Goal: Task Accomplishment & Management: Manage account settings

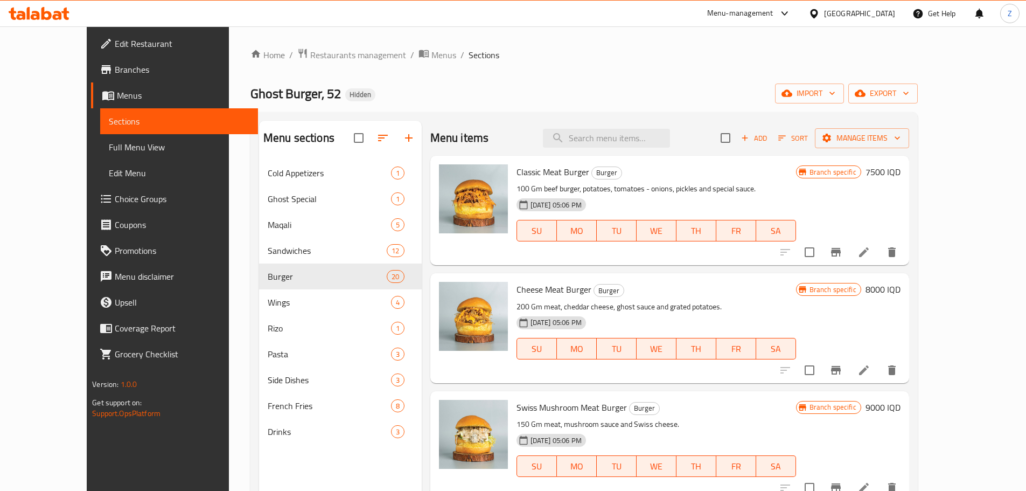
click at [561, 37] on div "Home / Restaurants management / Menus / Sections Ghost Burger, 52 Hidden import…" at bounding box center [584, 333] width 711 height 615
click at [310, 56] on span "Restaurants management" at bounding box center [358, 54] width 96 height 13
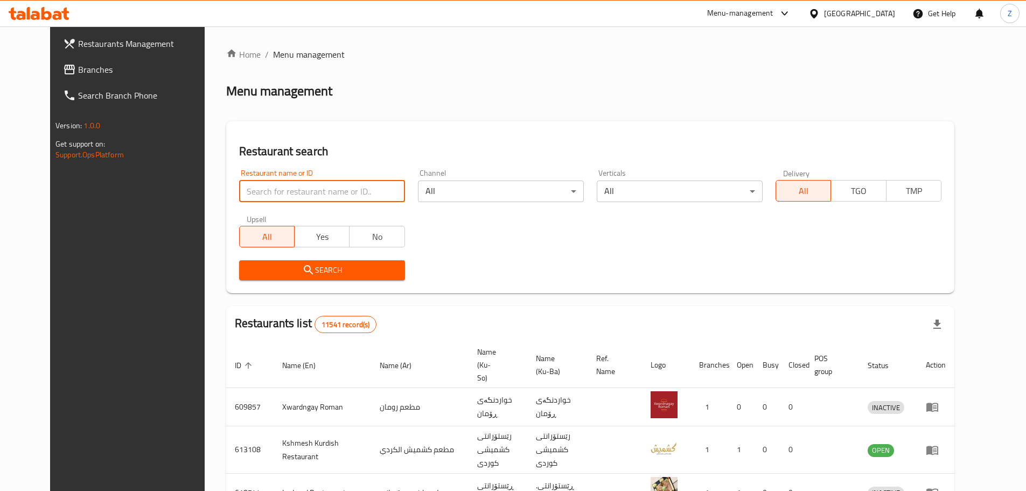
paste input "697478"
type input "697478"
click at [314, 260] on button "Search" at bounding box center [322, 270] width 166 height 20
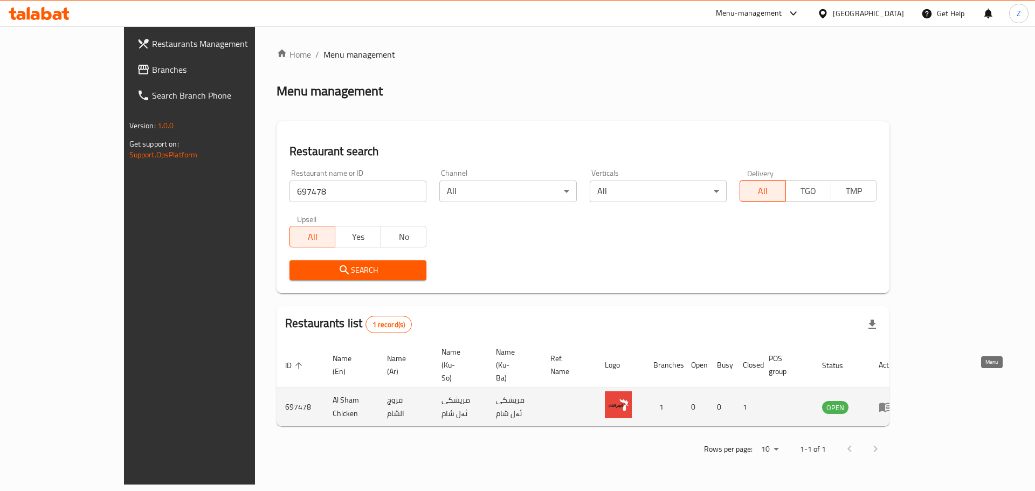
click at [681, 296] on icon "enhanced table" at bounding box center [885, 407] width 12 height 9
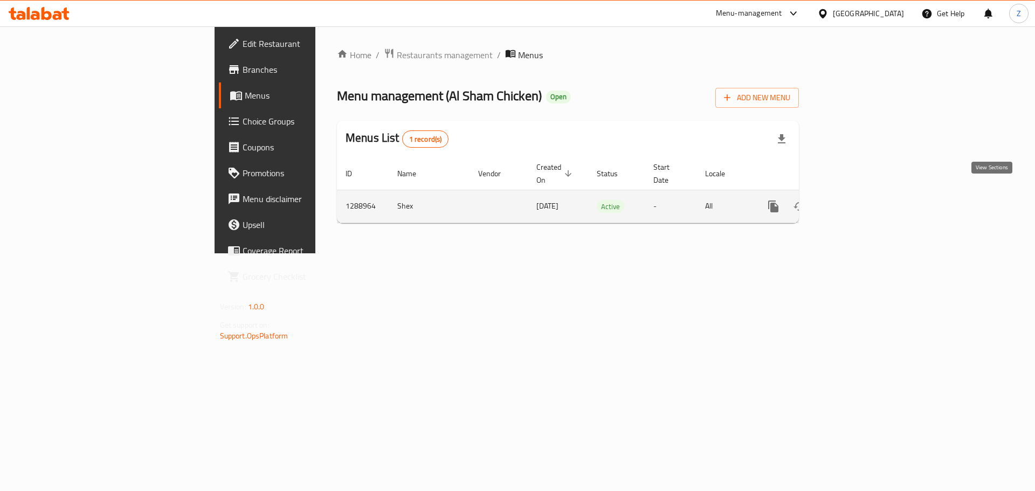
click at [681, 200] on icon "enhanced table" at bounding box center [850, 206] width 13 height 13
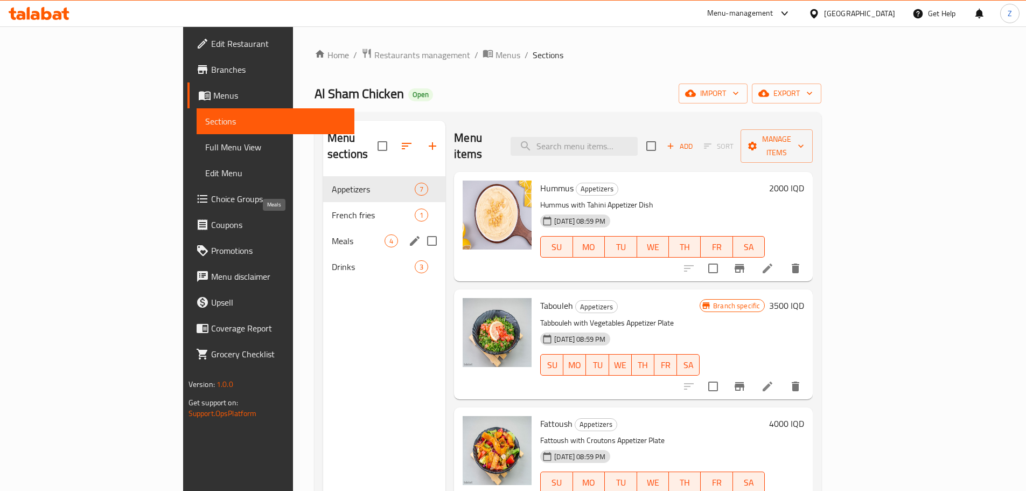
click at [332, 234] on span "Meals" at bounding box center [358, 240] width 53 height 13
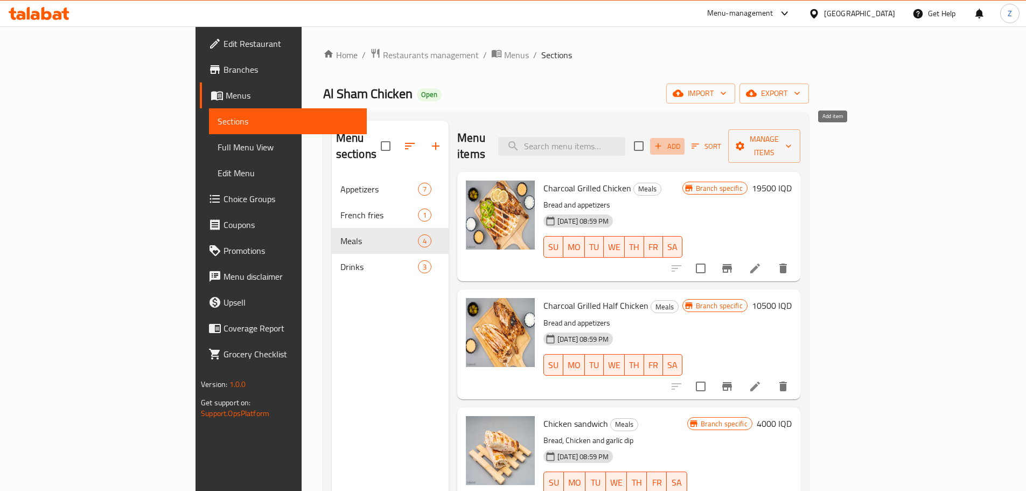
click at [681, 140] on span "Add" at bounding box center [667, 146] width 29 height 12
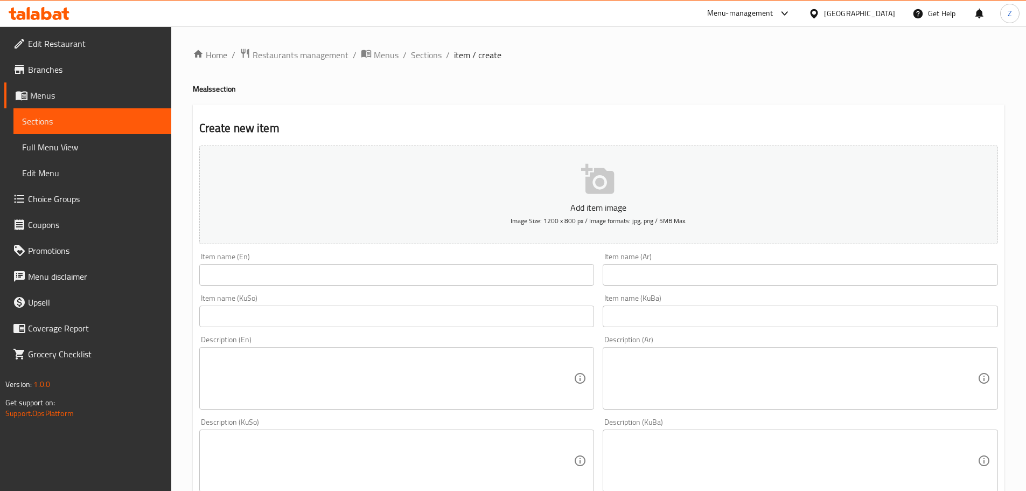
click at [681, 275] on input "text" at bounding box center [801, 275] width 396 height 22
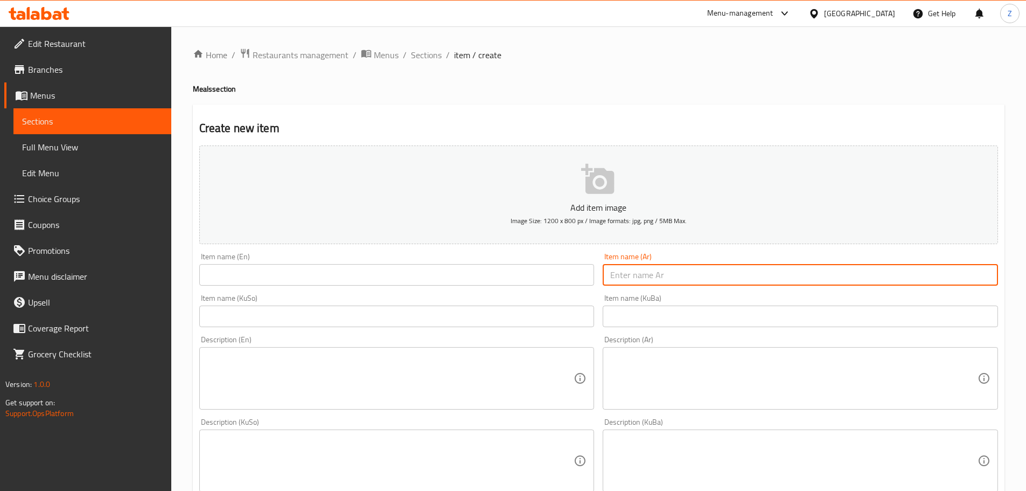
paste input "وجبة فروج الشام"
type input "وجبة فروج الشام"
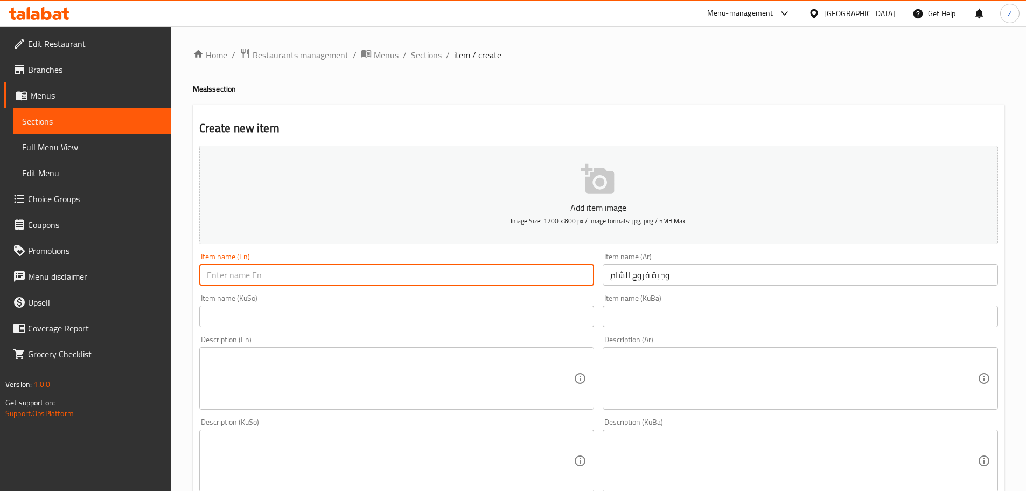
click at [345, 276] on input "text" at bounding box center [397, 275] width 396 height 22
paste input "Sham chicken meal"
type input "Sham chicken meal"
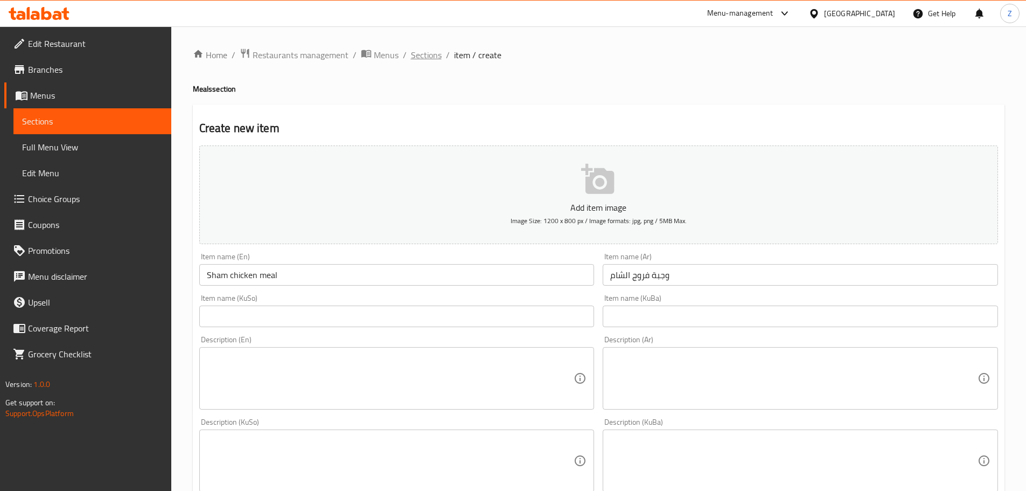
drag, startPoint x: 310, startPoint y: 58, endPoint x: 427, endPoint y: 58, distance: 117.5
click at [433, 49] on span "Sections" at bounding box center [426, 54] width 31 height 13
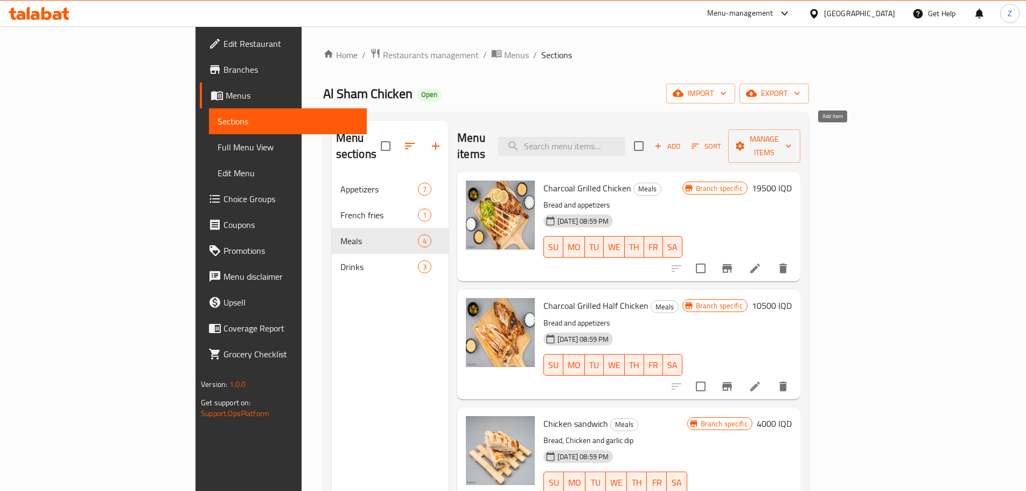
click at [681, 140] on span "Add" at bounding box center [667, 146] width 29 height 12
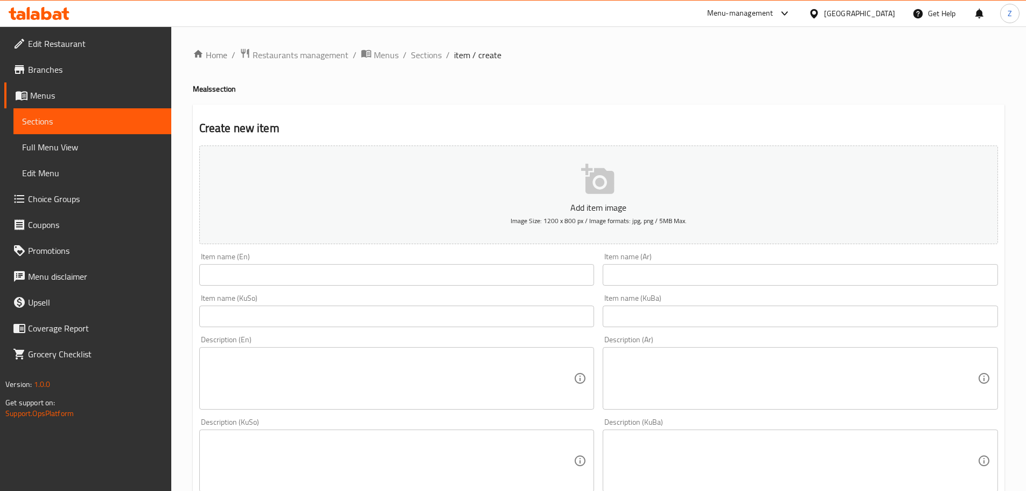
click at [510, 272] on input "text" at bounding box center [397, 275] width 396 height 22
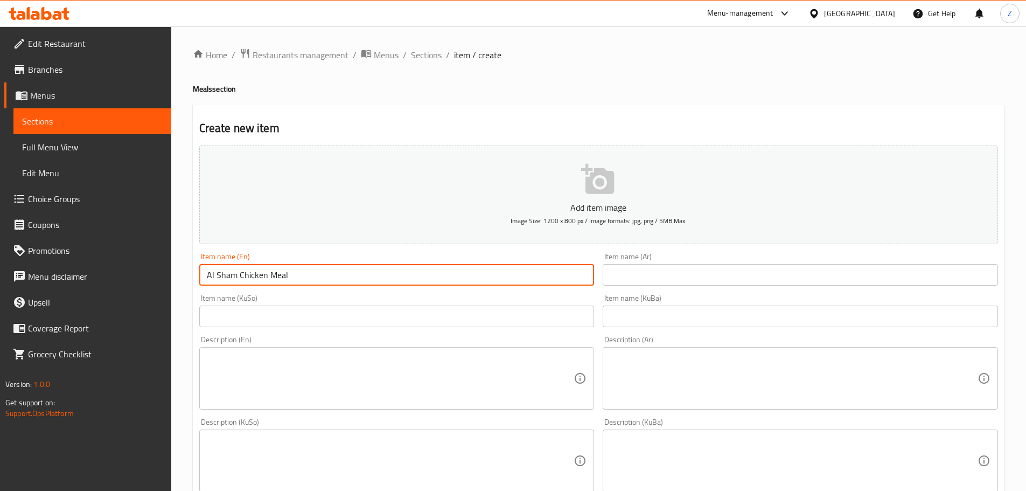
type input "Al Sham Chicken Meal"
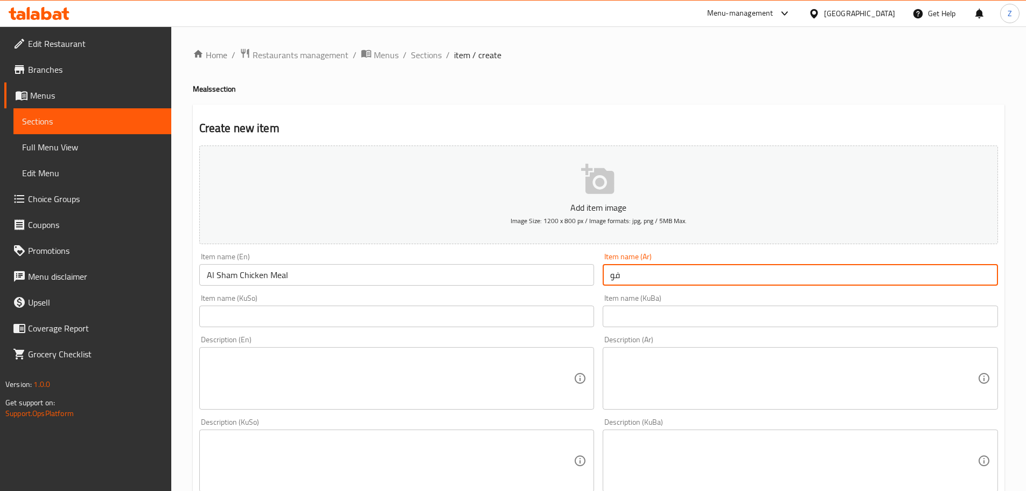
type input "ف"
type input "وجبة فروج الشام"
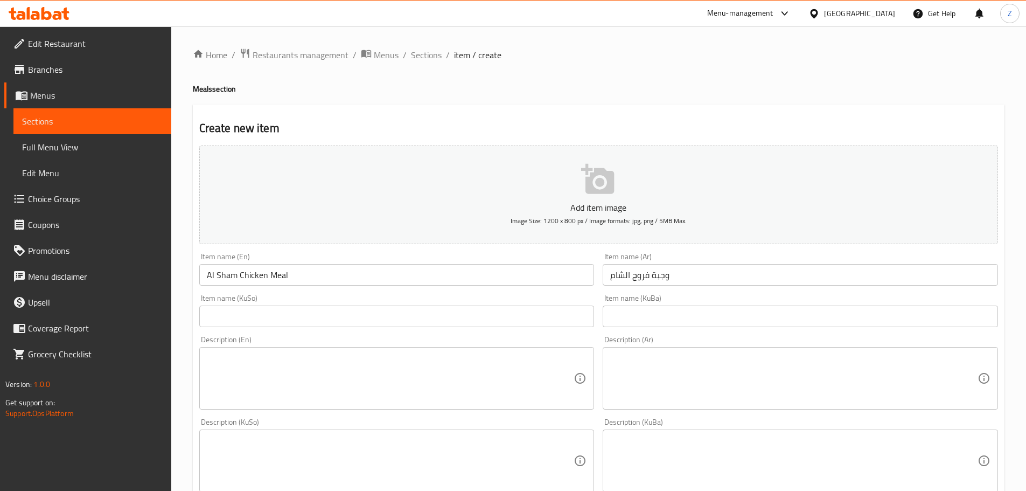
click at [681, 296] on textarea at bounding box center [794, 378] width 367 height 51
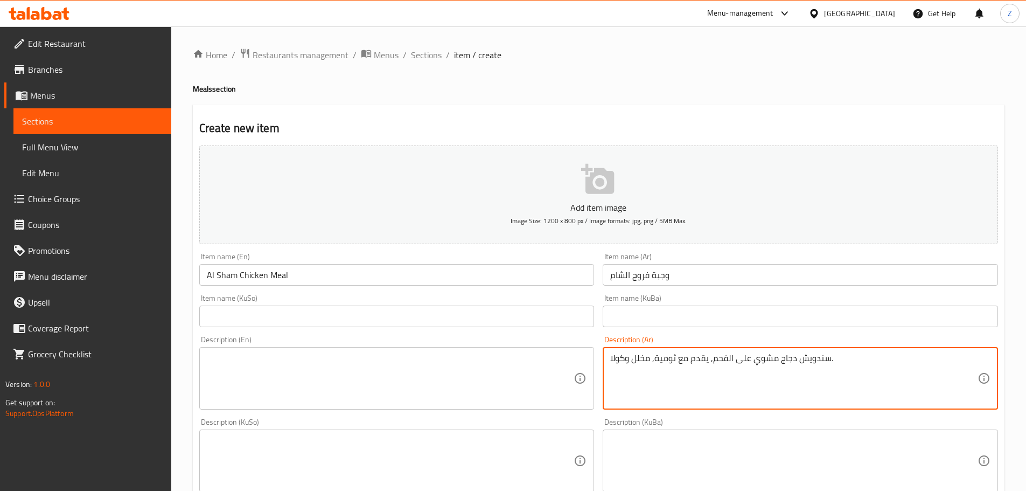
click at [681, 296] on textarea "سندويش دجاج مشوي على الفحم, يقدم مع ثومية, مخلل وكولا." at bounding box center [794, 378] width 367 height 51
type textarea "سندويش دجاج مشوي على الفحم, يقدم مع ثومية, مخلل وكولا."
click at [483, 296] on textarea at bounding box center [390, 378] width 367 height 51
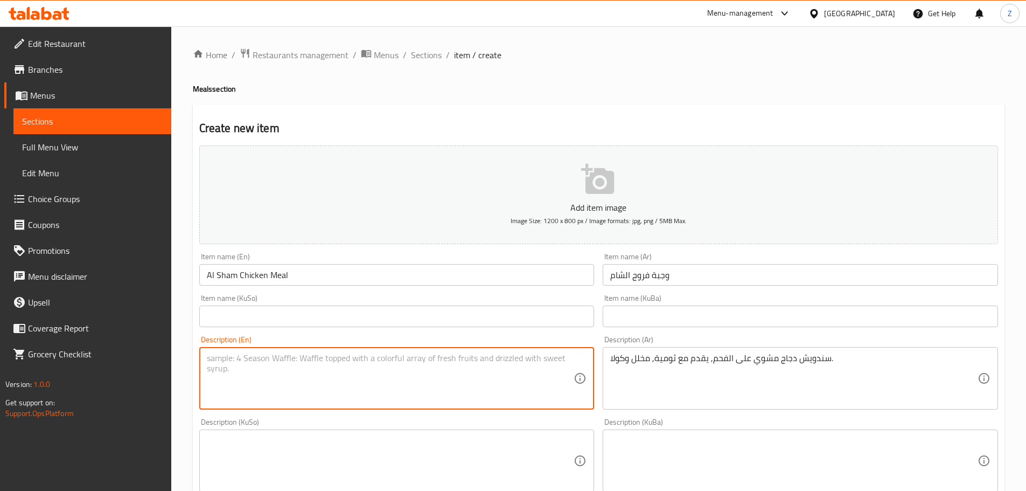
paste textarea "Charcoal grilled chicken sandwich, served with garlic sauce, pickles and cola."
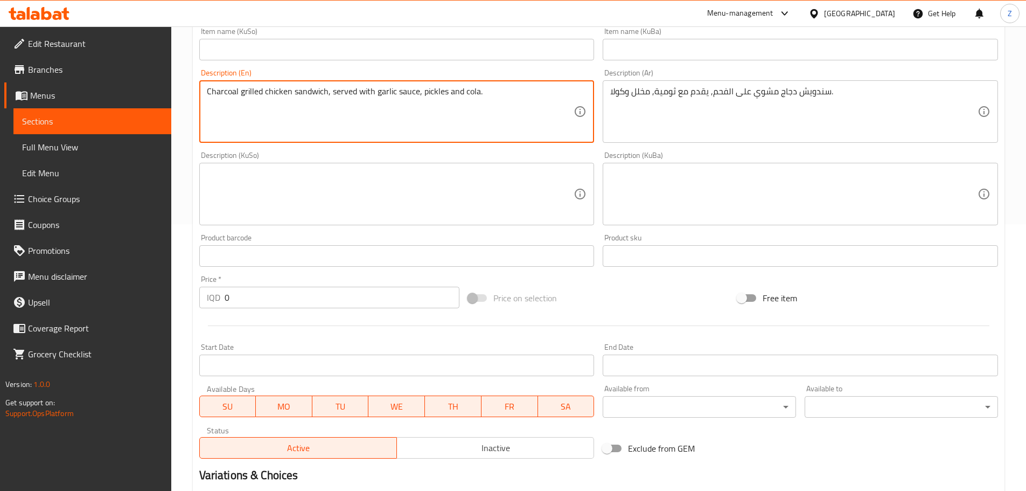
scroll to position [269, 0]
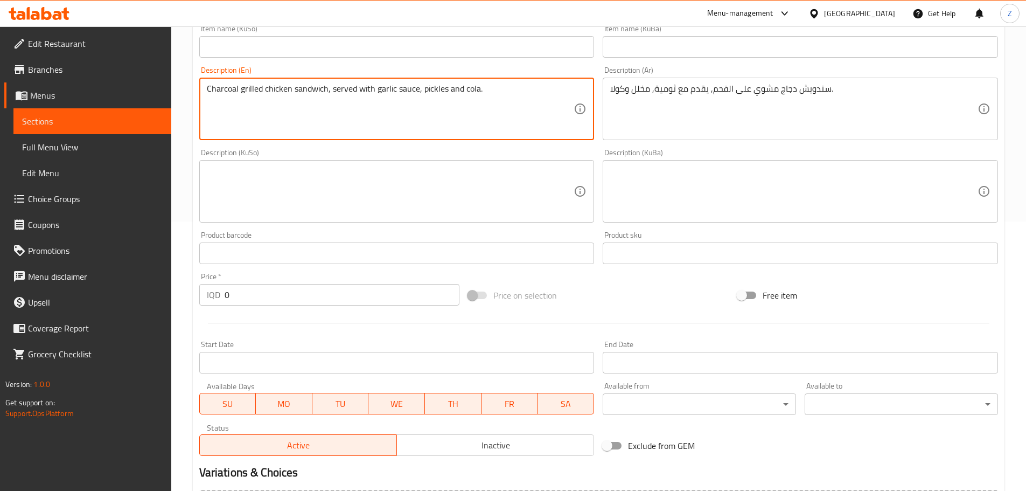
type textarea "Charcoal grilled chicken sandwich, served with garlic sauce, pickles and cola."
click at [325, 296] on div "Price   * IQD 0 Price *" at bounding box center [329, 288] width 269 height 41
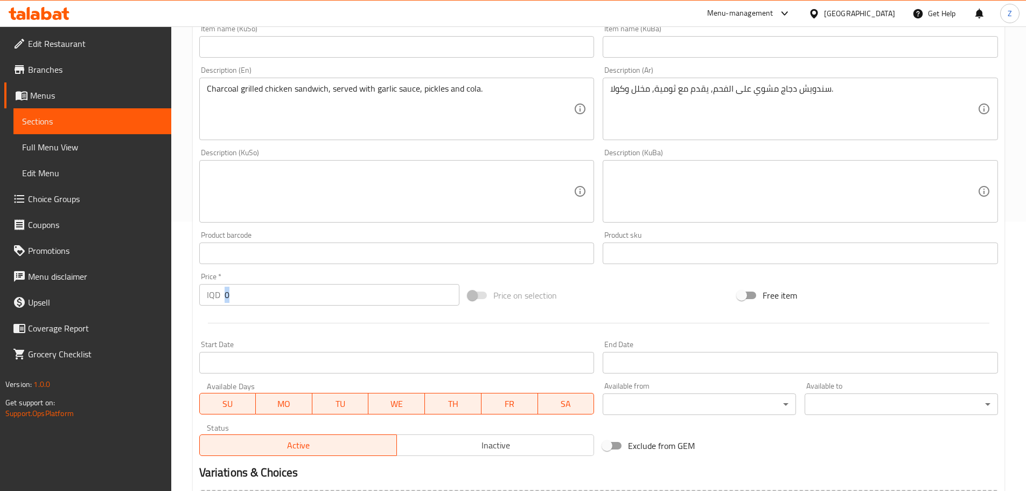
click at [325, 296] on div "Price   * IQD 0 Price *" at bounding box center [329, 288] width 269 height 41
click at [327, 293] on input "0" at bounding box center [342, 295] width 235 height 22
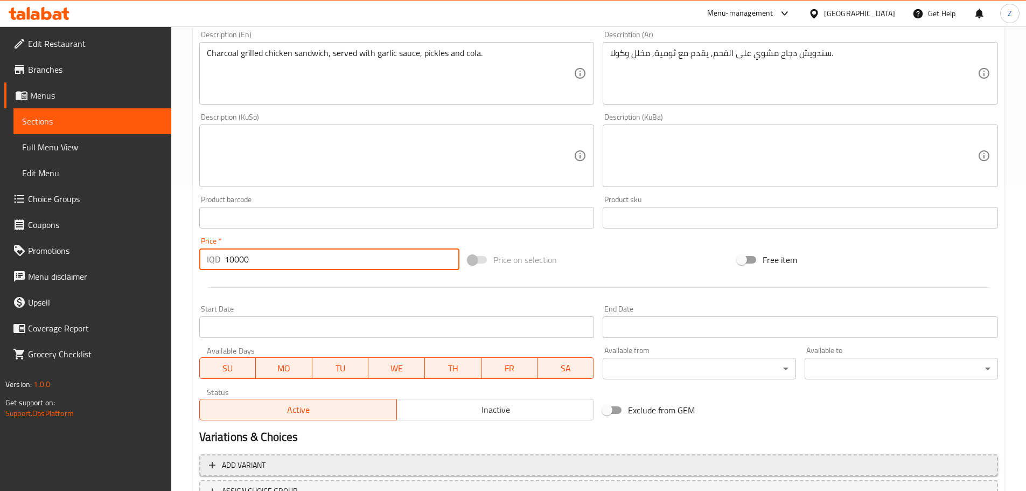
scroll to position [394, 0]
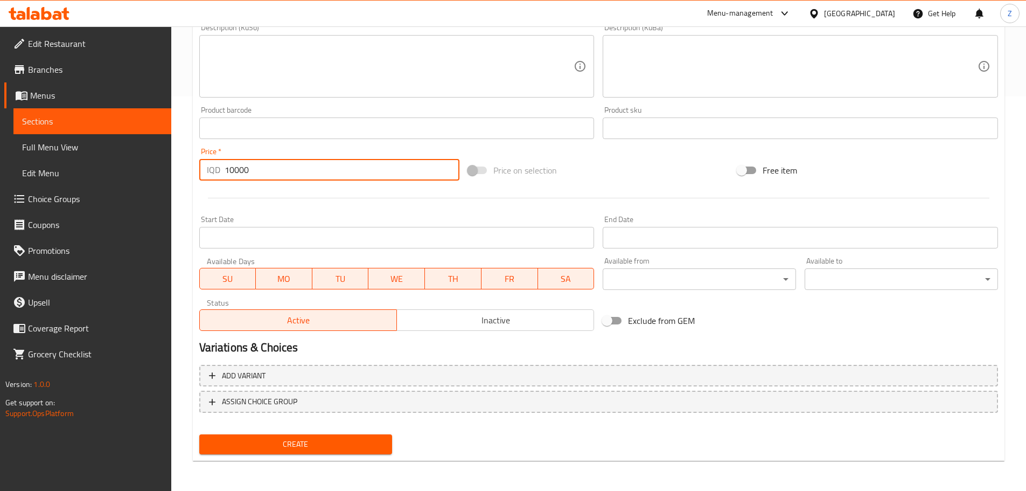
type input "10000"
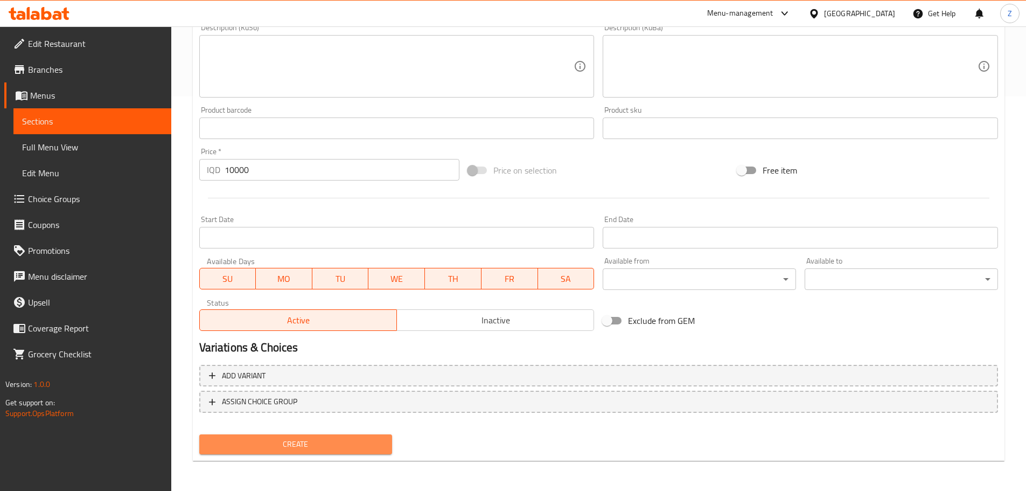
click at [339, 296] on span "Create" at bounding box center [296, 444] width 176 height 13
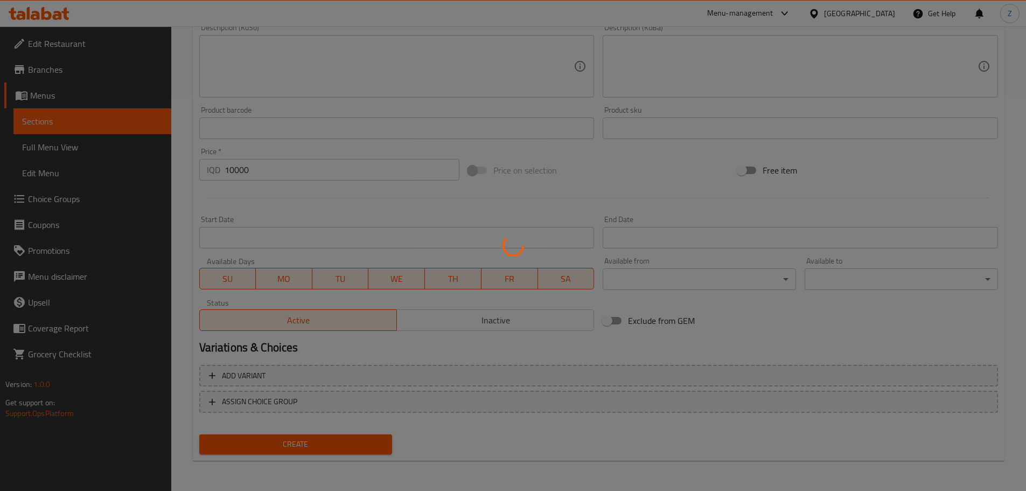
type input "0"
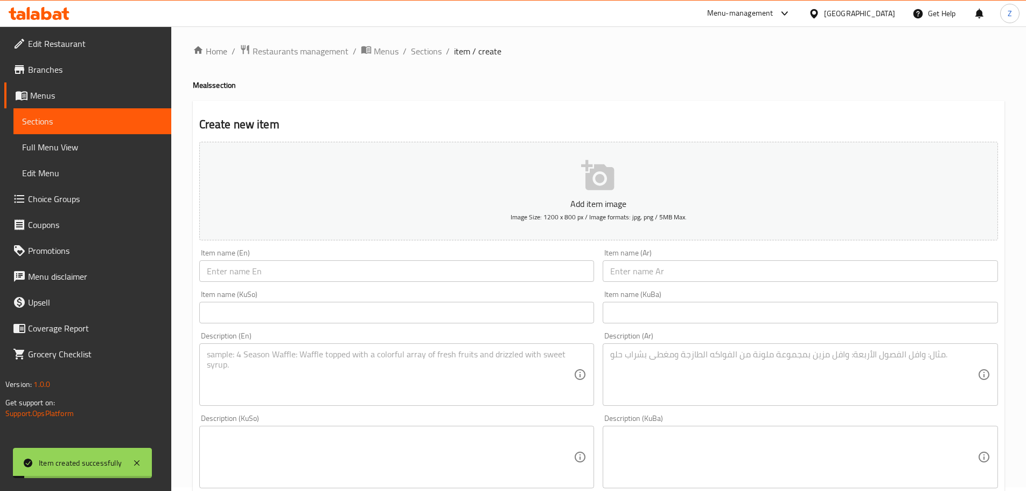
scroll to position [0, 0]
click at [429, 61] on span "Sections" at bounding box center [426, 54] width 31 height 13
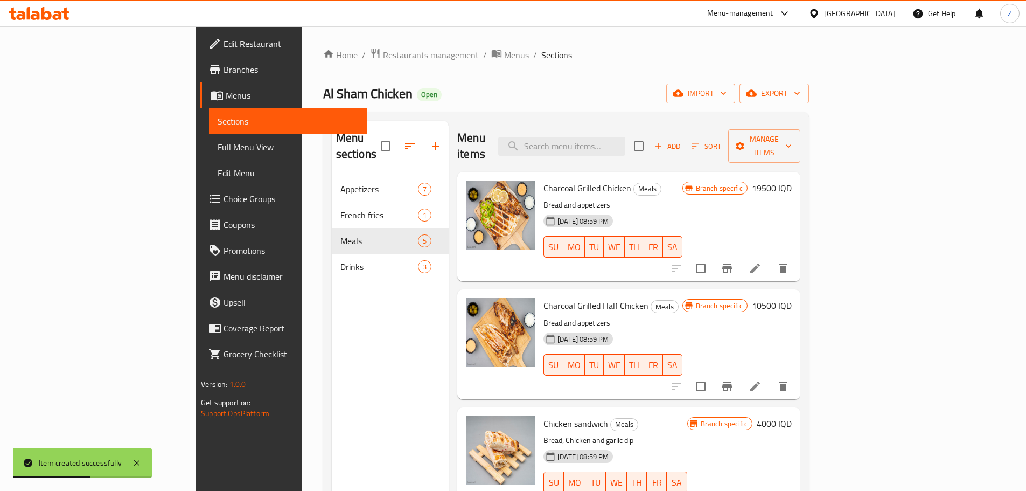
click at [617, 92] on div "Al Sham Chicken Open import export" at bounding box center [566, 94] width 486 height 20
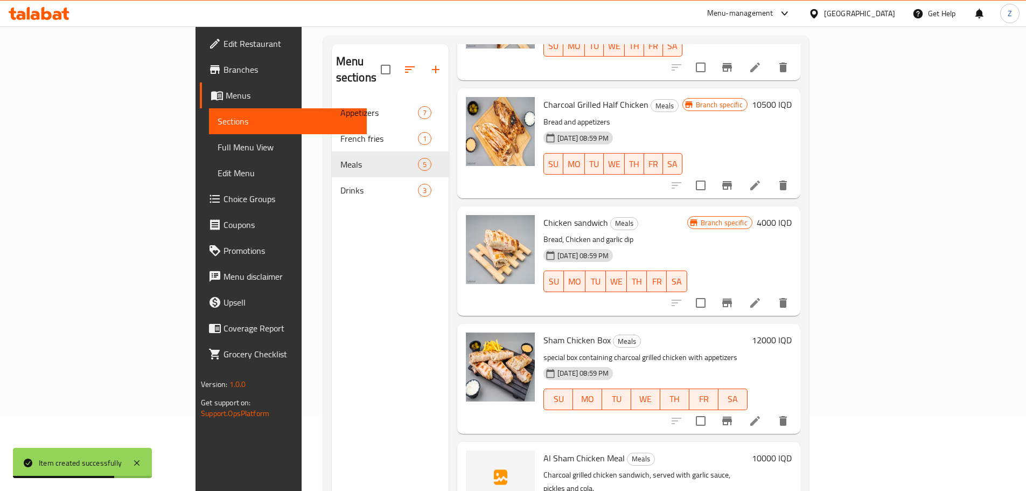
scroll to position [151, 0]
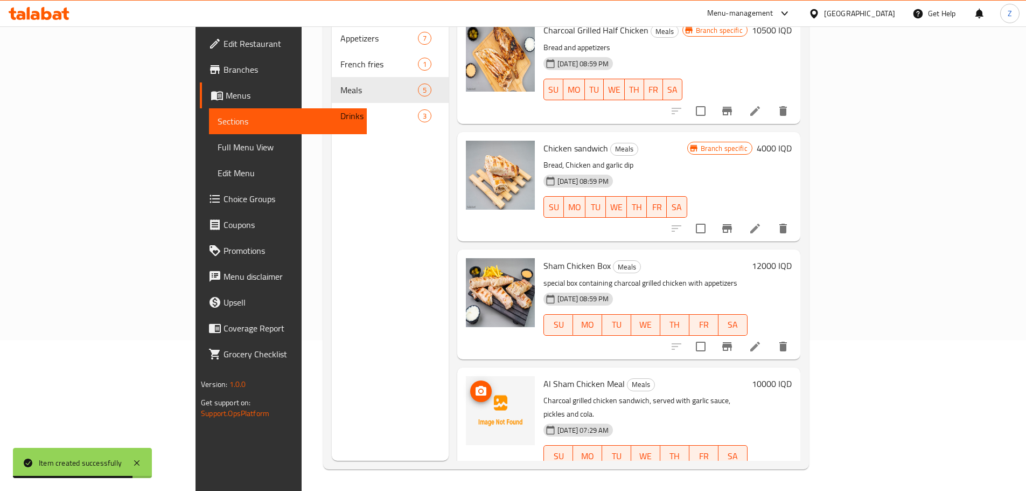
click at [470, 296] on span "upload picture" at bounding box center [481, 391] width 22 height 13
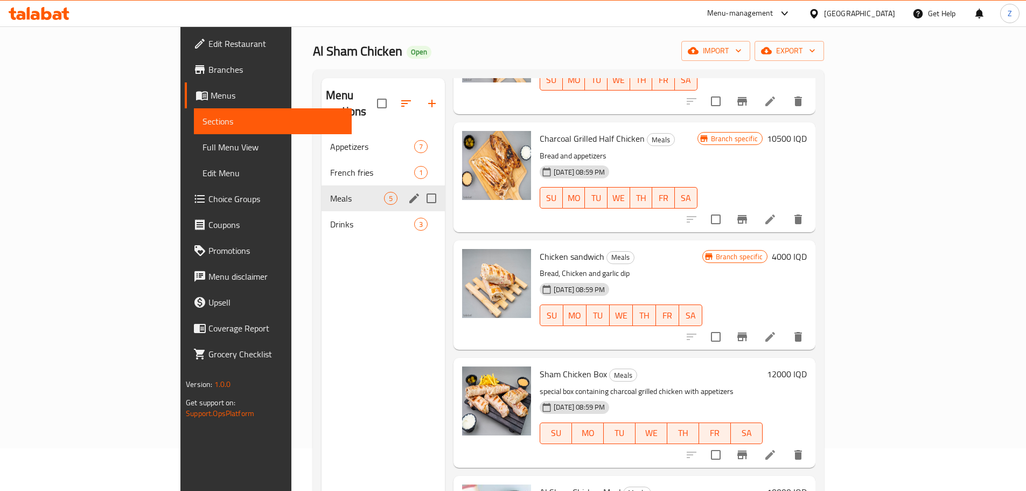
scroll to position [0, 0]
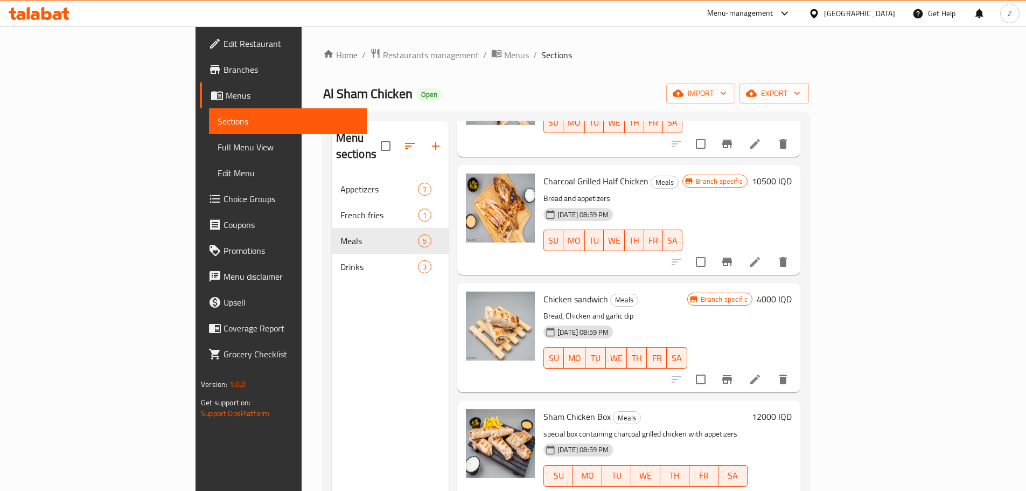
drag, startPoint x: 316, startPoint y: 56, endPoint x: 335, endPoint y: 116, distance: 63.1
click at [383, 56] on span "Restaurants management" at bounding box center [431, 54] width 96 height 13
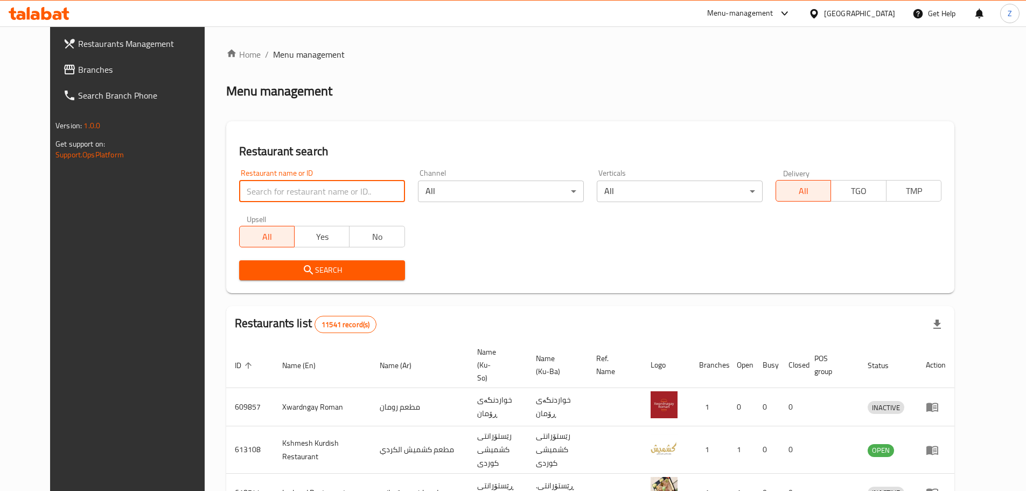
click at [328, 186] on input "search" at bounding box center [322, 192] width 166 height 22
paste input "703041"
type input "703041"
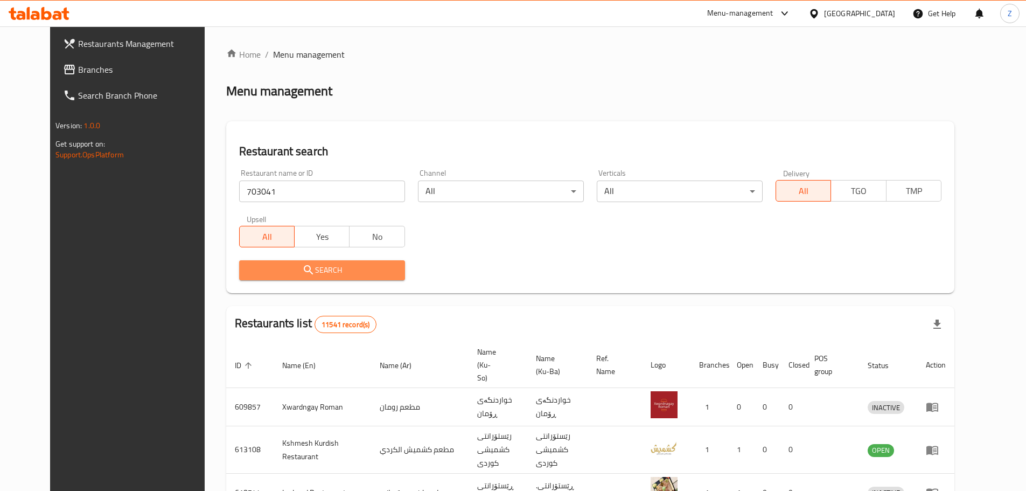
click at [329, 276] on span "Search" at bounding box center [322, 269] width 149 height 13
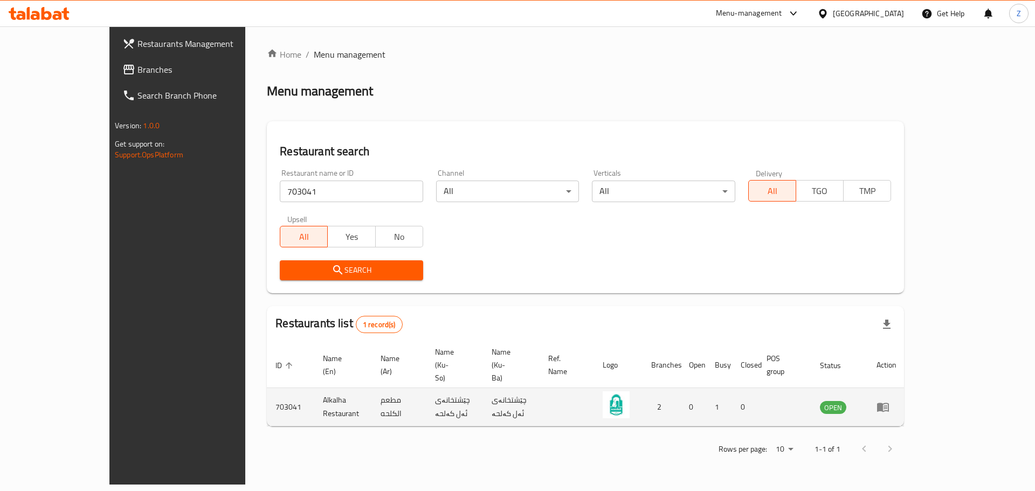
click at [681, 296] on icon "enhanced table" at bounding box center [882, 406] width 13 height 13
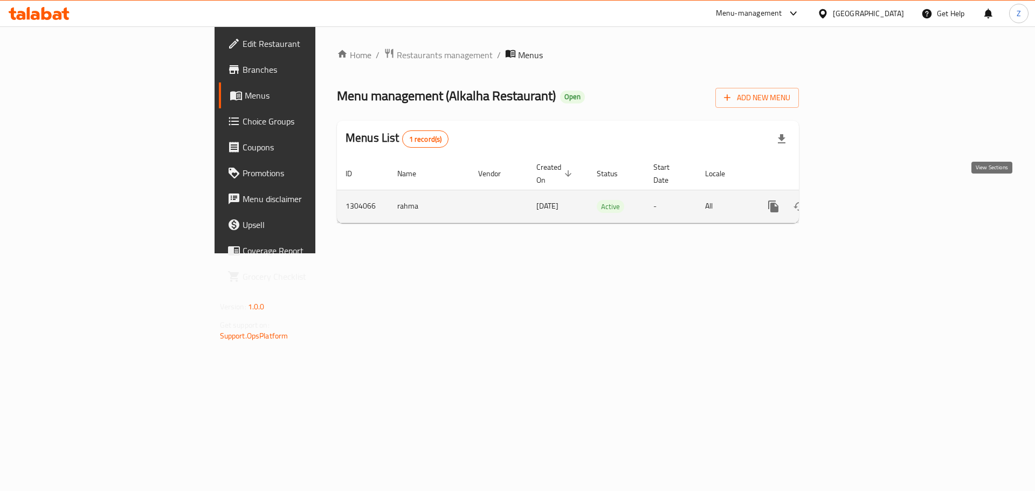
click at [681, 200] on icon "enhanced table" at bounding box center [850, 206] width 13 height 13
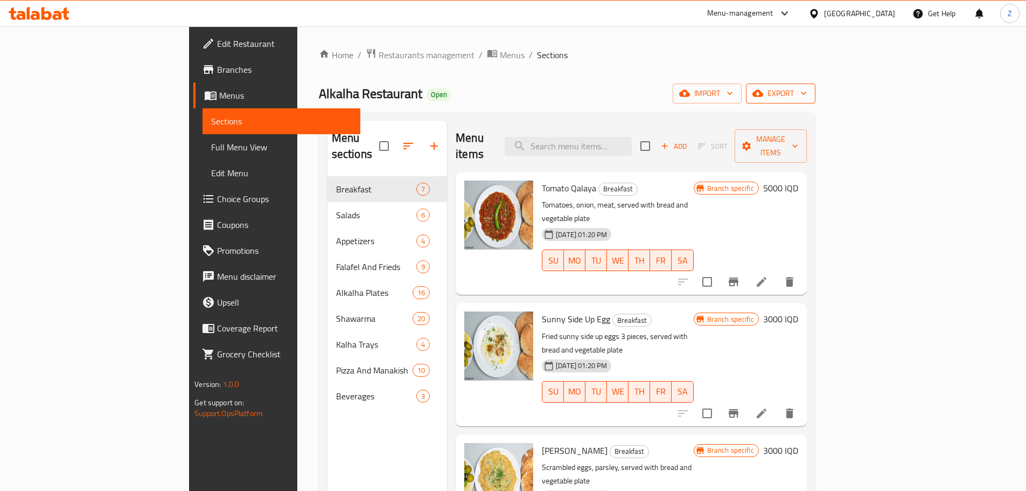
click at [681, 92] on span "export" at bounding box center [781, 93] width 52 height 13
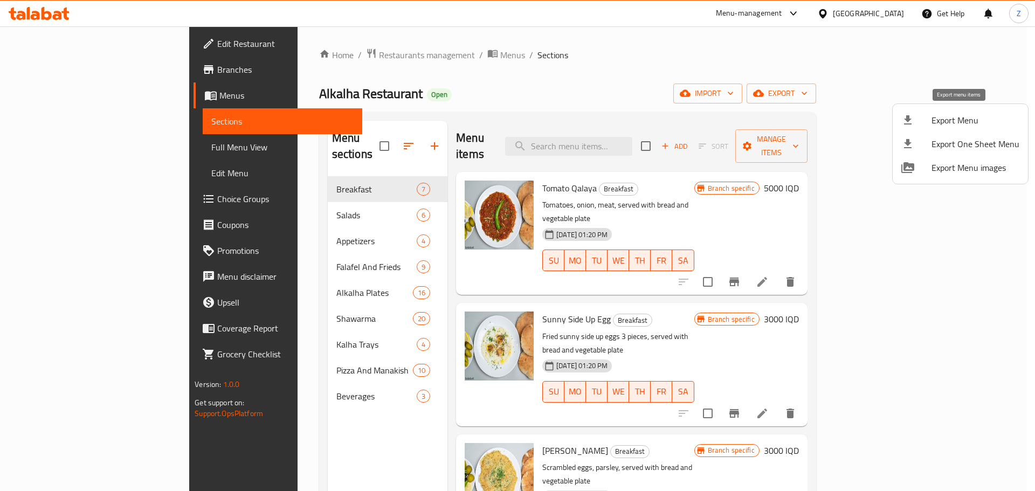
click at [681, 114] on span "Export Menu" at bounding box center [975, 120] width 88 height 13
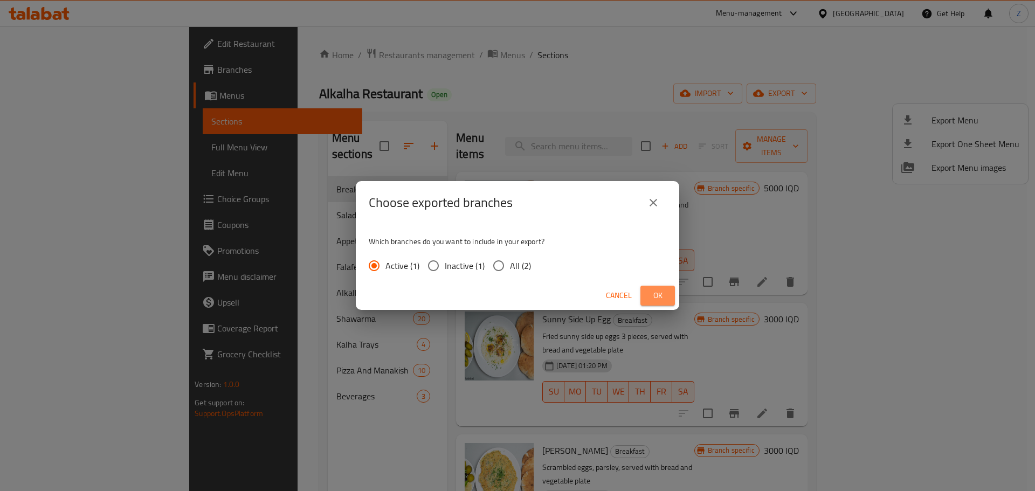
click at [651, 294] on span "Ok" at bounding box center [657, 295] width 17 height 13
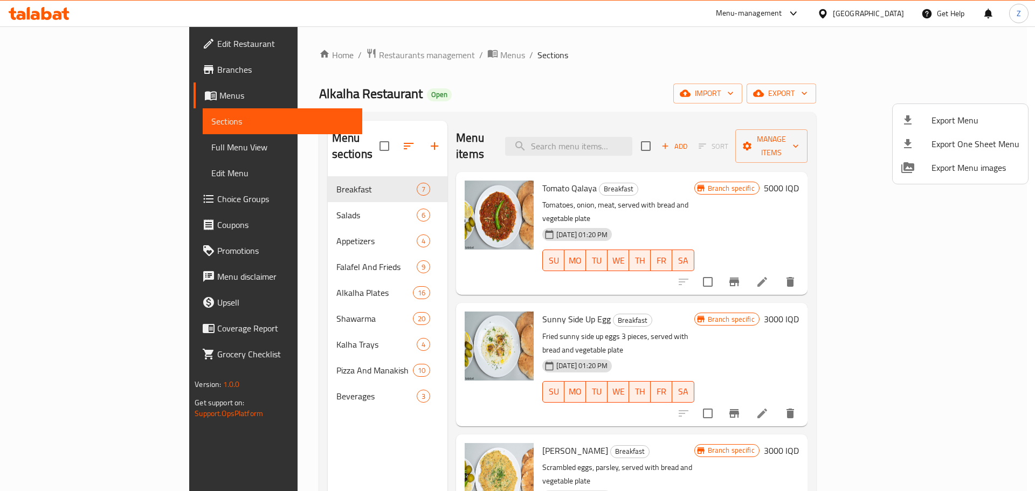
click at [389, 51] on div at bounding box center [517, 245] width 1035 height 491
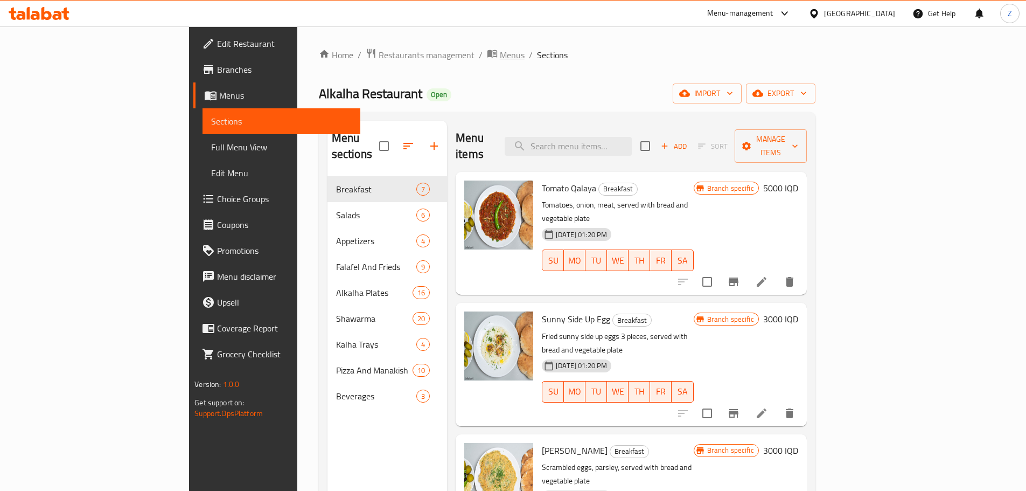
click at [500, 57] on span "Menus" at bounding box center [512, 54] width 25 height 13
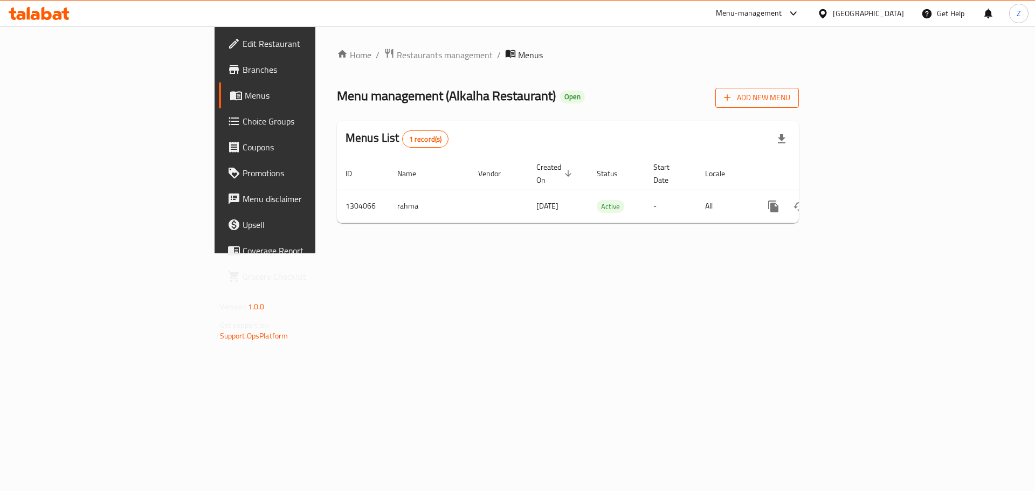
click at [681, 96] on span "Add New Menu" at bounding box center [757, 97] width 66 height 13
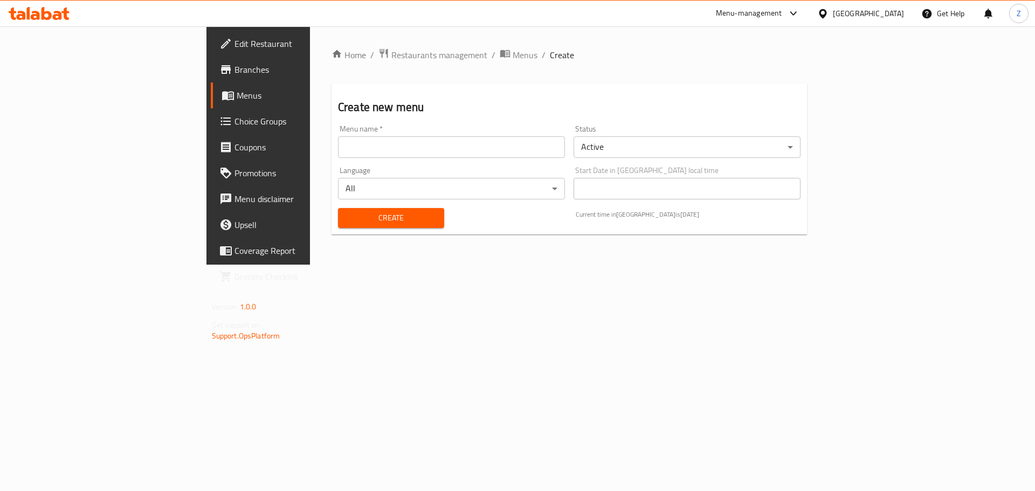
click at [338, 150] on input "text" at bounding box center [451, 147] width 227 height 22
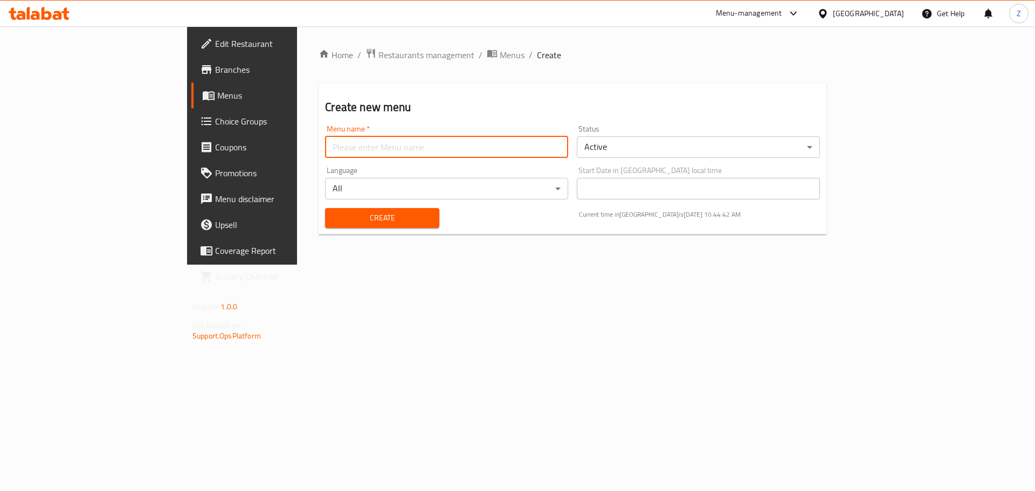
type input "Last Menu"
click at [681, 138] on body "​ Menu-management [GEOGRAPHIC_DATA] Get Help Z Edit Restaurant Branches Menus C…" at bounding box center [517, 258] width 1035 height 464
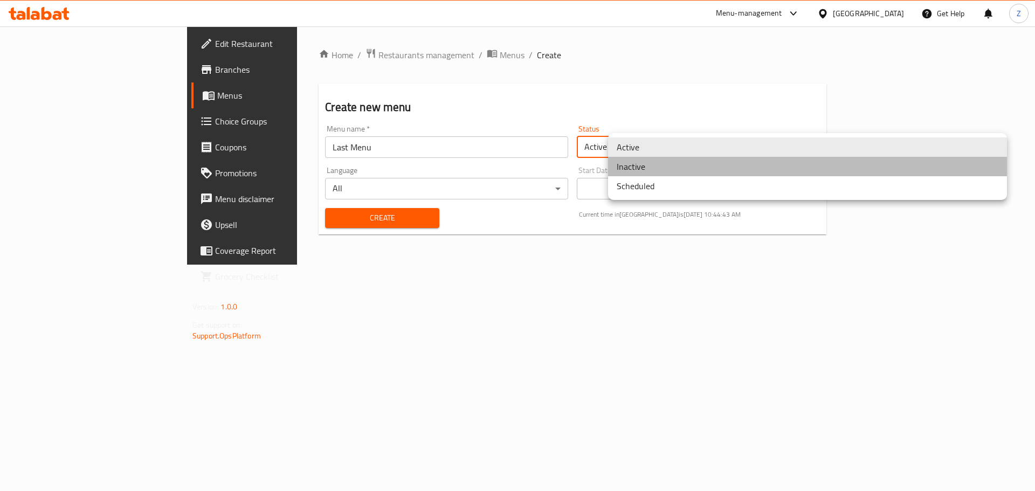
drag, startPoint x: 684, startPoint y: 161, endPoint x: 380, endPoint y: 206, distance: 307.9
click at [681, 161] on li "Inactive" at bounding box center [807, 166] width 399 height 19
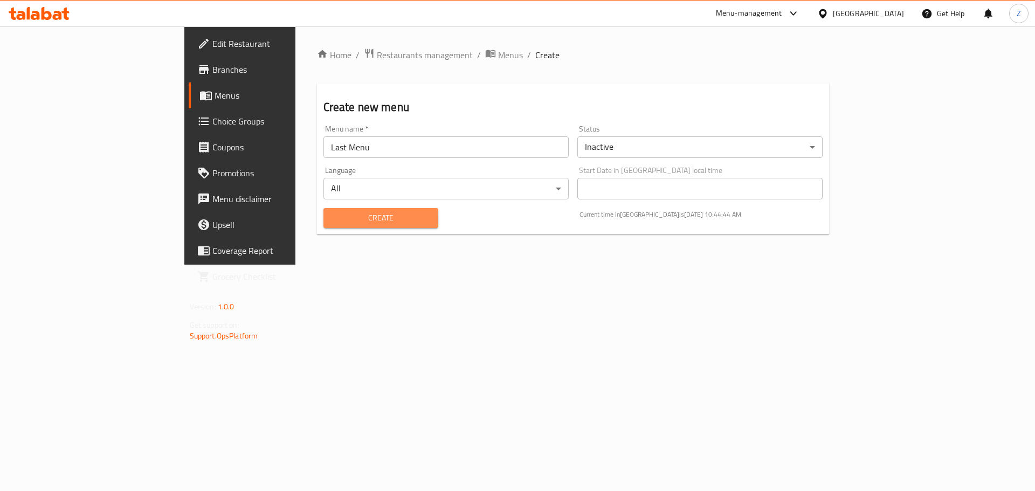
click at [336, 213] on span "Create" at bounding box center [381, 217] width 98 height 13
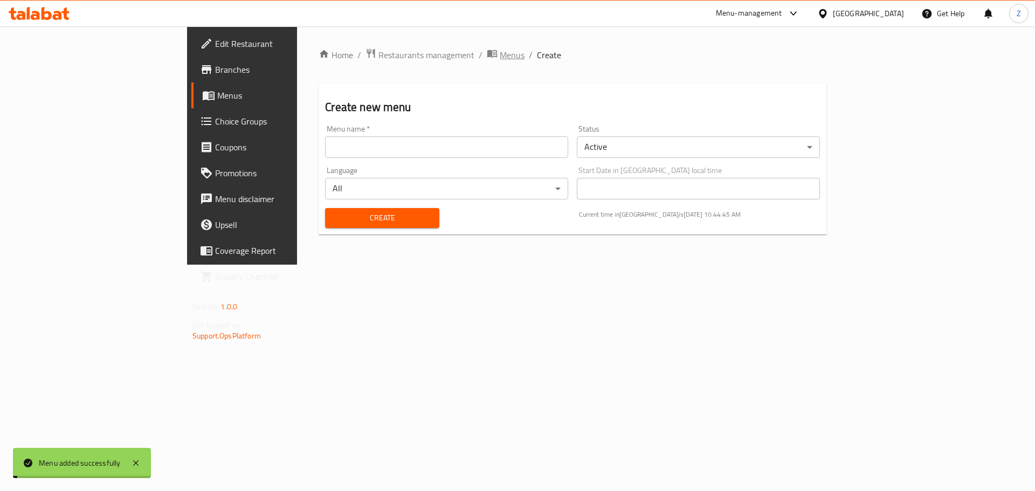
click at [500, 58] on span "Menus" at bounding box center [512, 54] width 25 height 13
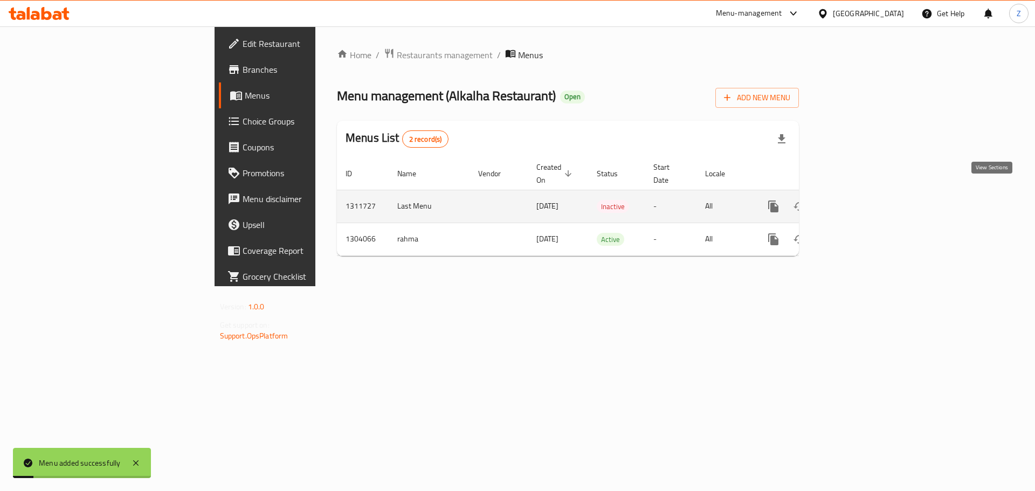
click at [681, 200] on icon "enhanced table" at bounding box center [850, 206] width 13 height 13
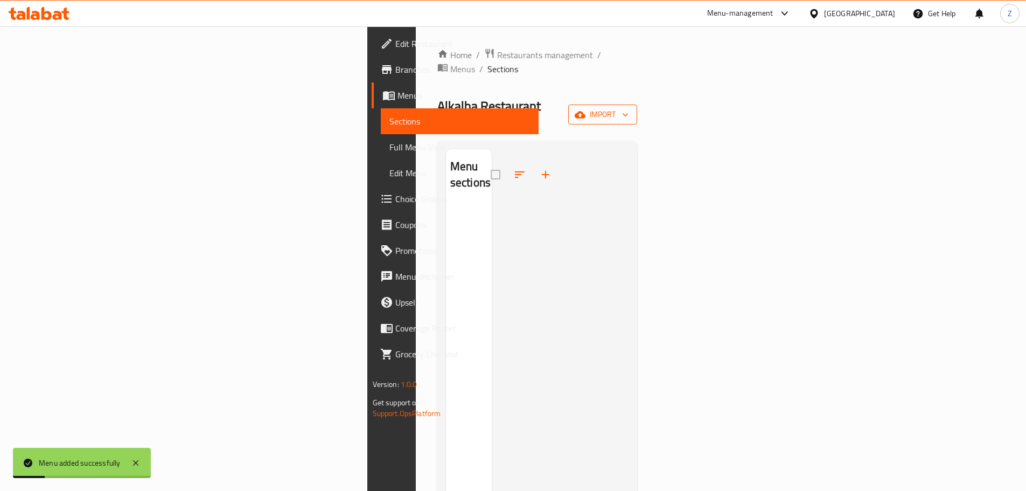
click at [629, 108] on span "import" at bounding box center [603, 114] width 52 height 13
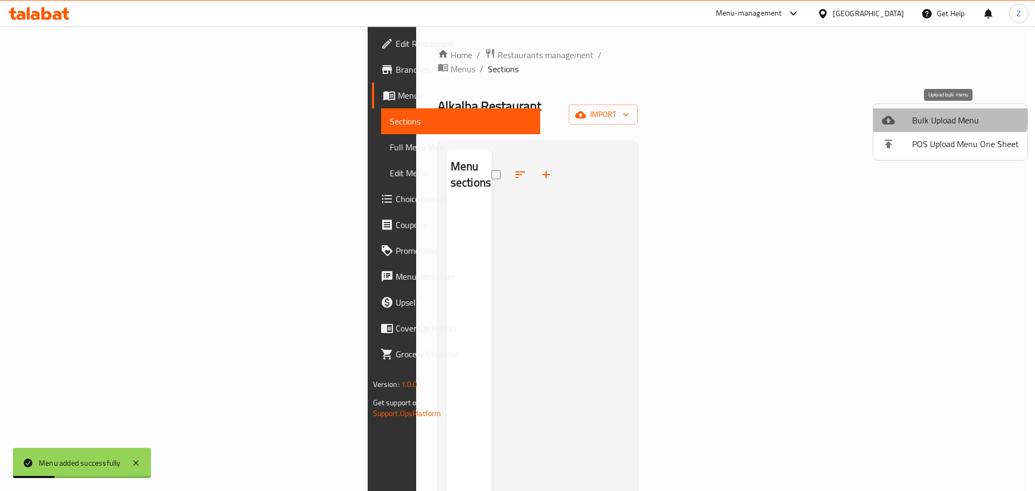
click at [681, 116] on span "Bulk Upload Menu" at bounding box center [965, 120] width 107 height 13
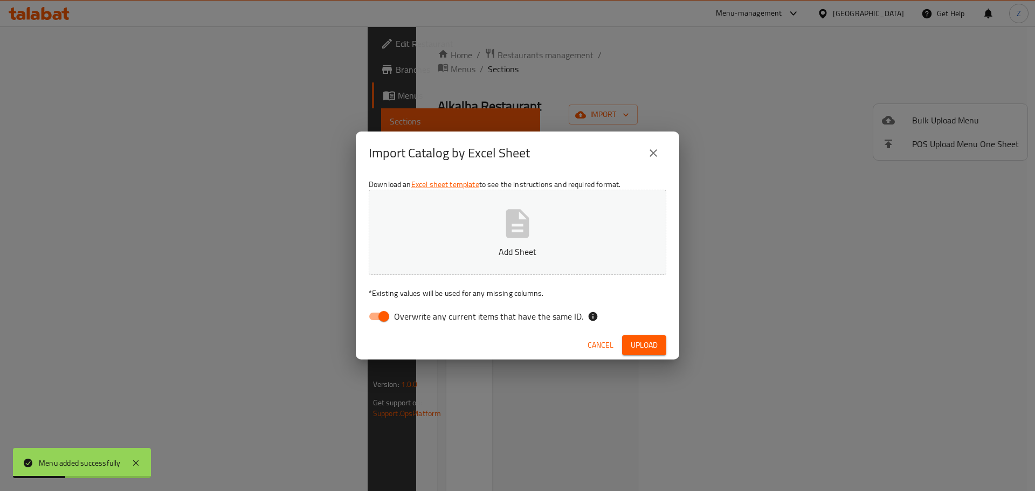
click at [508, 230] on icon "button" at bounding box center [517, 223] width 23 height 29
click at [400, 296] on span "Overwrite any current items that have the same ID." at bounding box center [488, 316] width 189 height 13
click at [400, 296] on input "Overwrite any current items that have the same ID." at bounding box center [383, 316] width 61 height 20
checkbox input "false"
click at [629, 296] on button "Upload" at bounding box center [644, 345] width 44 height 20
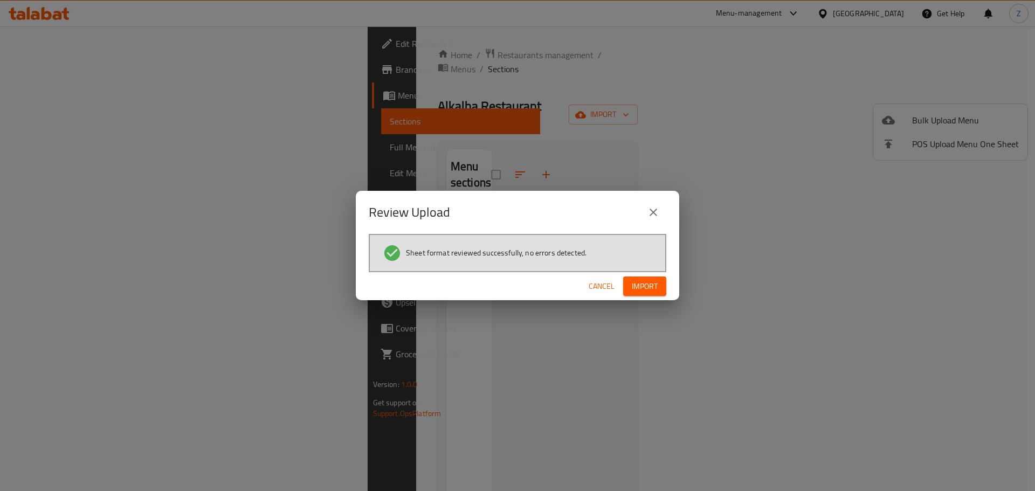
click at [650, 286] on span "Import" at bounding box center [645, 286] width 26 height 13
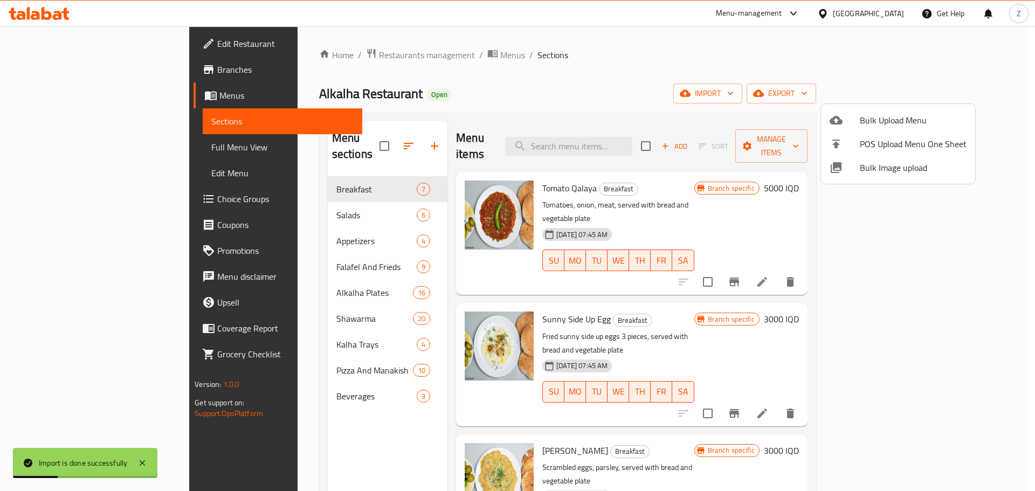
click at [646, 295] on div at bounding box center [517, 245] width 1035 height 491
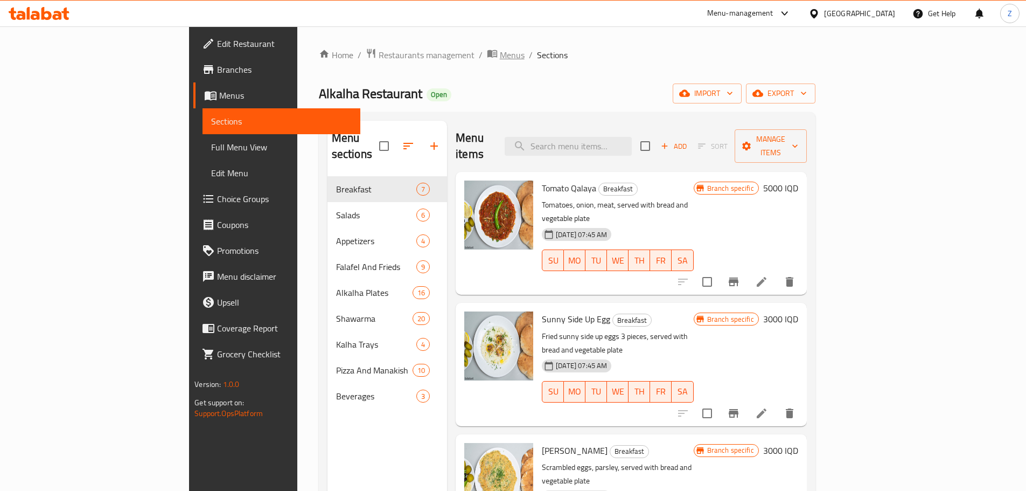
click at [500, 59] on span "Menus" at bounding box center [512, 54] width 25 height 13
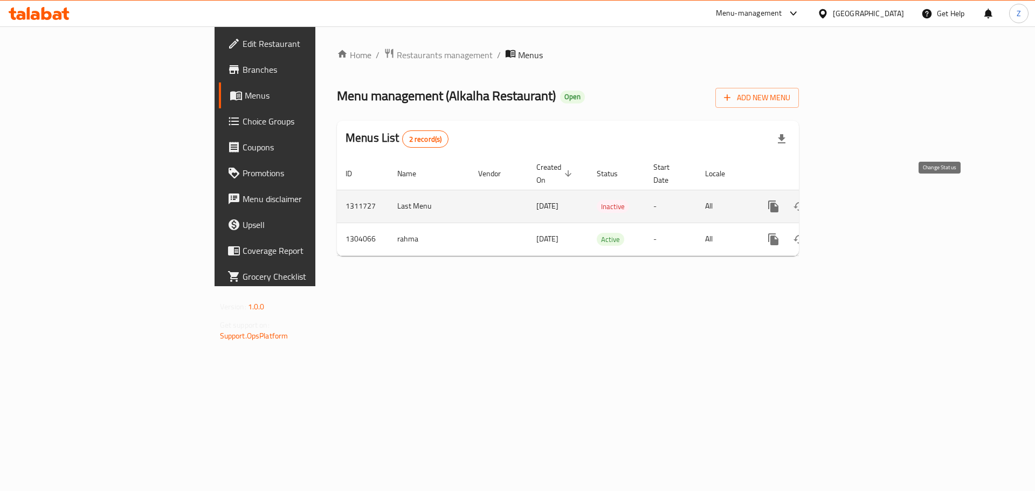
click at [681, 200] on icon "enhanced table" at bounding box center [799, 206] width 13 height 13
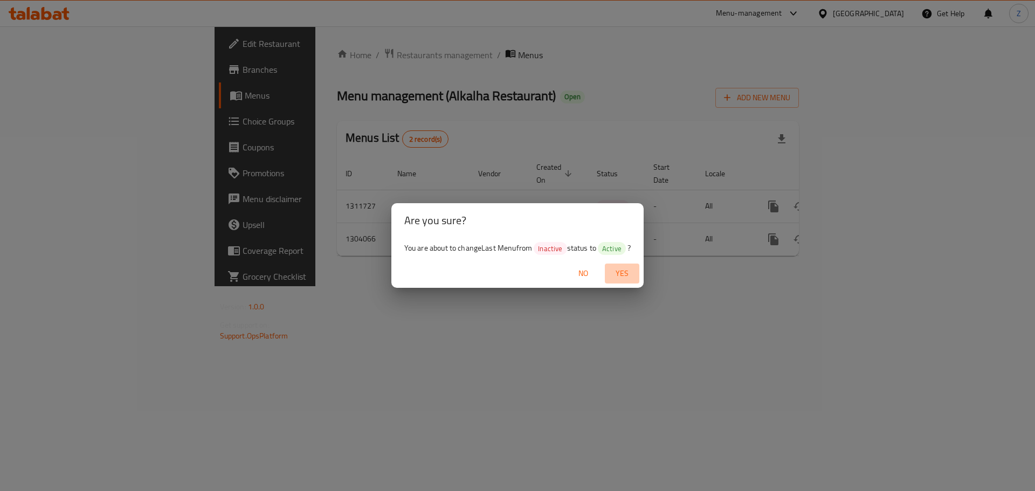
click at [623, 265] on button "Yes" at bounding box center [622, 273] width 34 height 20
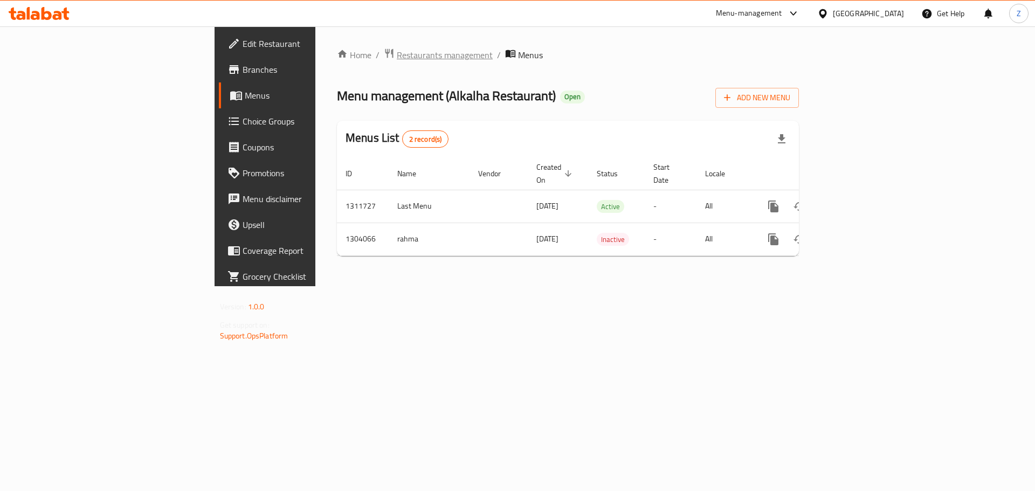
click at [397, 58] on span "Restaurants management" at bounding box center [445, 54] width 96 height 13
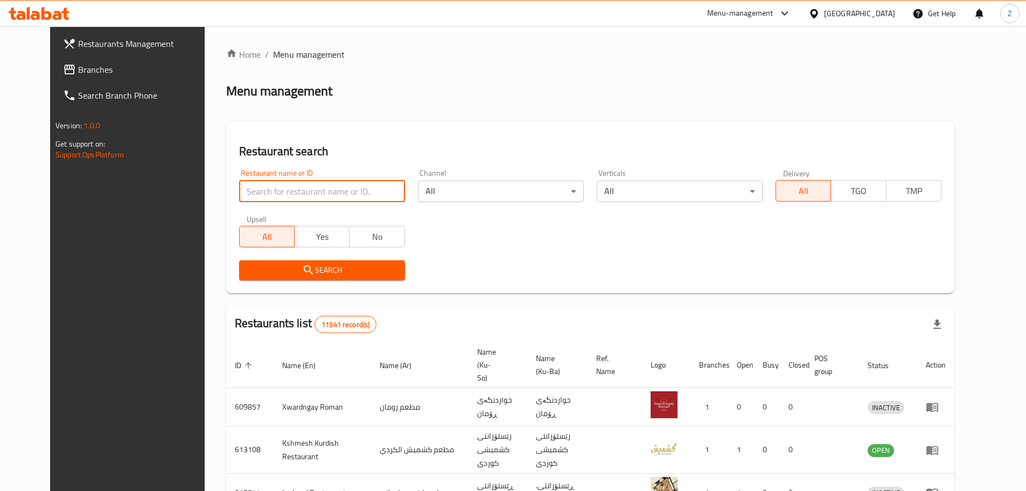
click at [309, 193] on input "search" at bounding box center [322, 192] width 166 height 22
paste input "657126"
type input "657126"
click at [321, 272] on span "Search" at bounding box center [322, 269] width 149 height 13
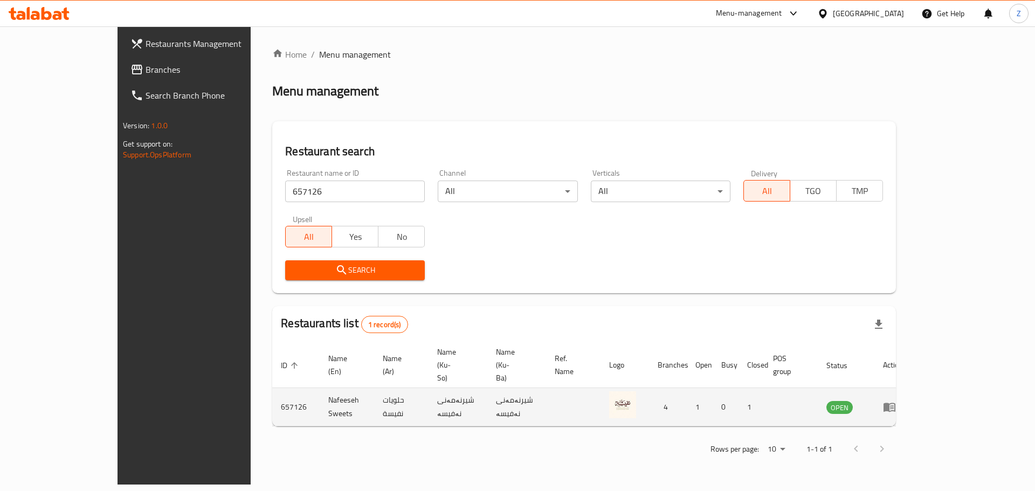
click at [681, 296] on icon "enhanced table" at bounding box center [889, 406] width 13 height 13
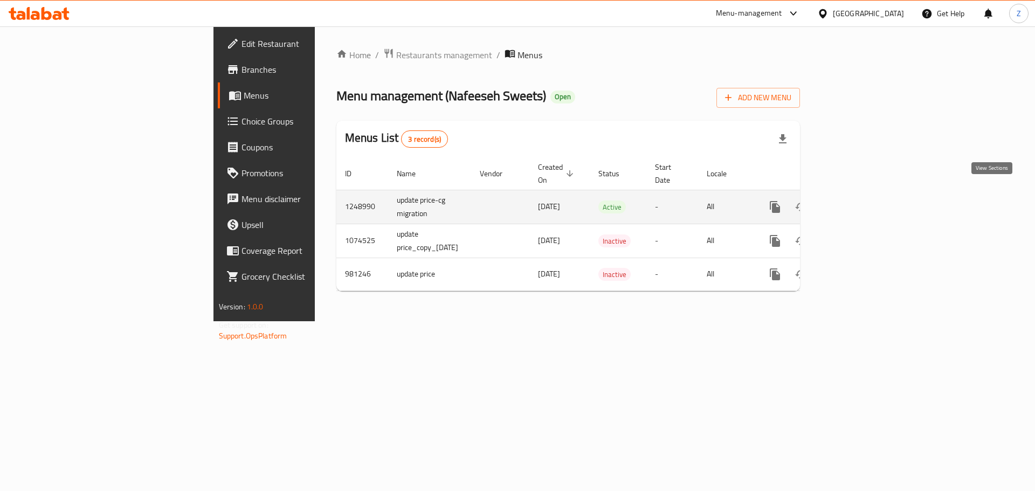
click at [681, 202] on icon "enhanced table" at bounding box center [853, 207] width 10 height 10
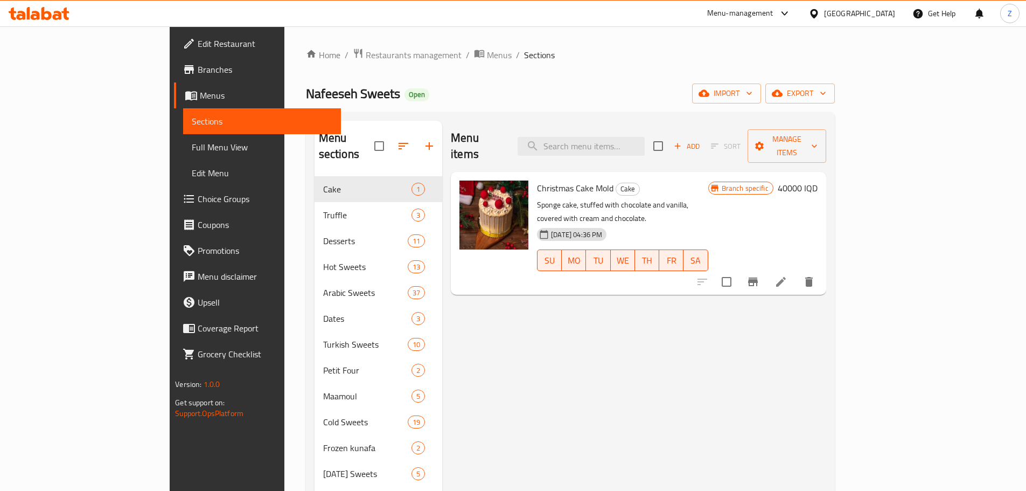
click at [566, 296] on div "Menu items Add Sort Manage items Christmas Cake Mold Cake Sponge cake, stuffed …" at bounding box center [634, 366] width 384 height 491
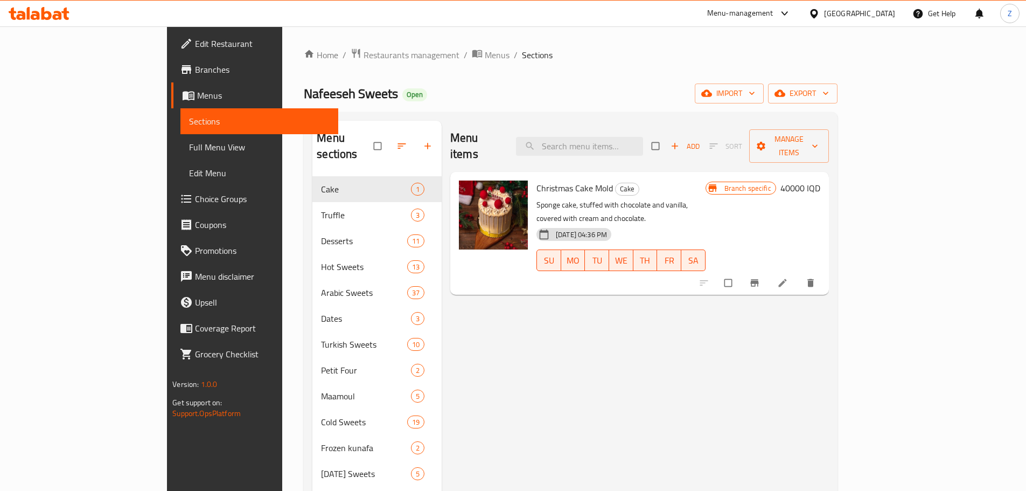
click at [649, 390] on div "Menu items Add Sort Manage items Christmas Cake Mold Cake Sponge cake, stuffed …" at bounding box center [635, 366] width 387 height 491
drag, startPoint x: 661, startPoint y: 357, endPoint x: 579, endPoint y: 55, distance: 312.8
click at [588, 91] on div "Home / Restaurants management / Menus / Sections Nafeeseh Sweets Open import ex…" at bounding box center [570, 334] width 533 height 572
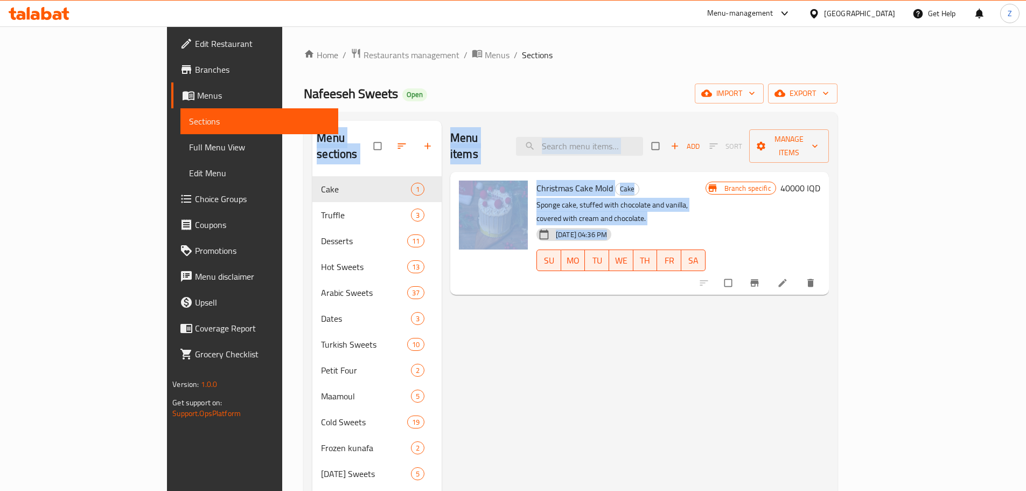
click at [591, 78] on div "Home / Restaurants management / Menus / Sections Nafeeseh Sweets Open import ex…" at bounding box center [570, 334] width 533 height 572
drag, startPoint x: 586, startPoint y: 70, endPoint x: 714, endPoint y: 333, distance: 292.8
click at [714, 333] on div "Home / Restaurants management / Menus / Sections Nafeeseh Sweets Open import ex…" at bounding box center [570, 334] width 533 height 572
click at [714, 333] on div "Menu items Add Sort Manage items Christmas Cake Mold Cake Sponge cake, stuffed …" at bounding box center [635, 366] width 387 height 491
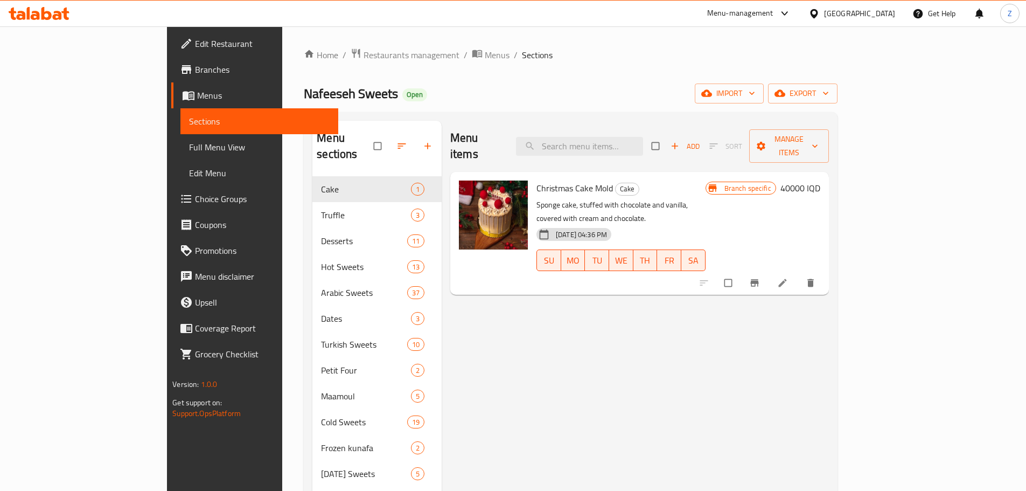
click at [714, 333] on div "Menu items Add Sort Manage items Christmas Cake Mold Cake Sponge cake, stuffed …" at bounding box center [635, 366] width 387 height 491
click at [833, 100] on div "Nafeeseh Sweets Open import export" at bounding box center [570, 94] width 533 height 20
drag, startPoint x: 588, startPoint y: 50, endPoint x: 657, endPoint y: 154, distance: 124.9
click at [657, 154] on div "Home / Restaurants management / Menus / Sections Nafeeseh Sweets Open import ex…" at bounding box center [570, 334] width 533 height 572
click at [710, 245] on div "SU MO TU WE TH FR SA" at bounding box center [621, 260] width 178 height 30
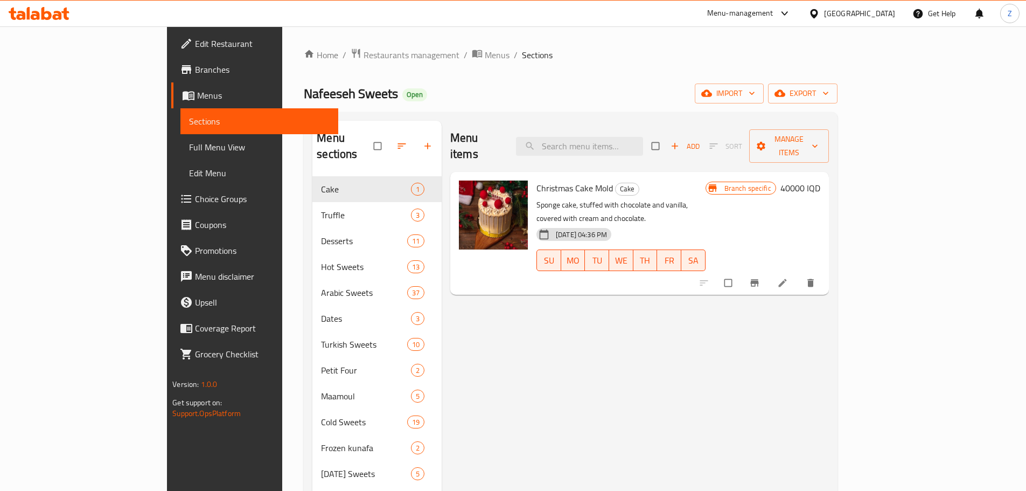
click at [710, 224] on div "30-08-2024 04:36 PM SU MO TU WE TH FR SA" at bounding box center [621, 253] width 178 height 58
click at [588, 351] on div "Menu items Add Sort Manage items Christmas Cake Mold Cake Sponge cake, stuffed …" at bounding box center [635, 366] width 387 height 491
drag, startPoint x: 664, startPoint y: 383, endPoint x: 572, endPoint y: 140, distance: 259.6
click at [598, 180] on div "Menu items Add Sort Manage items Christmas Cake Mold Cake Sponge cake, stuffed …" at bounding box center [635, 366] width 387 height 491
click at [560, 116] on div "Menu sections Cake 1 Truffle 3 Desserts 11 Hot Sweets 13 Arabic Sweets 37 Dates…" at bounding box center [570, 366] width 533 height 508
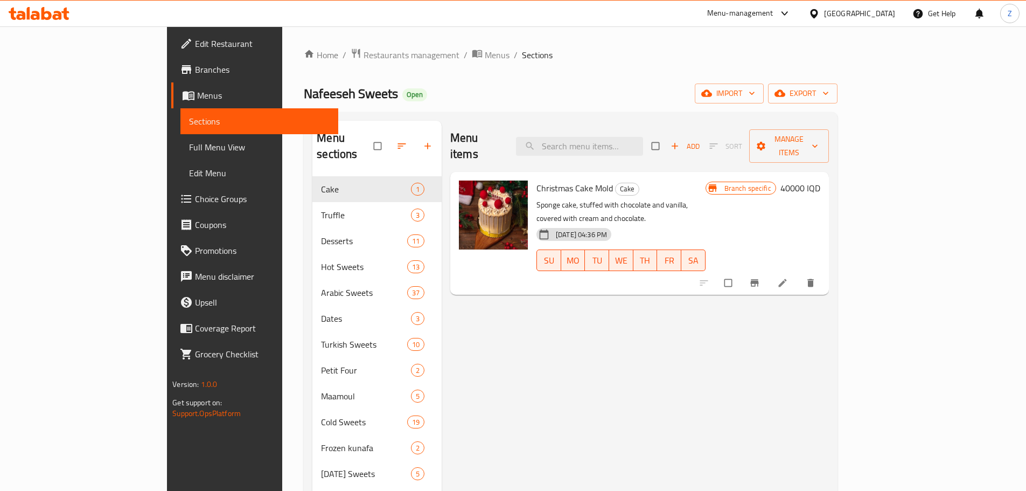
click at [556, 107] on div "Home / Restaurants management / Menus / Sections Nafeeseh Sweets Open import ex…" at bounding box center [570, 334] width 533 height 572
click at [556, 345] on div "Menu items Add Sort Manage items Christmas Cake Mold Cake Sponge cake, stuffed …" at bounding box center [635, 366] width 387 height 491
click at [637, 246] on div "30-08-2024 04:36 PM SU MO TU WE TH FR SA" at bounding box center [621, 253] width 178 height 58
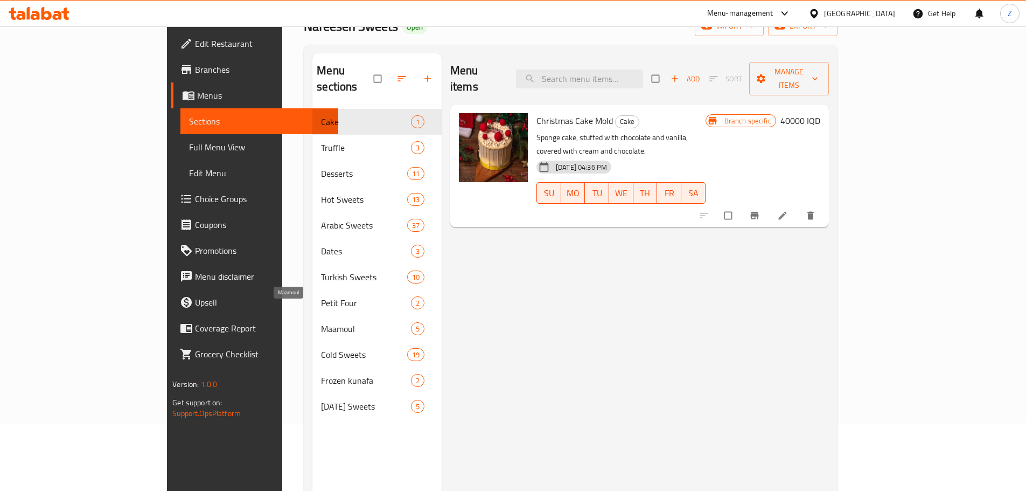
scroll to position [151, 0]
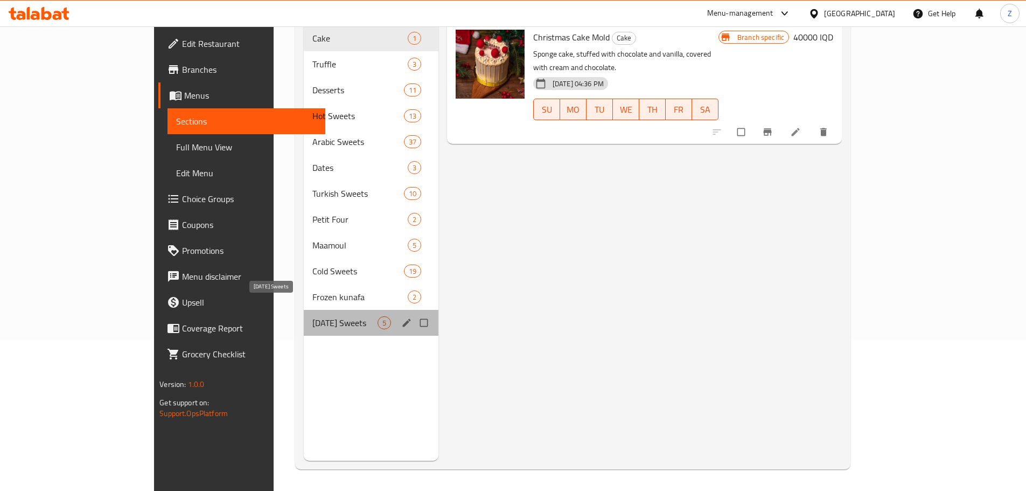
click at [313, 316] on span "[DATE] Sweets" at bounding box center [345, 322] width 65 height 13
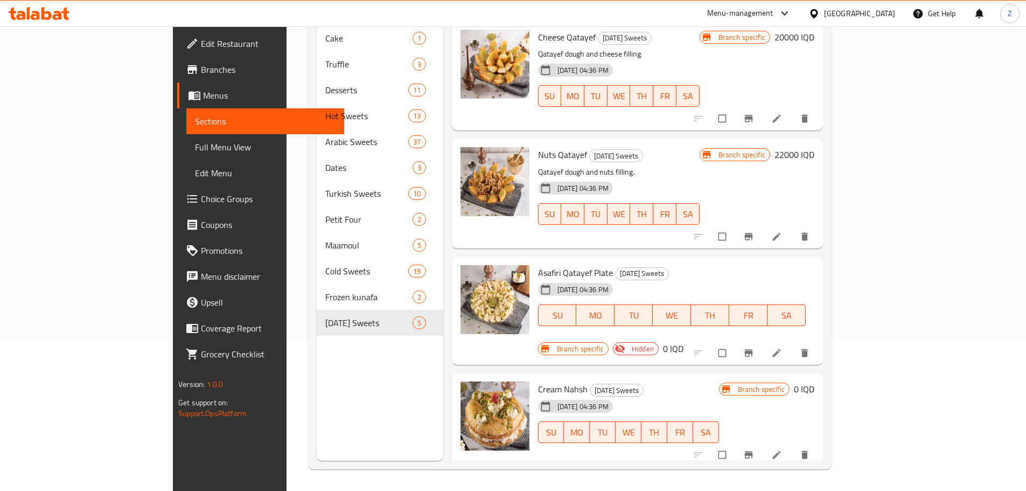
scroll to position [92, 0]
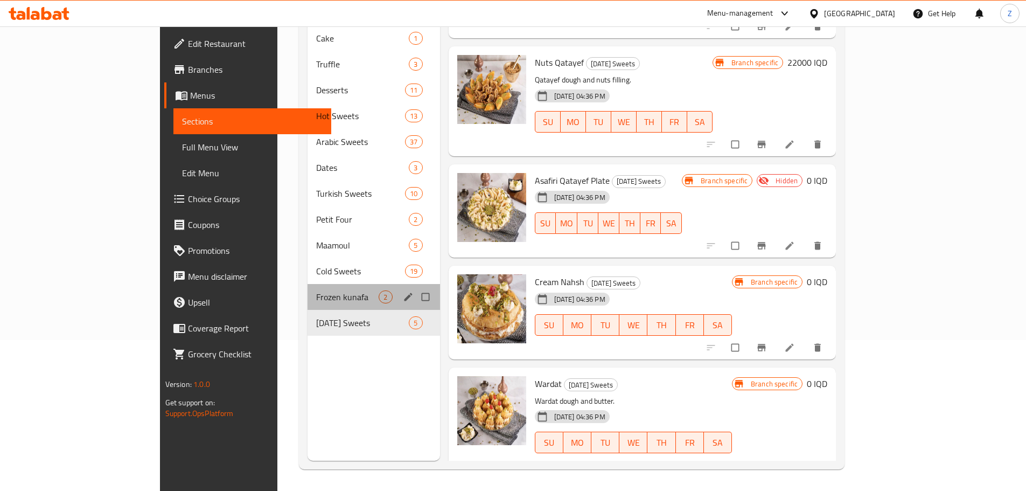
click at [308, 289] on div "Frozen kunafa 2" at bounding box center [374, 297] width 132 height 26
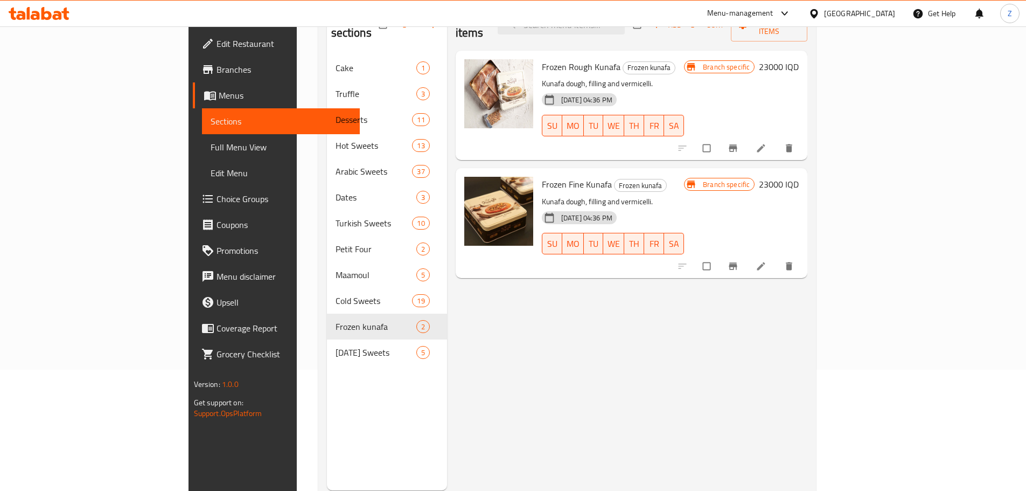
scroll to position [97, 0]
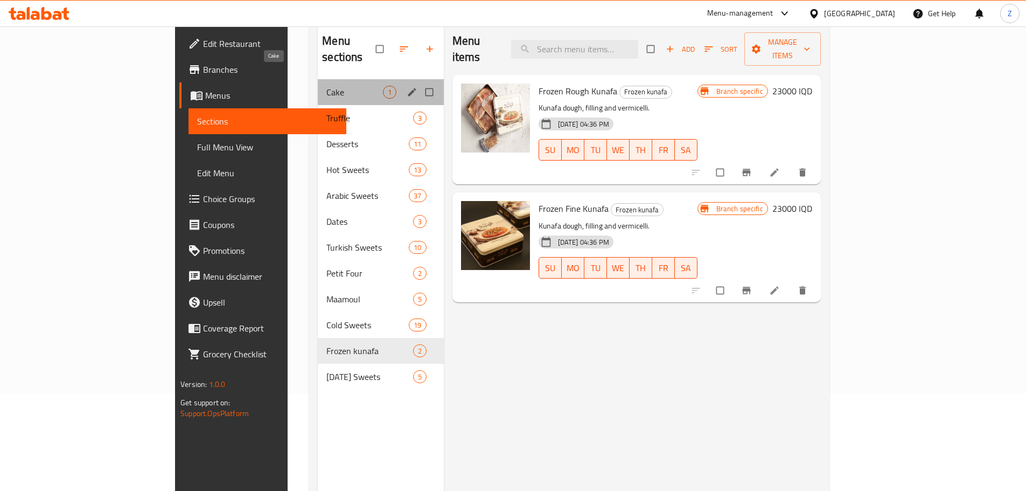
click at [327, 86] on span "Cake" at bounding box center [355, 92] width 56 height 13
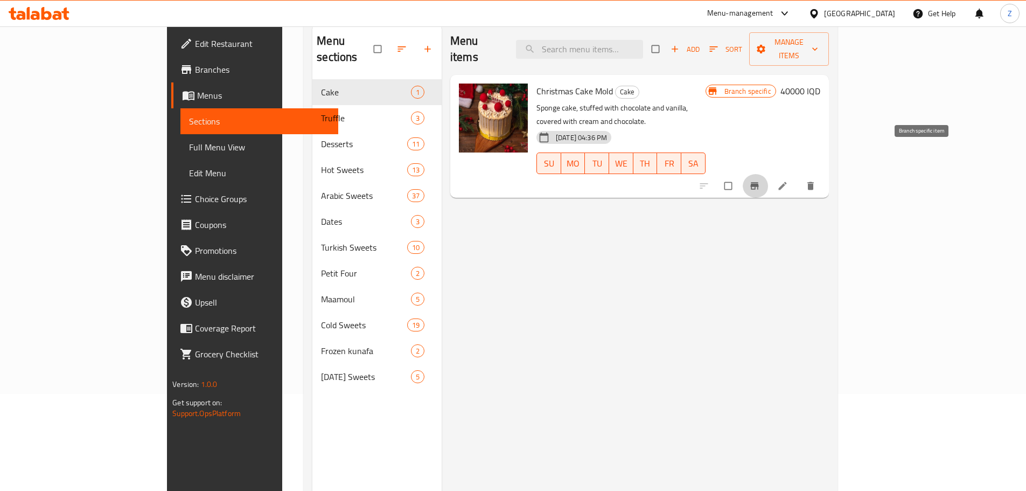
click at [760, 181] on icon "Branch-specific-item" at bounding box center [755, 186] width 11 height 11
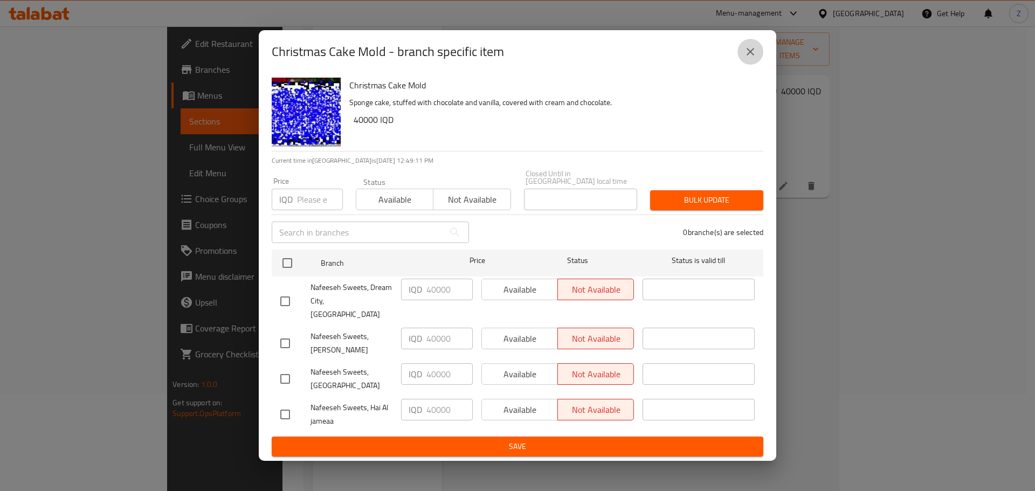
click at [744, 63] on button "close" at bounding box center [750, 52] width 26 height 26
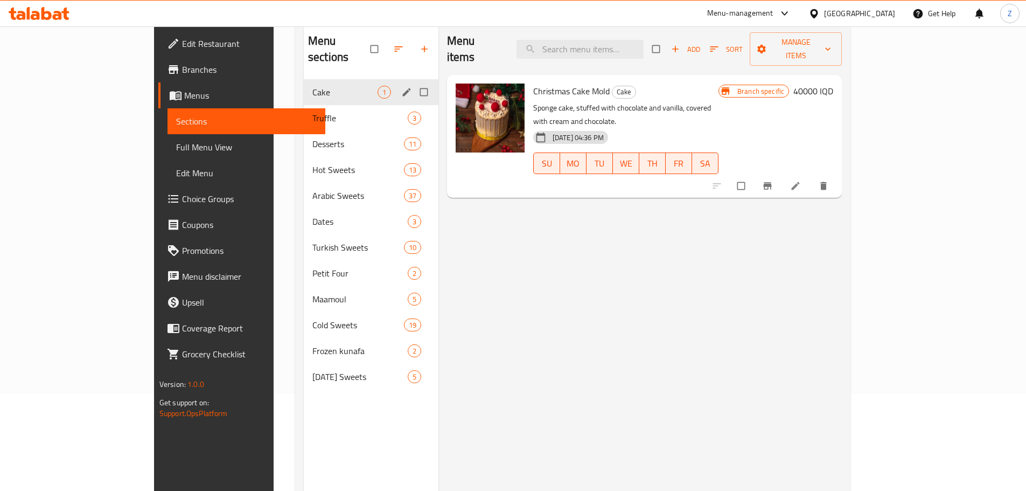
click at [414, 82] on input "Menu sections" at bounding box center [425, 92] width 23 height 20
checkbox input "true"
click at [371, 44] on icon "button" at bounding box center [376, 49] width 11 height 11
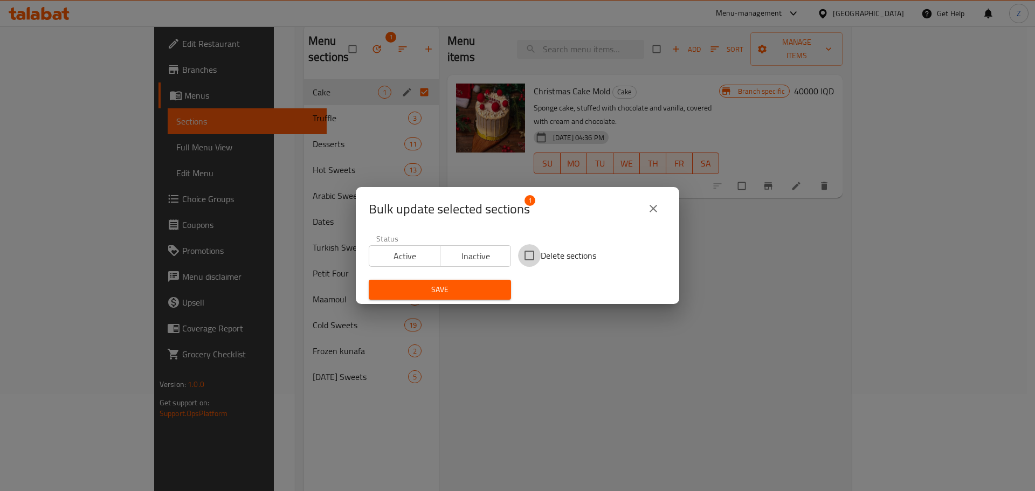
click at [527, 250] on input "Delete sections" at bounding box center [529, 255] width 23 height 23
checkbox input "true"
click at [461, 295] on span "Save" at bounding box center [439, 289] width 125 height 13
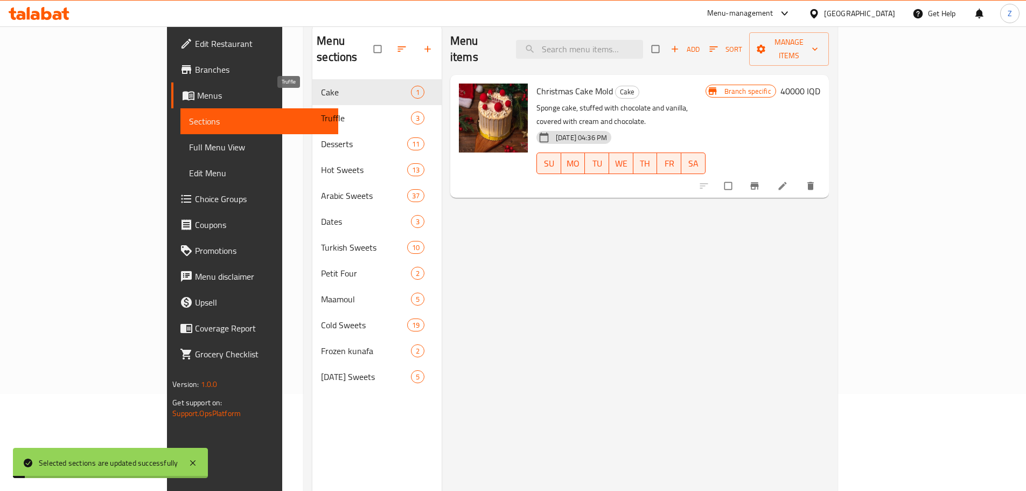
click at [321, 112] on span "Truffle" at bounding box center [365, 118] width 89 height 13
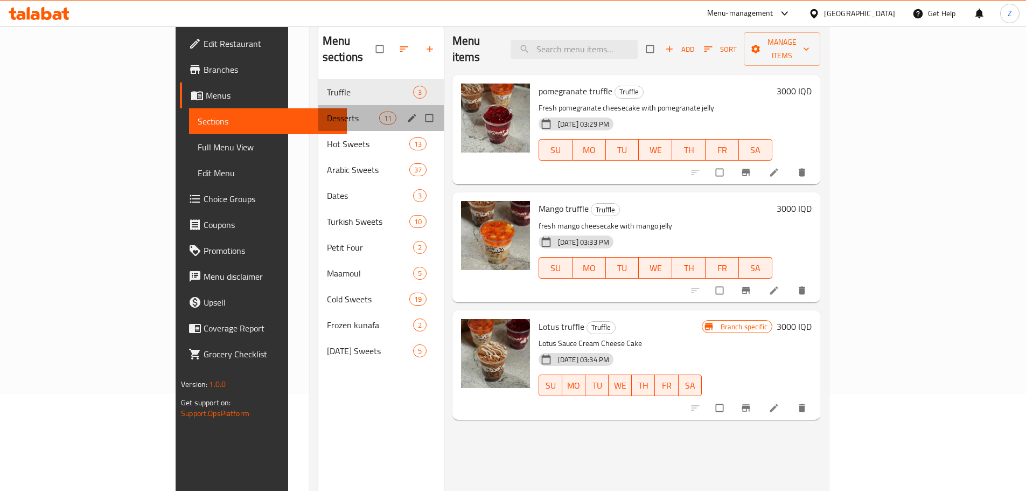
click at [318, 112] on div "Desserts 11" at bounding box center [381, 118] width 126 height 26
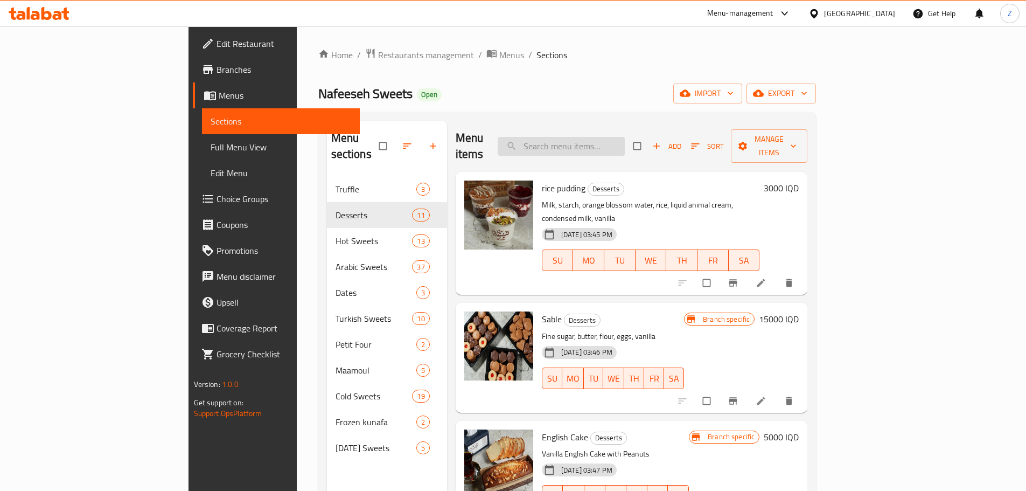
click at [625, 145] on input "search" at bounding box center [561, 146] width 127 height 19
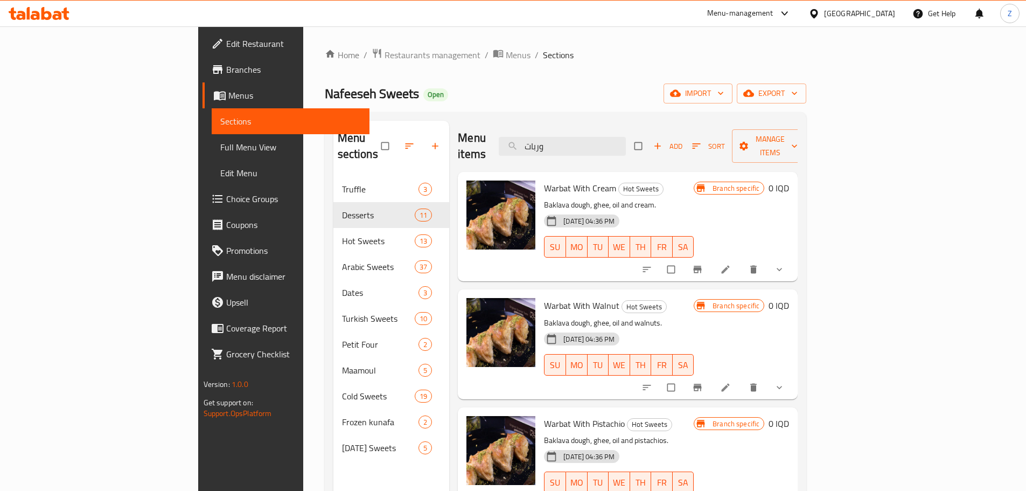
type input "وربات"
click at [480, 194] on circle "upload picture" at bounding box center [481, 195] width 3 height 3
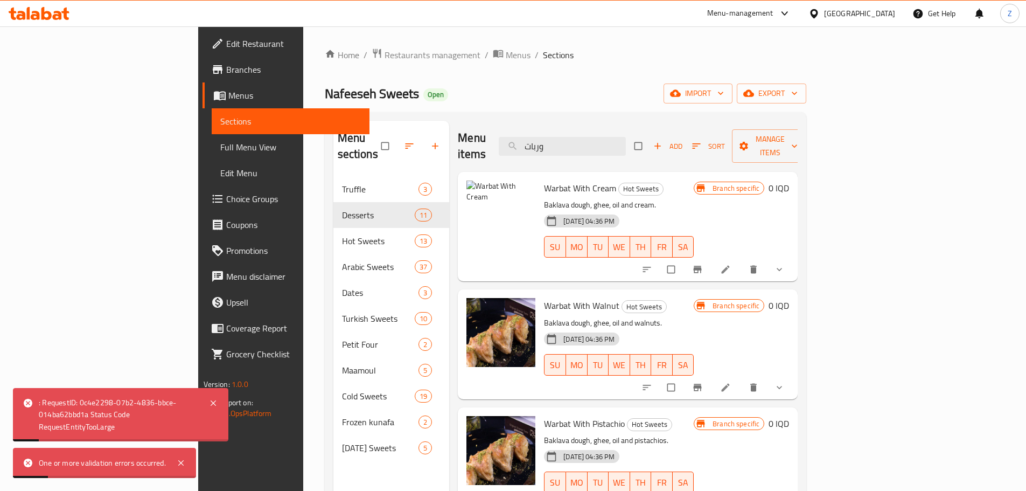
click at [219, 411] on div ": RequestID: 0c4e2298-07b2-4836-bbce-014ba62bbd1a Status Code RequestEntityTooL…" at bounding box center [121, 414] width 216 height 53
click at [214, 406] on icon at bounding box center [213, 403] width 13 height 13
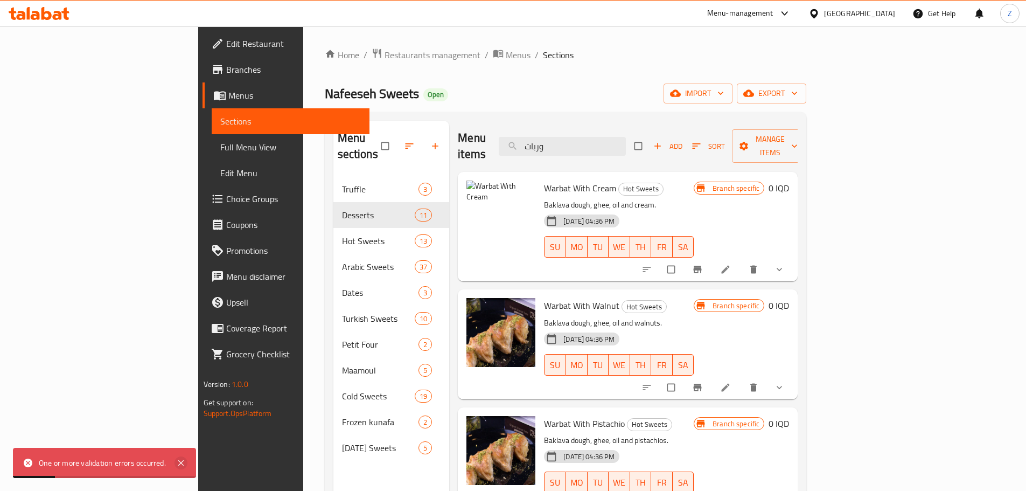
click at [187, 466] on icon at bounding box center [181, 462] width 13 height 13
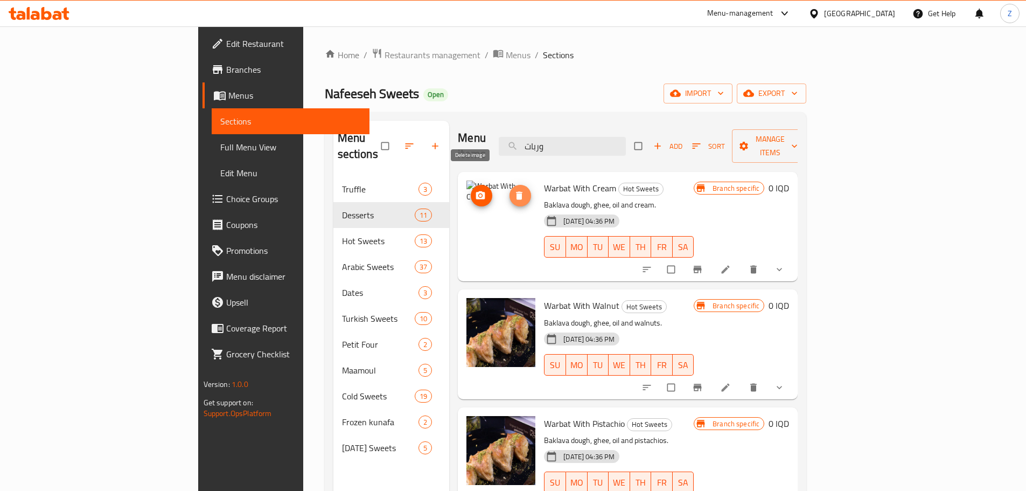
click at [514, 190] on icon "delete image" at bounding box center [519, 195] width 11 height 11
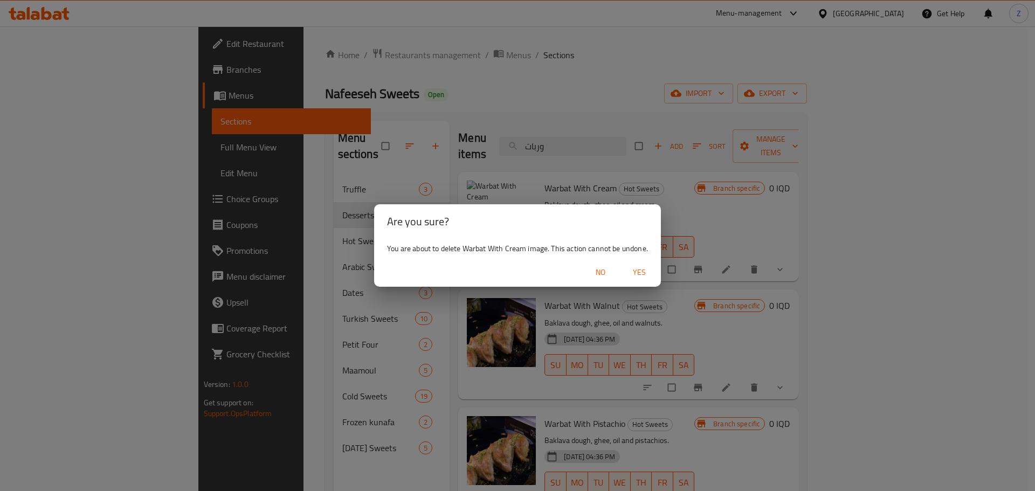
click at [628, 277] on span "Yes" at bounding box center [639, 272] width 26 height 13
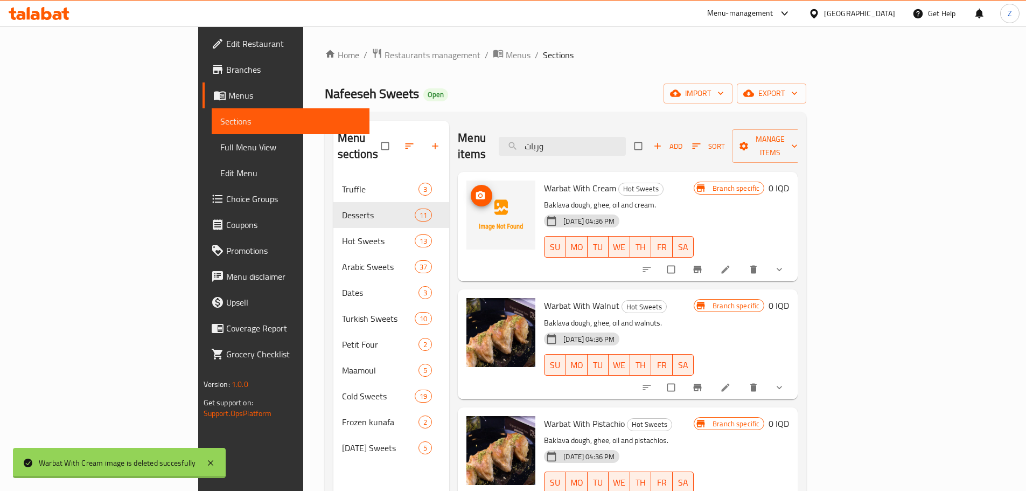
click at [471, 190] on span "upload picture" at bounding box center [482, 195] width 22 height 11
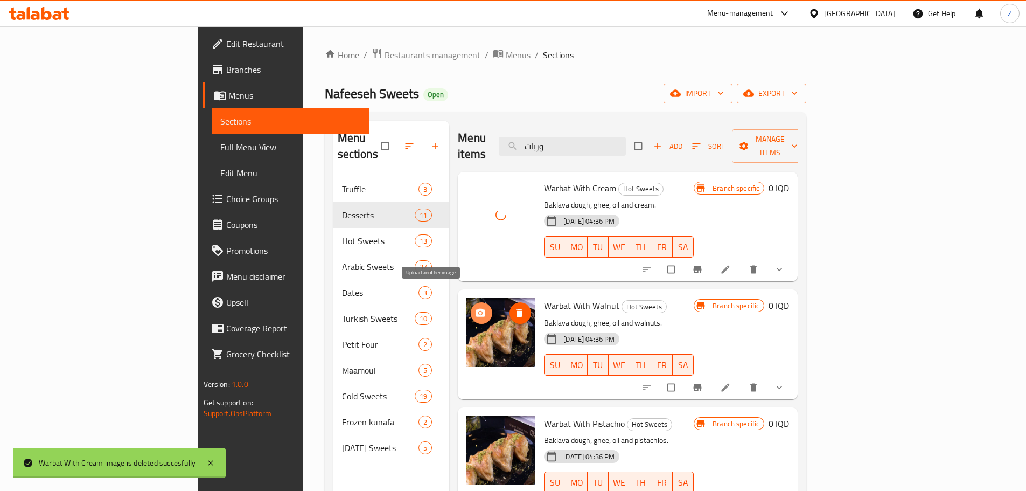
click at [476, 309] on icon "upload picture" at bounding box center [480, 313] width 9 height 8
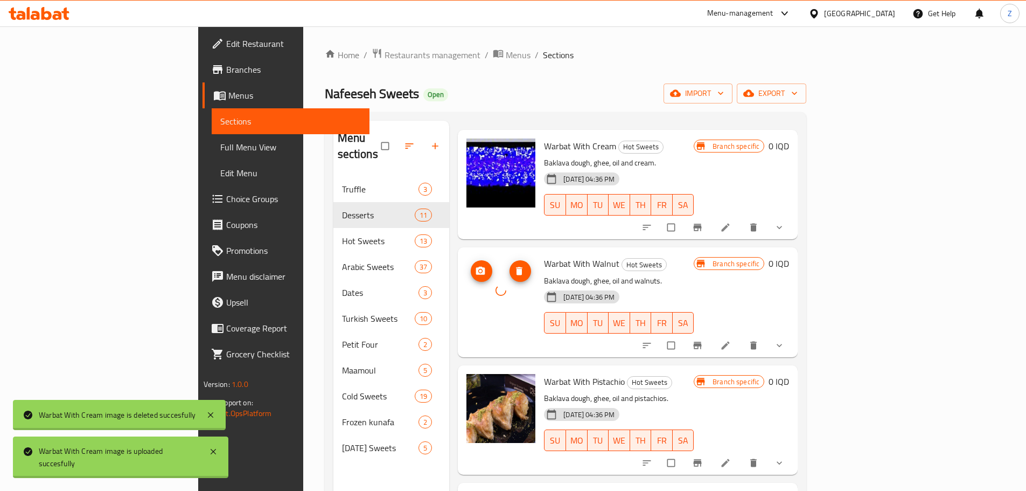
scroll to position [108, 0]
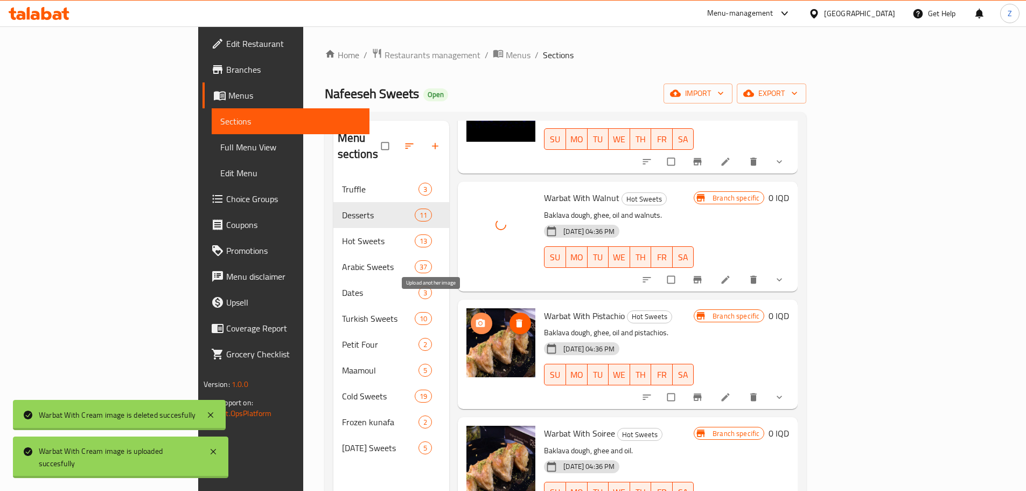
click at [476, 318] on icon "upload picture" at bounding box center [480, 322] width 9 height 8
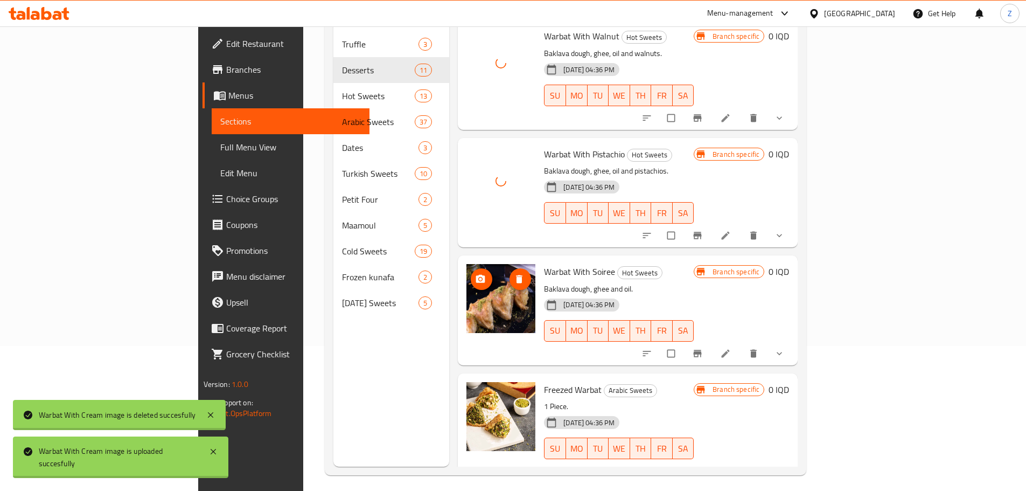
scroll to position [151, 0]
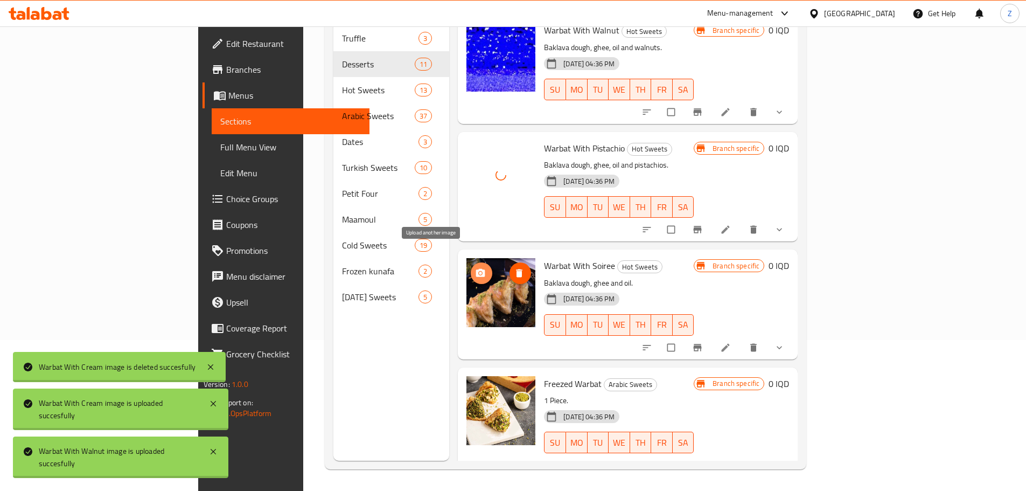
click at [471, 268] on span "upload picture" at bounding box center [482, 273] width 22 height 11
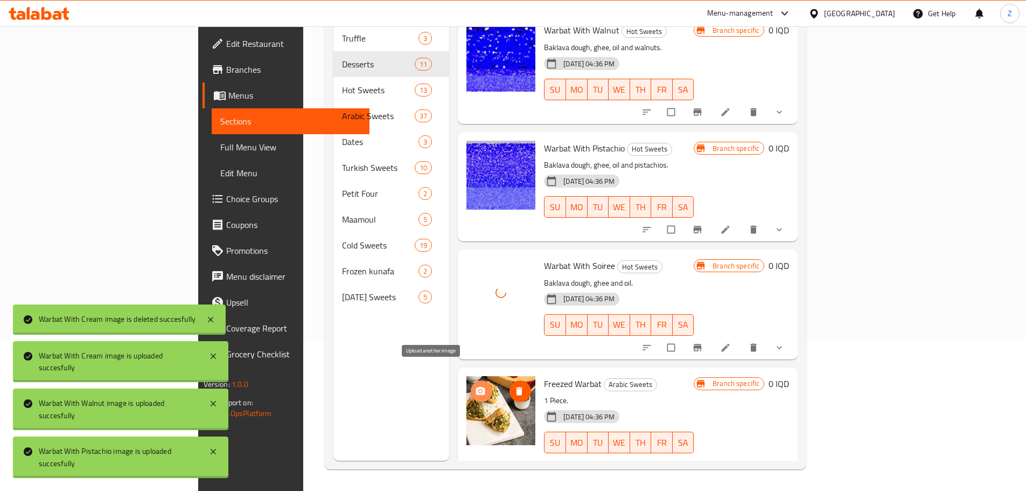
click at [471, 386] on span "upload picture" at bounding box center [482, 391] width 22 height 11
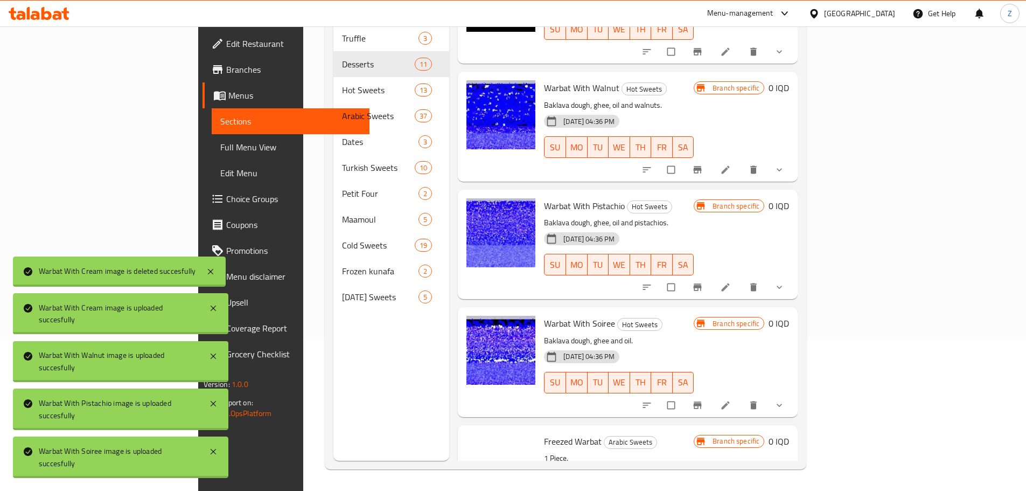
scroll to position [0, 0]
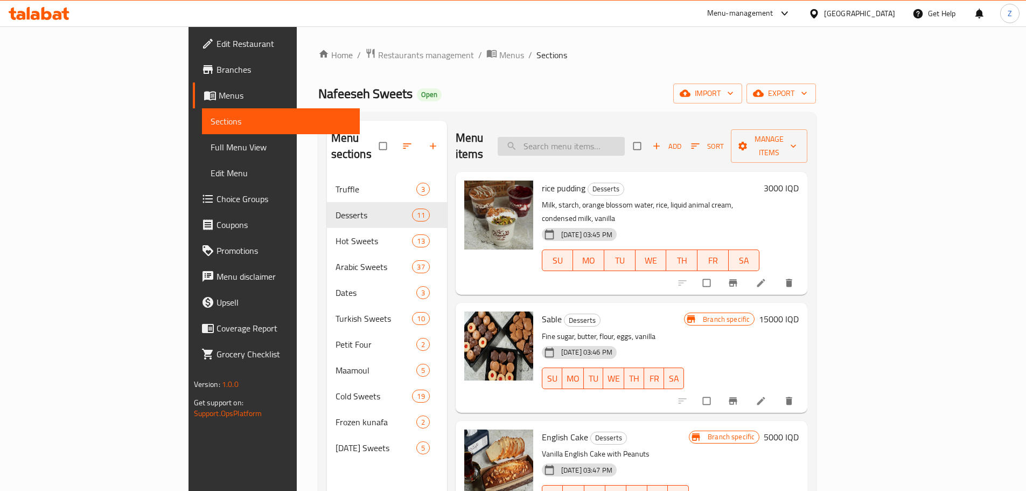
click at [600, 143] on input "search" at bounding box center [561, 146] width 127 height 19
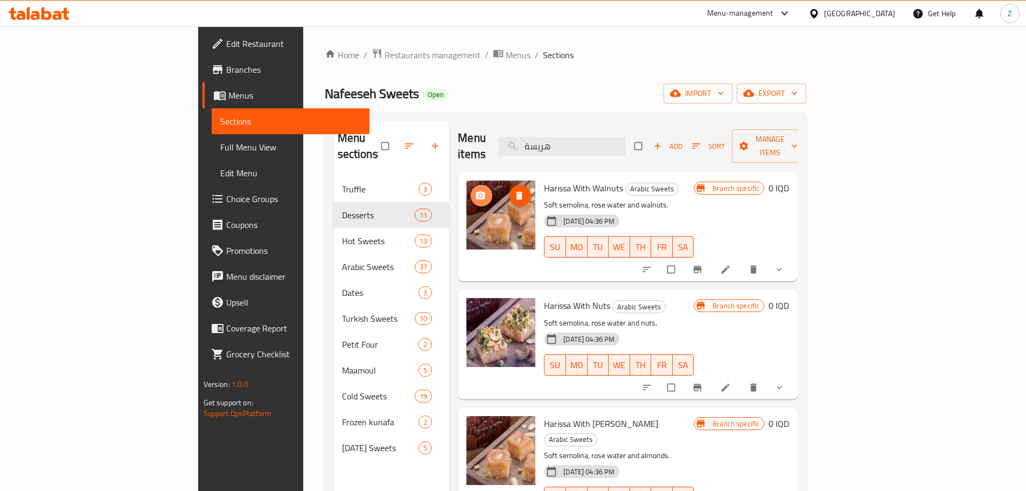
click at [471, 185] on button "upload picture" at bounding box center [482, 196] width 22 height 22
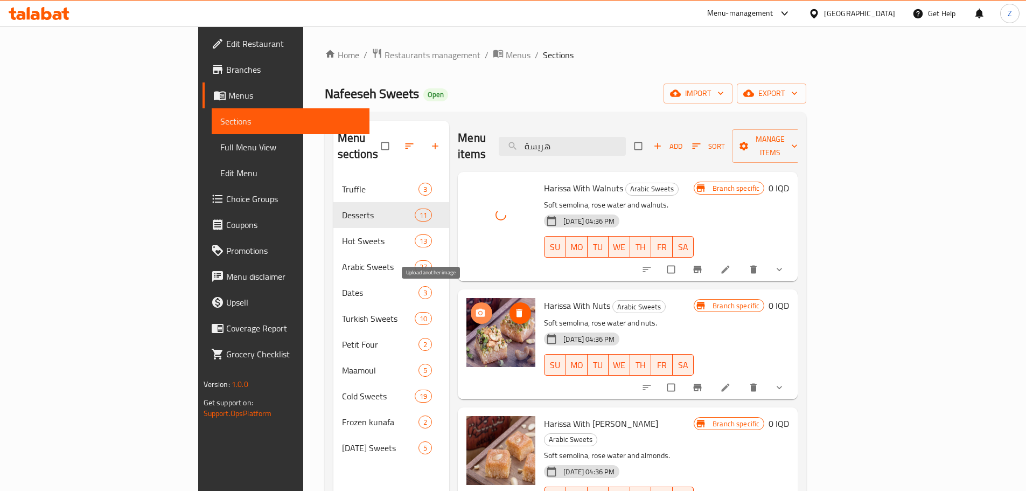
click at [475, 308] on icon "upload picture" at bounding box center [480, 313] width 11 height 11
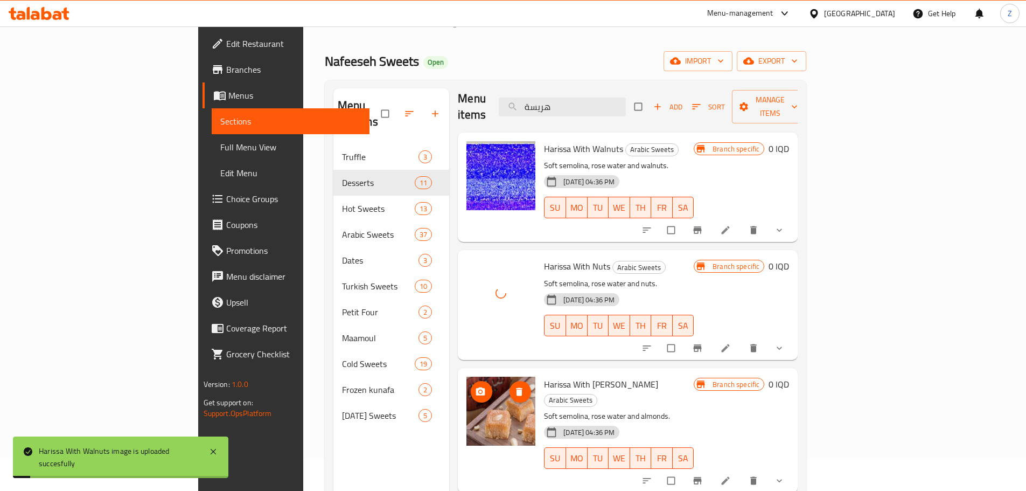
scroll to position [108, 0]
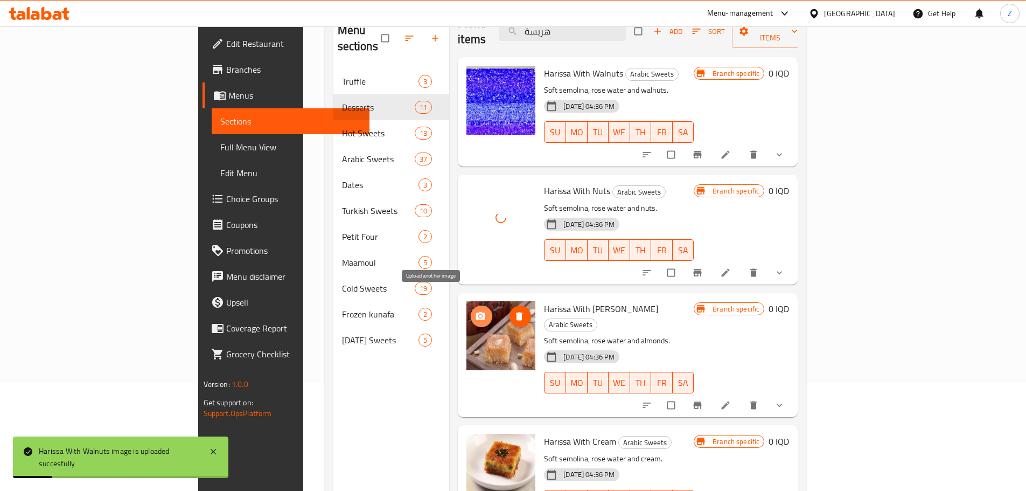
click at [471, 306] on button "upload picture" at bounding box center [482, 317] width 22 height 22
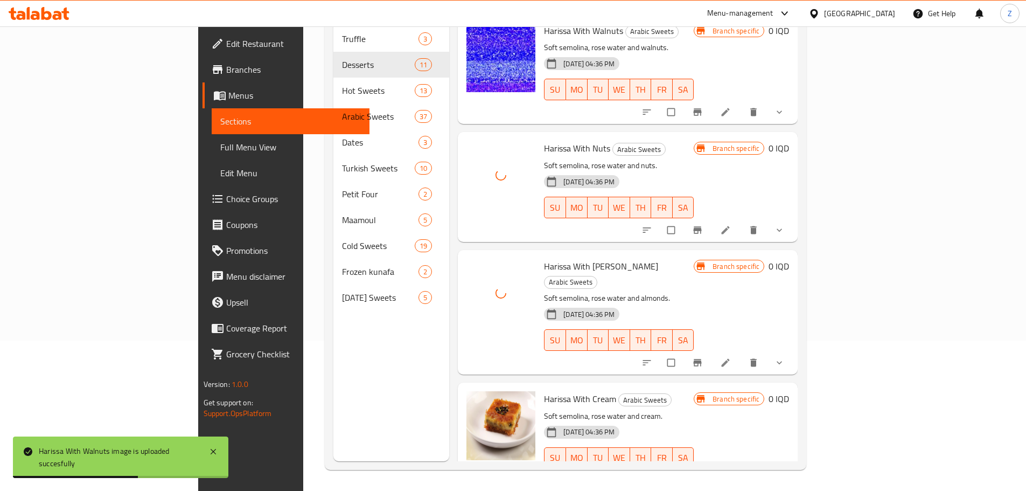
scroll to position [151, 0]
click at [471, 395] on button "upload picture" at bounding box center [482, 406] width 22 height 22
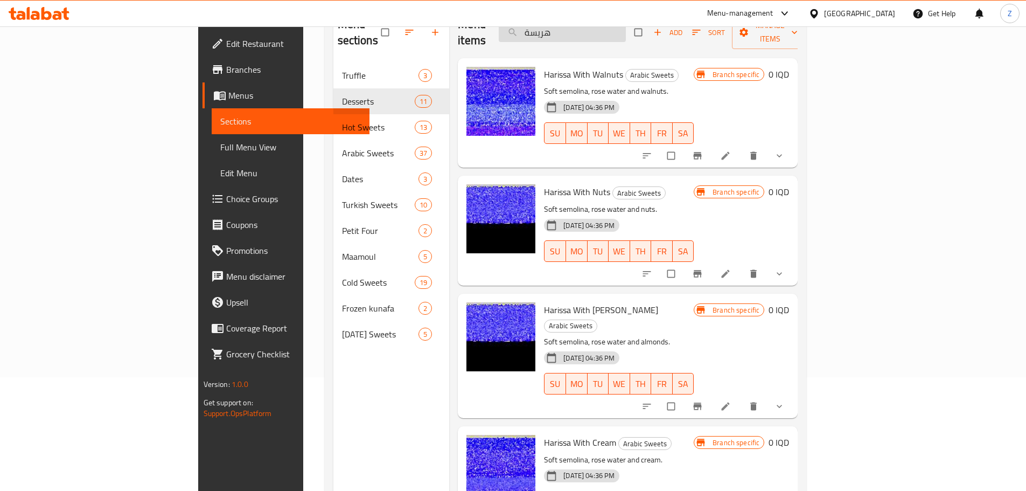
scroll to position [0, 0]
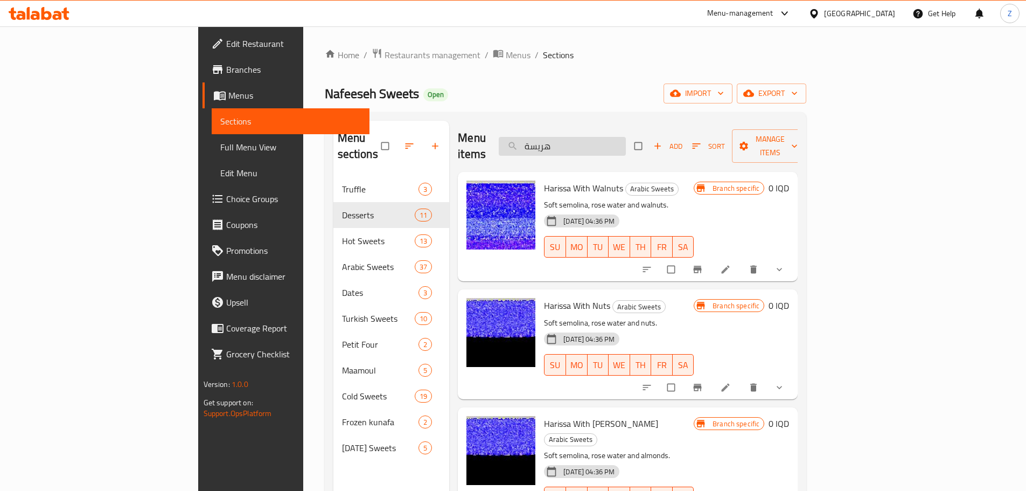
click at [621, 141] on input "هريسة" at bounding box center [562, 146] width 127 height 19
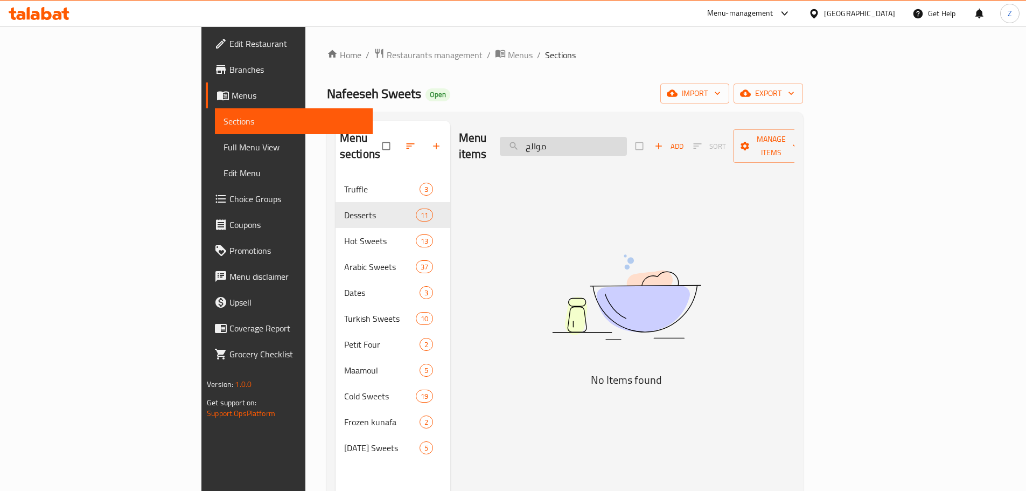
click at [627, 140] on input "موالح" at bounding box center [563, 146] width 127 height 19
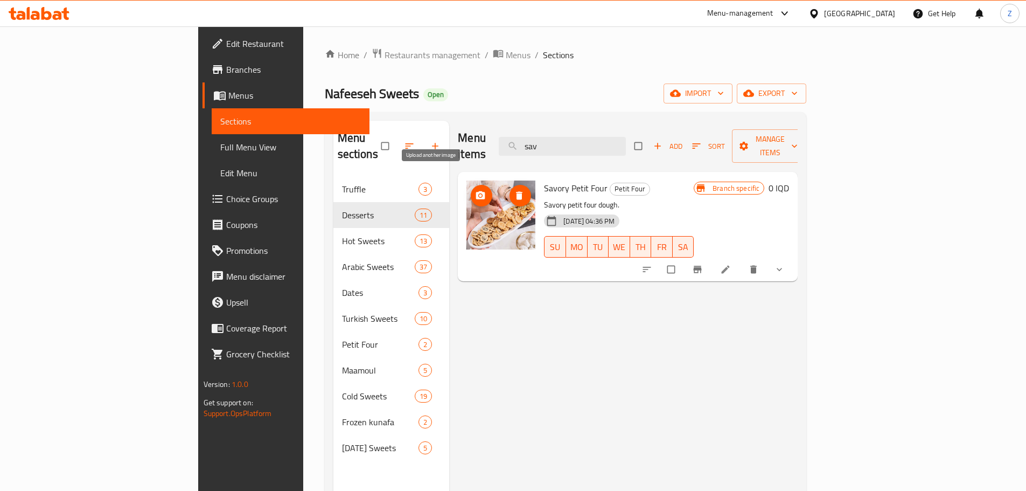
click at [476, 191] on icon "upload picture" at bounding box center [480, 195] width 9 height 8
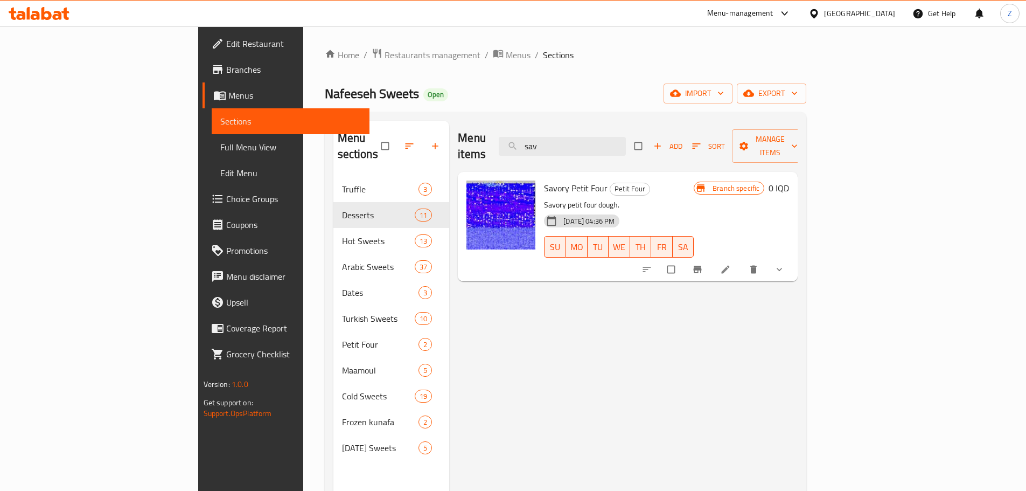
click at [650, 148] on div "Menu items sav Add Sort Manage items" at bounding box center [628, 146] width 340 height 51
click at [626, 141] on input "sav" at bounding box center [562, 146] width 127 height 19
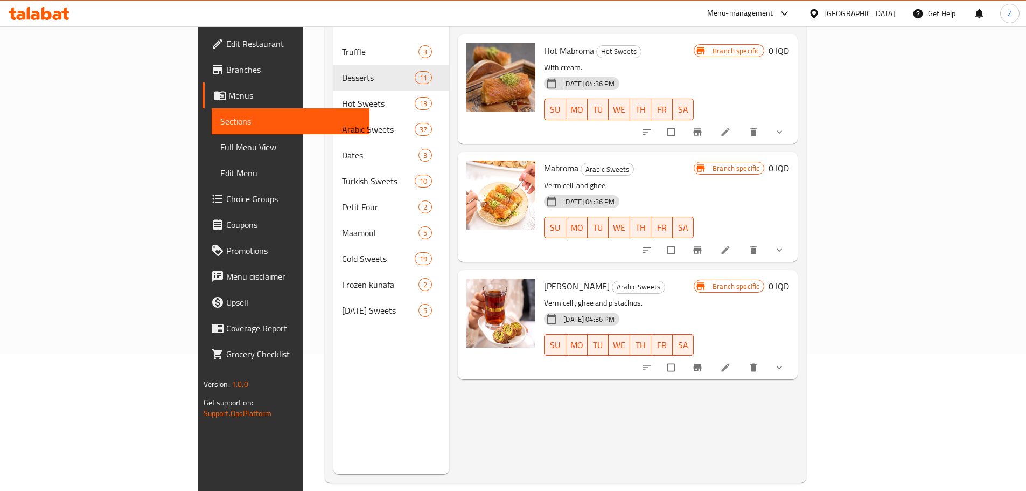
scroll to position [151, 0]
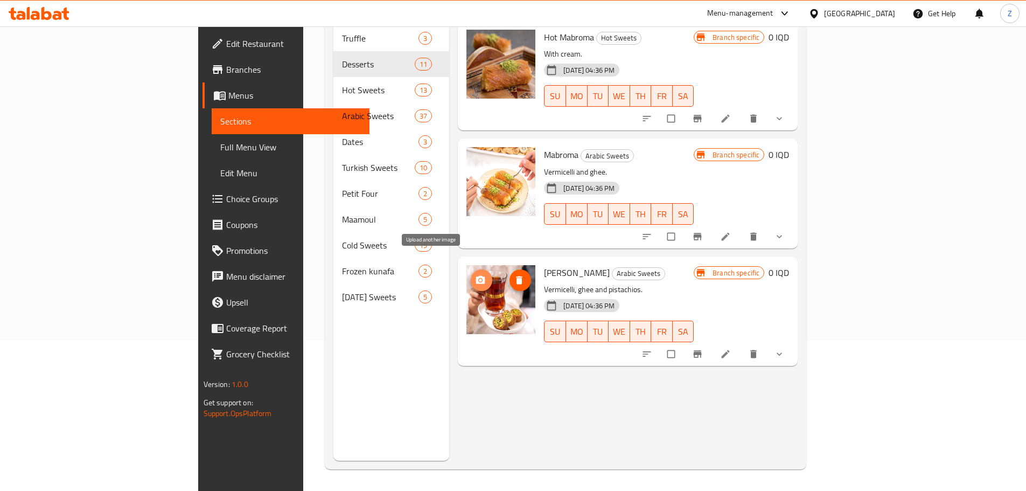
click at [475, 275] on icon "upload picture" at bounding box center [480, 280] width 11 height 11
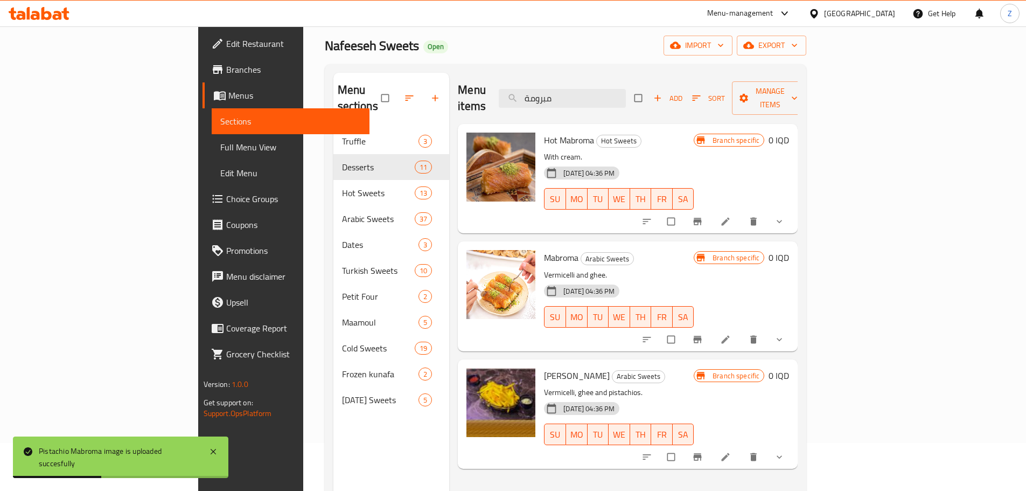
scroll to position [43, 0]
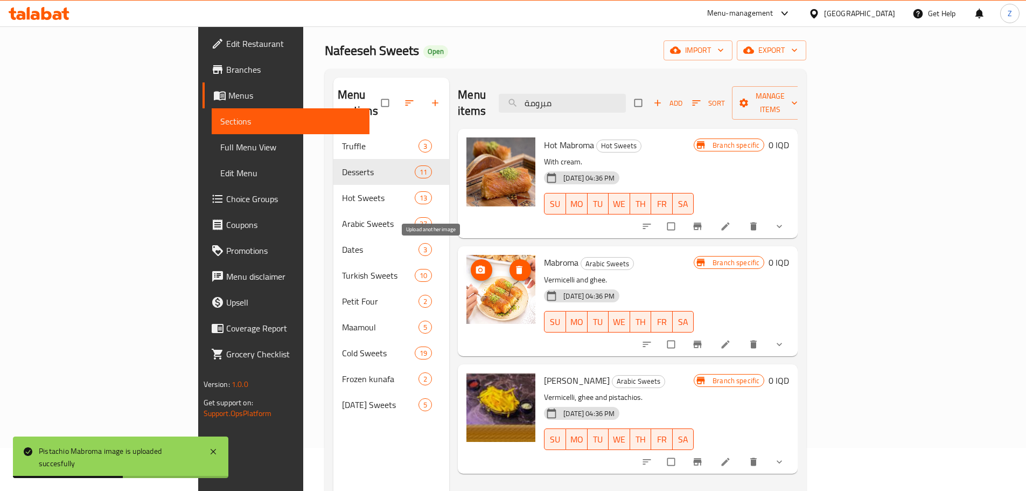
click at [475, 265] on icon "upload picture" at bounding box center [480, 270] width 11 height 11
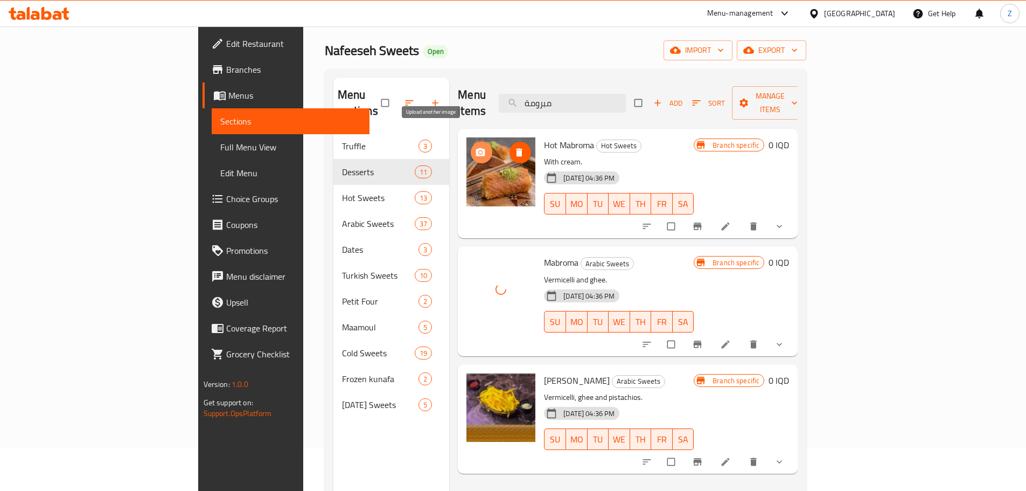
click at [471, 147] on span "upload picture" at bounding box center [482, 152] width 22 height 11
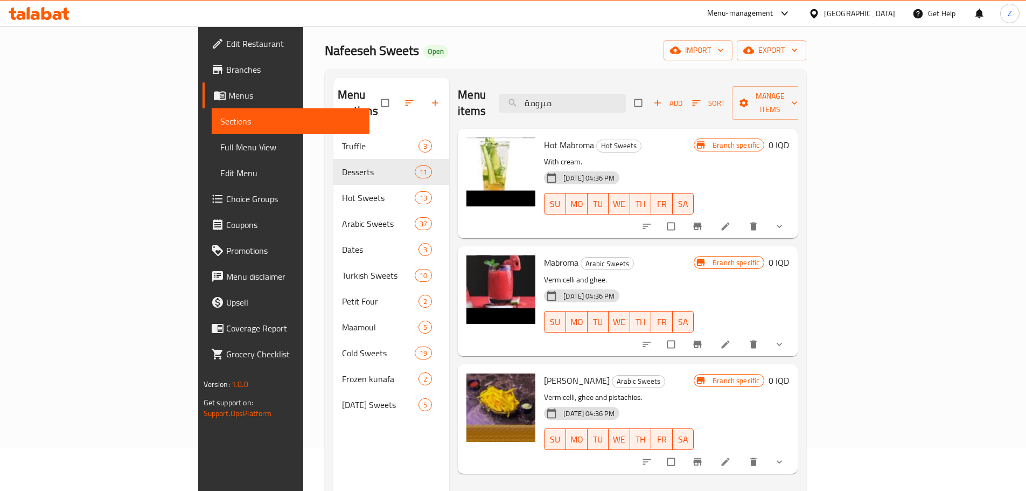
click at [622, 75] on div "Menu sections Truffle 3 Desserts 11 Hot Sweets 13 Arabic Sweets 37 Dates 3 Turk…" at bounding box center [566, 323] width 482 height 508
click at [621, 94] on input "مبرومة" at bounding box center [562, 103] width 127 height 19
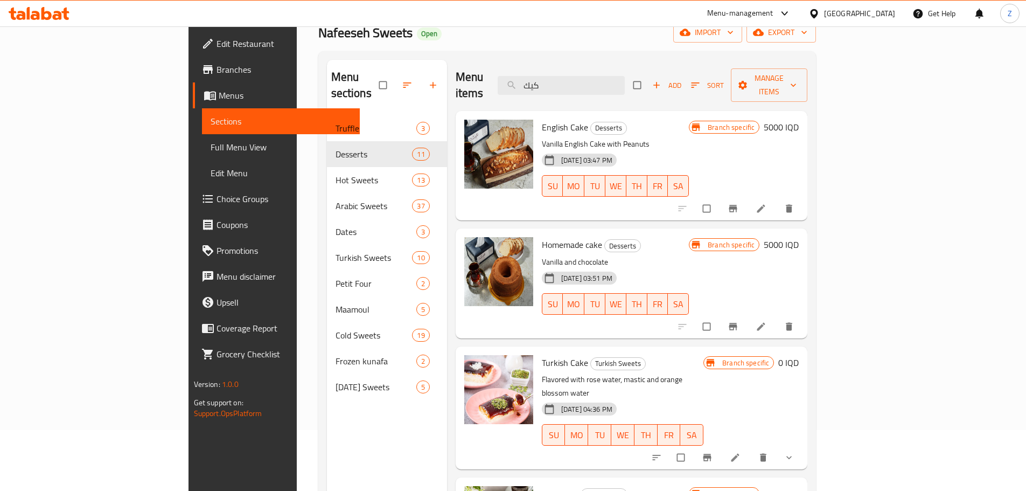
scroll to position [0, 0]
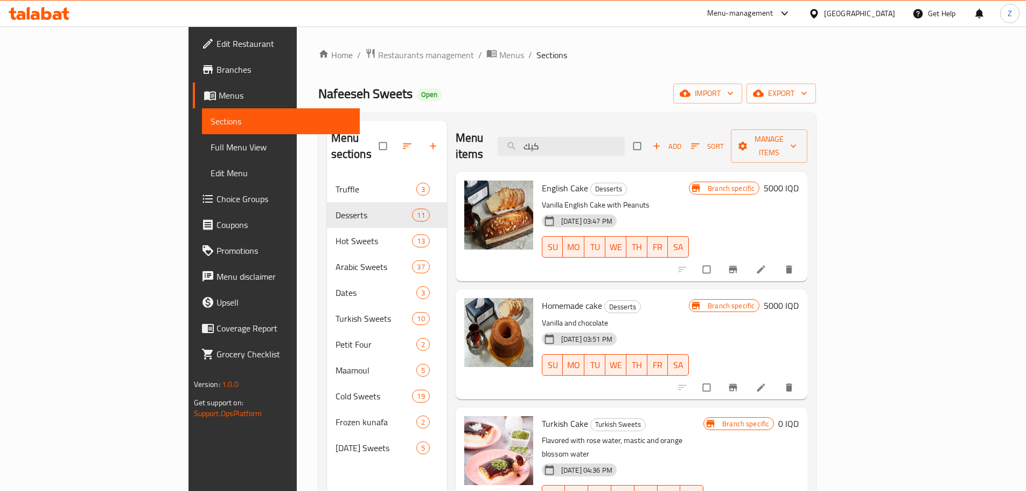
click at [629, 151] on div "Menu items كيك Add Sort Manage items" at bounding box center [632, 146] width 352 height 51
click at [629, 150] on div "Menu items كيك Add Sort Manage items" at bounding box center [632, 146] width 352 height 51
click at [625, 142] on input "كيك" at bounding box center [561, 146] width 127 height 19
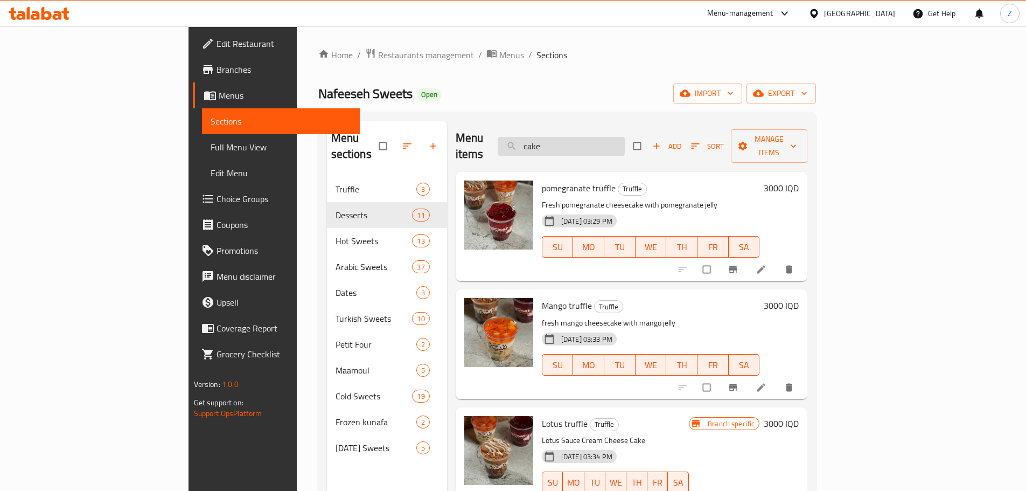
click at [623, 138] on input "cake" at bounding box center [561, 146] width 127 height 19
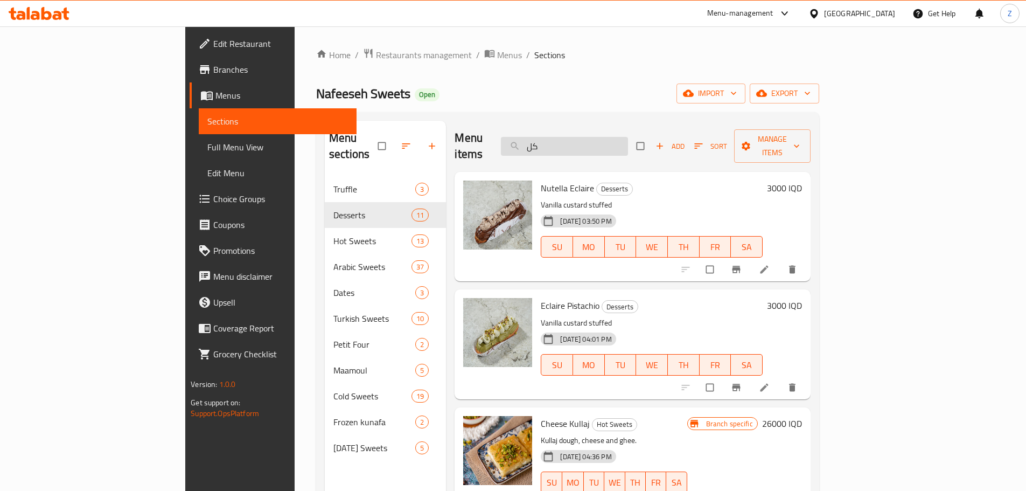
click at [628, 145] on input "كل" at bounding box center [564, 146] width 127 height 19
click at [628, 146] on input "كل" at bounding box center [564, 146] width 127 height 19
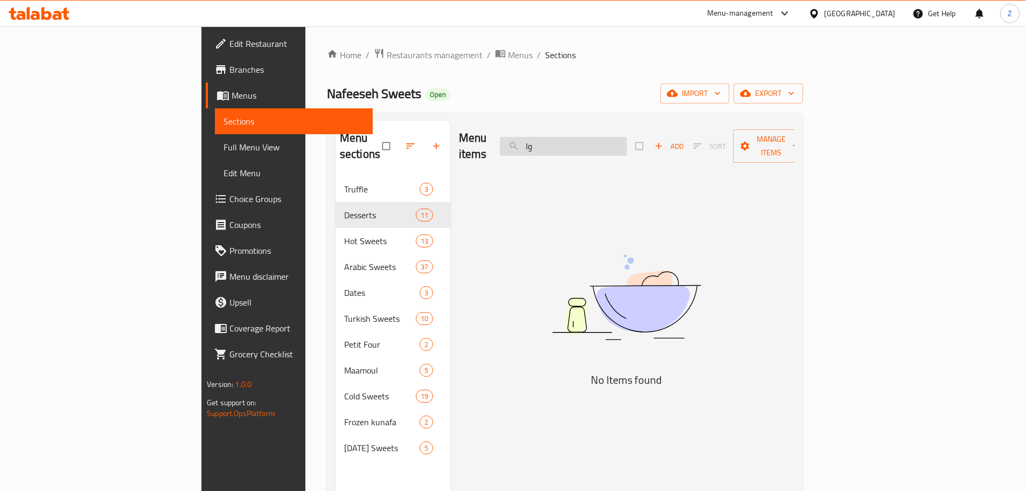
type input "و"
type input "ا"
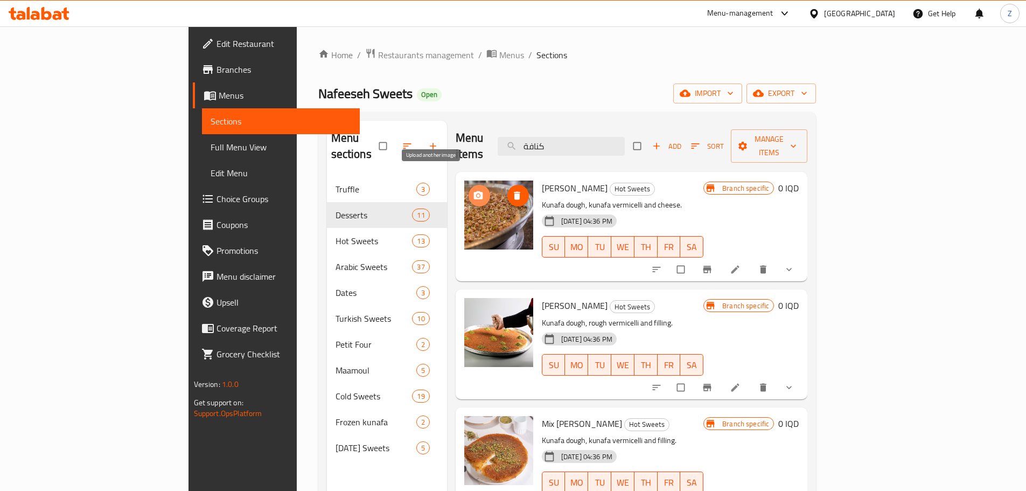
click at [469, 190] on span "upload picture" at bounding box center [480, 195] width 22 height 11
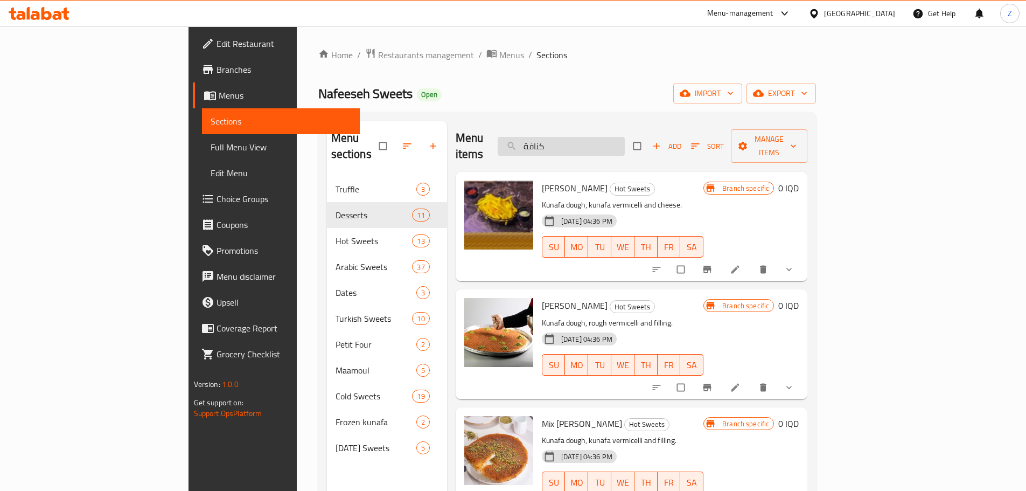
click at [625, 138] on input "كنافة" at bounding box center [561, 146] width 127 height 19
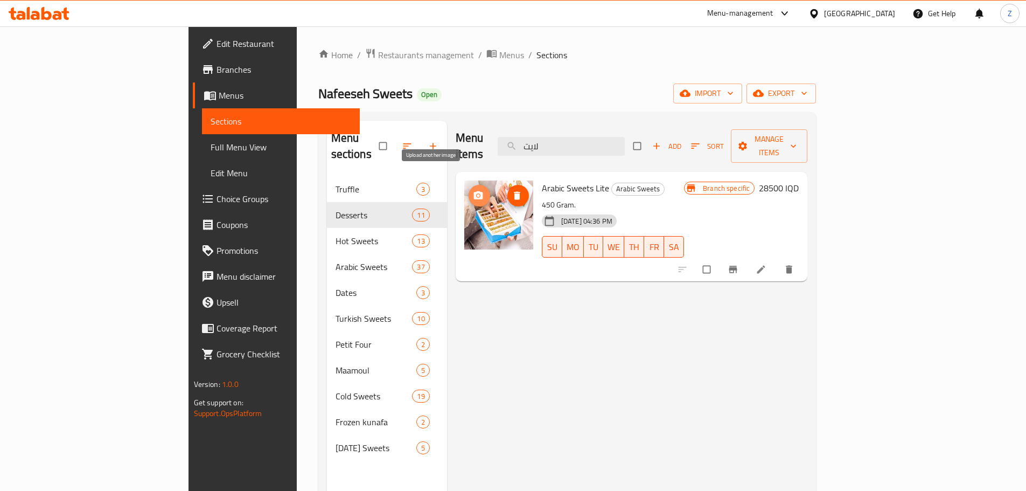
click at [469, 186] on button "upload picture" at bounding box center [480, 196] width 22 height 22
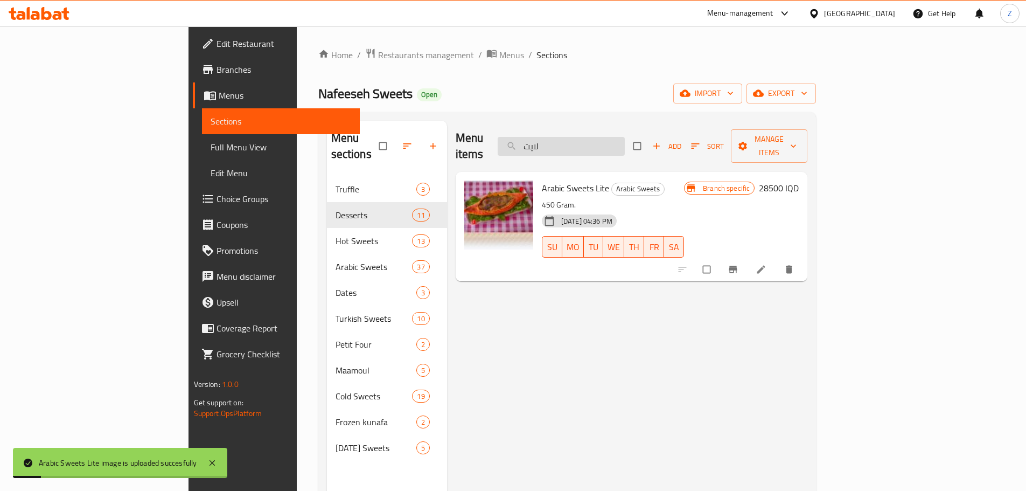
click at [623, 141] on input "لايت" at bounding box center [561, 146] width 127 height 19
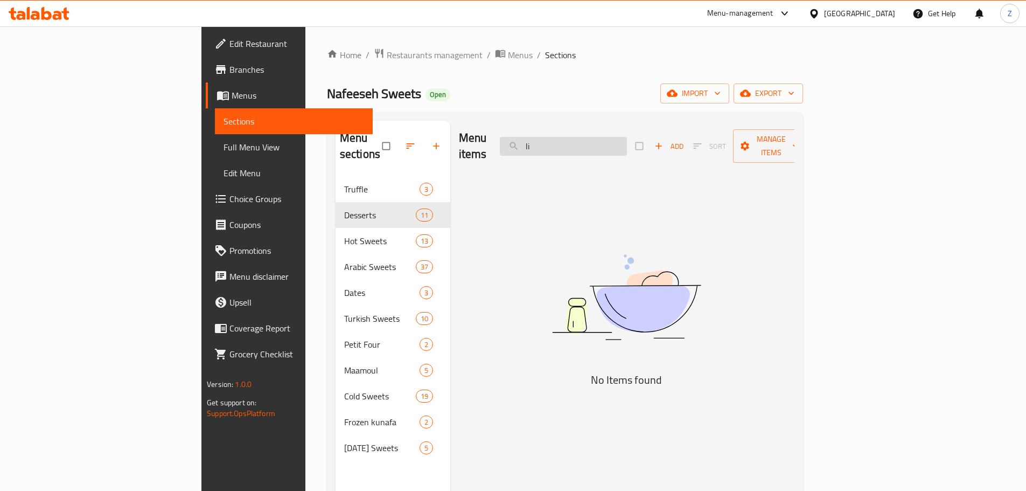
type input "l"
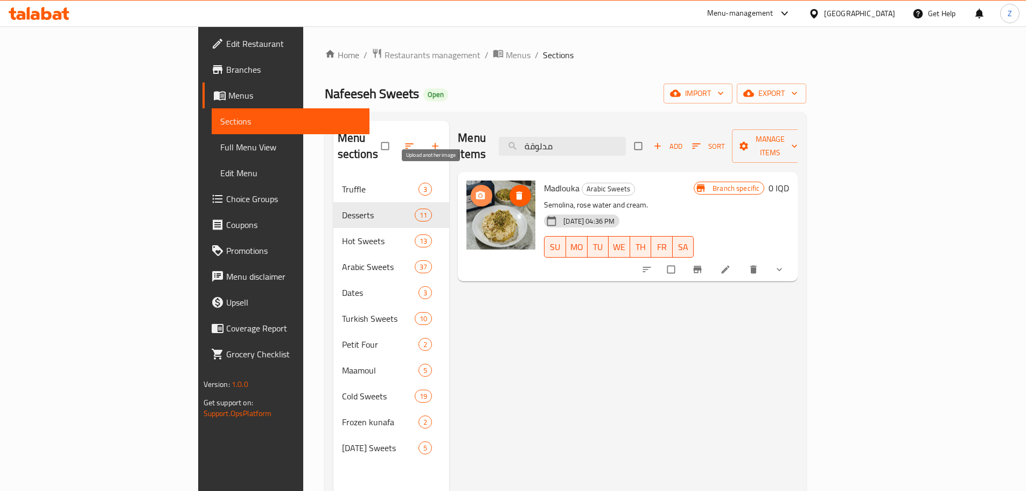
click at [476, 191] on icon "upload picture" at bounding box center [480, 195] width 9 height 8
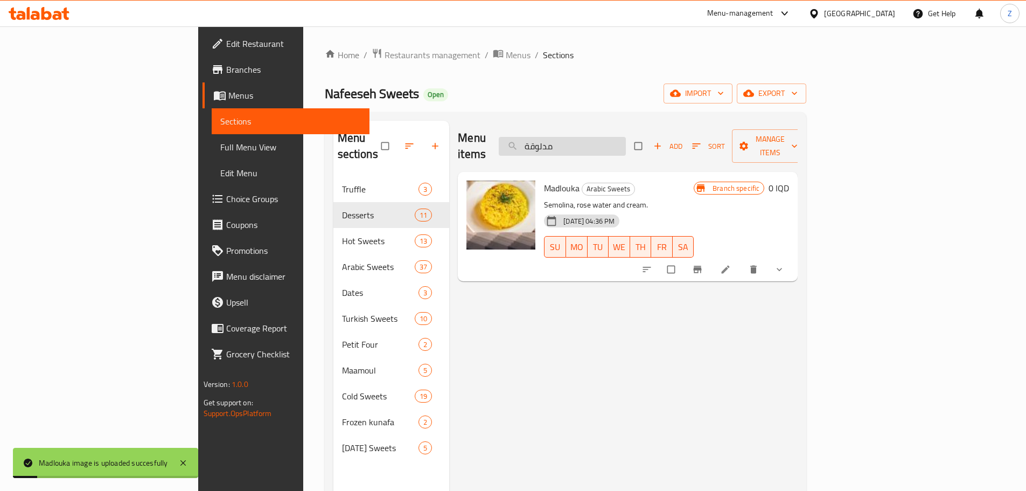
click at [626, 142] on input "مدلوقة" at bounding box center [562, 146] width 127 height 19
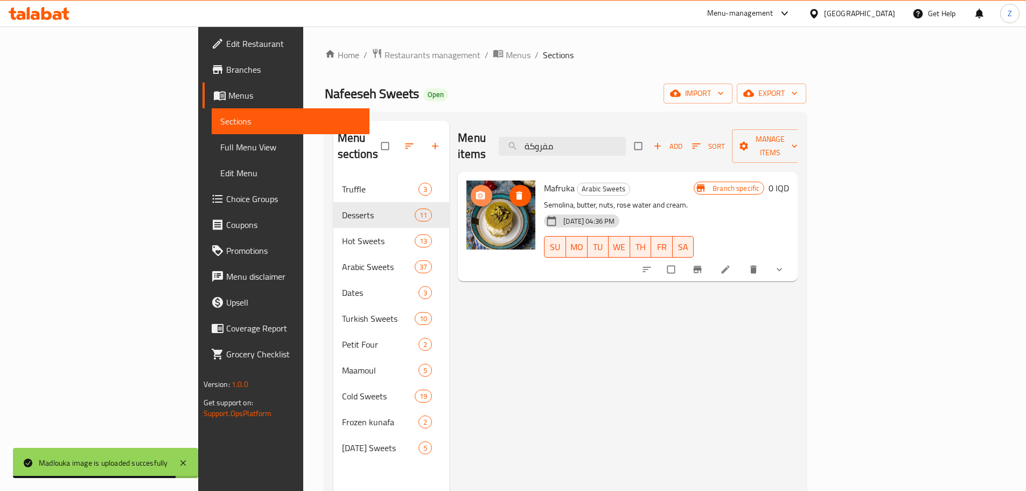
click at [475, 190] on icon "upload picture" at bounding box center [480, 195] width 11 height 11
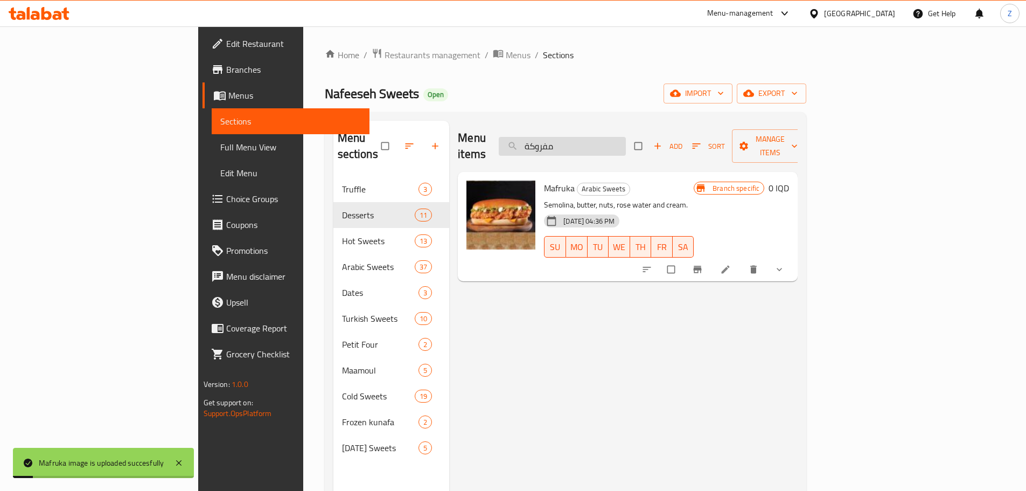
click at [626, 137] on input "مفروكة" at bounding box center [562, 146] width 127 height 19
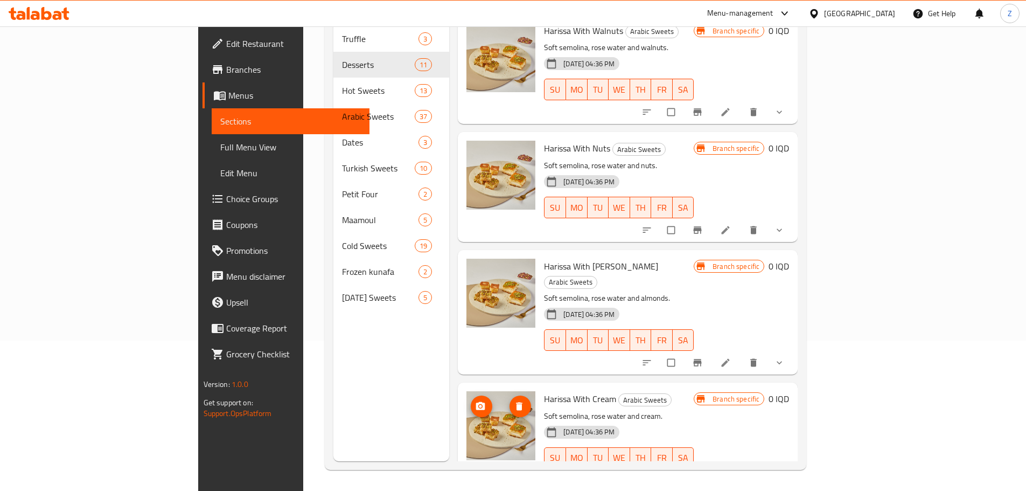
scroll to position [151, 0]
click at [476, 401] on icon "upload picture" at bounding box center [480, 405] width 9 height 8
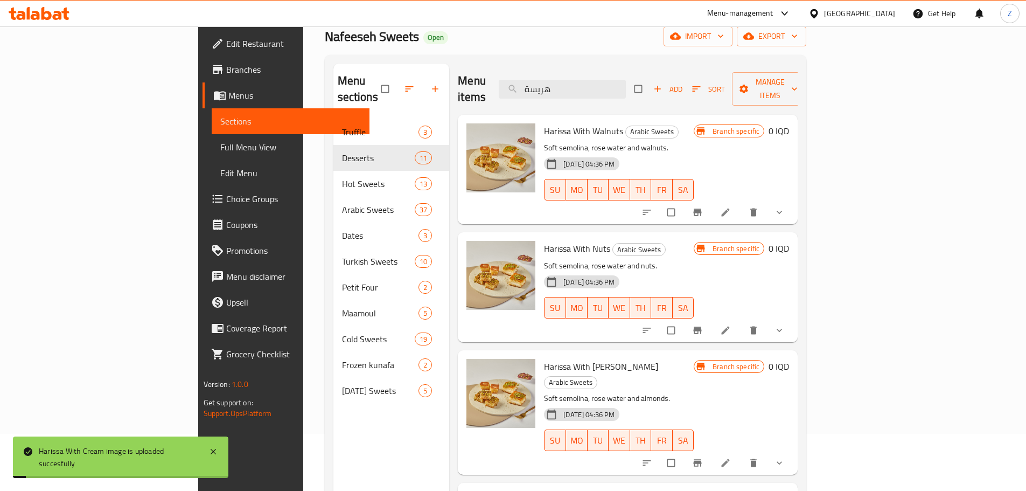
scroll to position [0, 0]
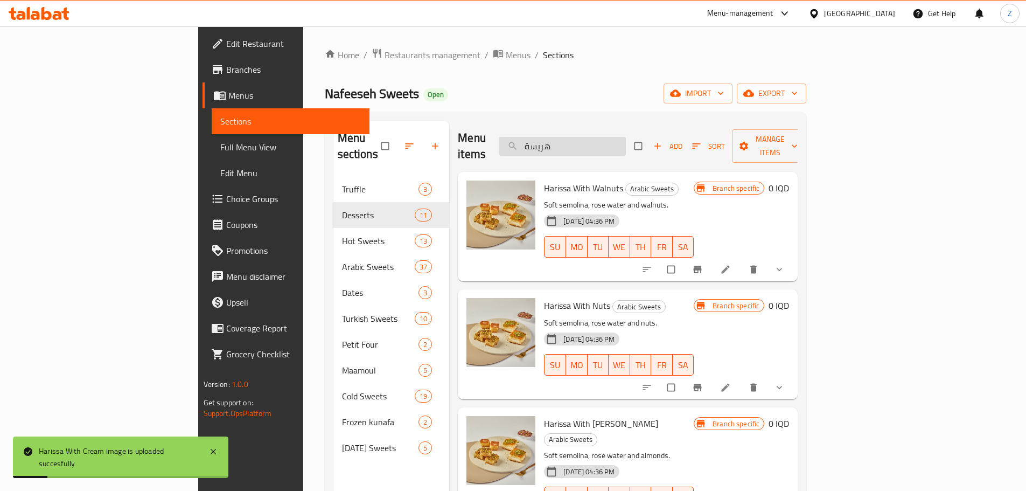
click at [621, 142] on input "هريسة" at bounding box center [562, 146] width 127 height 19
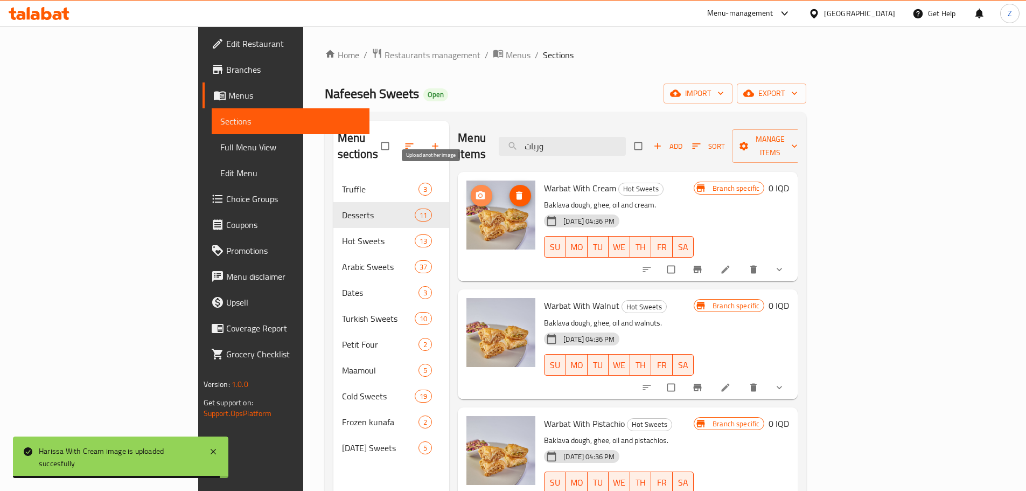
click at [471, 186] on button "upload picture" at bounding box center [482, 196] width 22 height 22
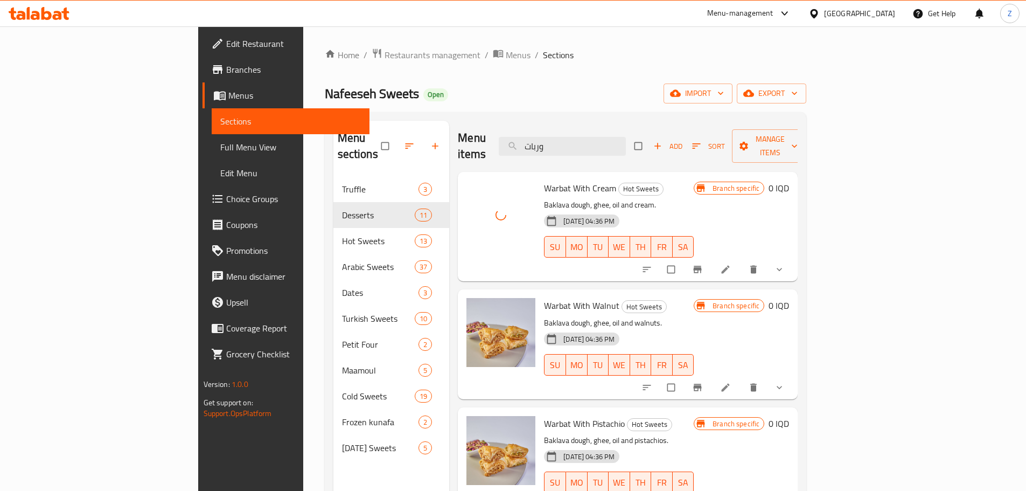
click at [654, 152] on div "Menu items وربات Add Sort Manage items" at bounding box center [628, 146] width 340 height 51
click at [626, 144] on input "وربات" at bounding box center [562, 146] width 127 height 19
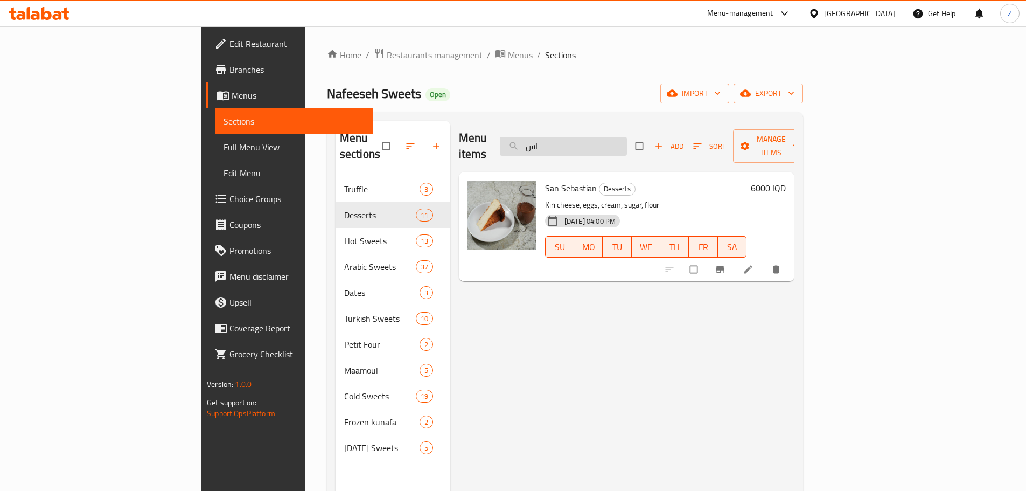
type input "ا"
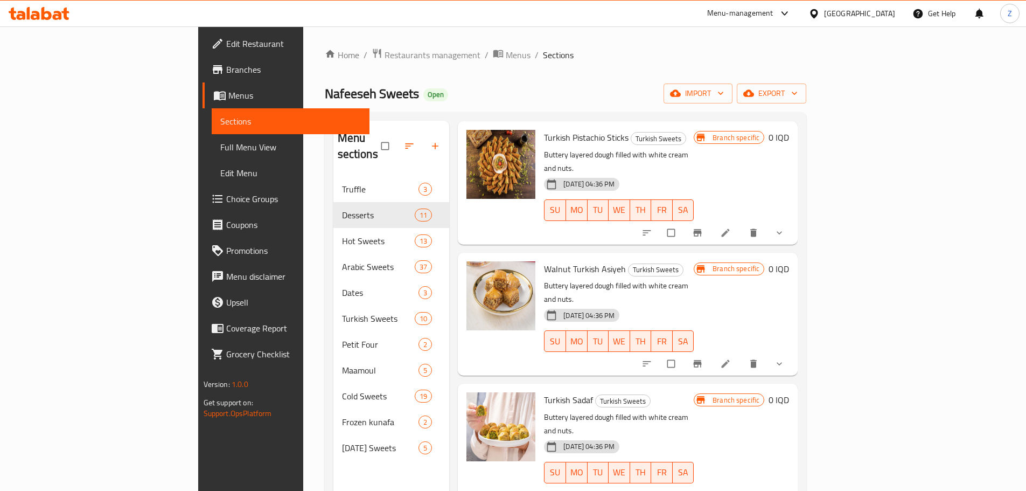
scroll to position [478, 0]
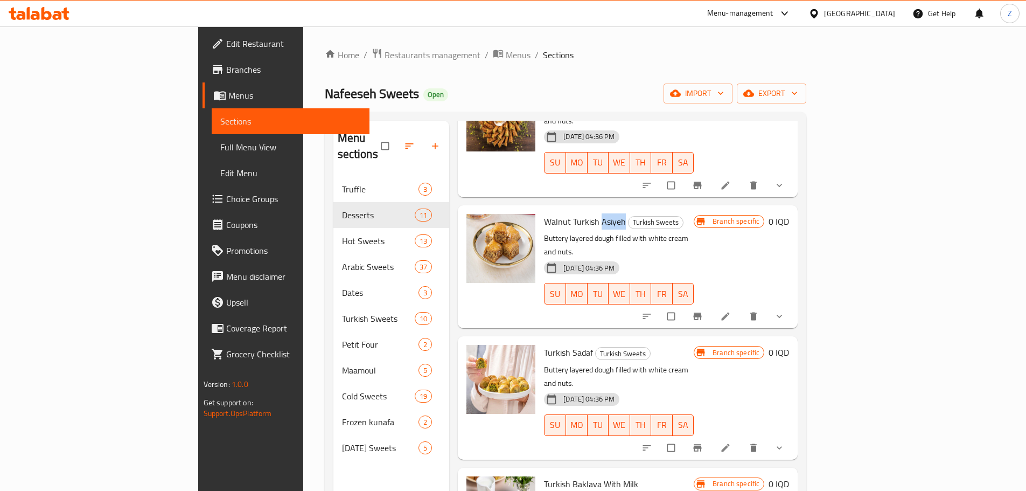
drag, startPoint x: 573, startPoint y: 163, endPoint x: 550, endPoint y: 170, distance: 24.4
click at [550, 213] on span "Walnut Turkish Asiyeh" at bounding box center [585, 221] width 82 height 16
click at [555, 213] on span "Walnut Turkish Asiyeh" at bounding box center [585, 221] width 82 height 16
drag, startPoint x: 551, startPoint y: 165, endPoint x: 571, endPoint y: 164, distance: 20.0
click at [571, 213] on span "Walnut Turkish Asiyeh" at bounding box center [585, 221] width 82 height 16
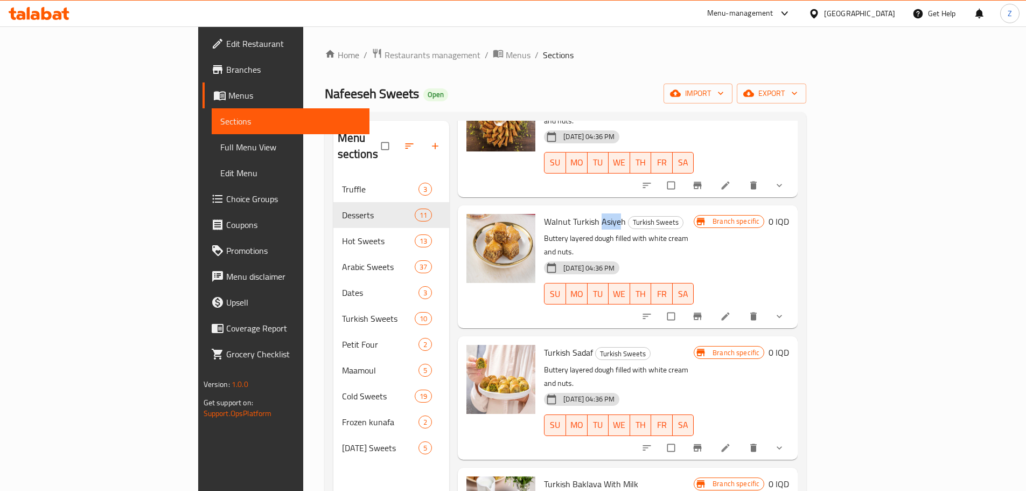
click at [571, 213] on span "Walnut Turkish Asiyeh" at bounding box center [585, 221] width 82 height 16
drag, startPoint x: 575, startPoint y: 164, endPoint x: 552, endPoint y: 169, distance: 23.6
click at [552, 214] on h6 "Walnut Turkish Asiyeh Turkish Sweets" at bounding box center [619, 221] width 150 height 15
copy span "Asiyeh"
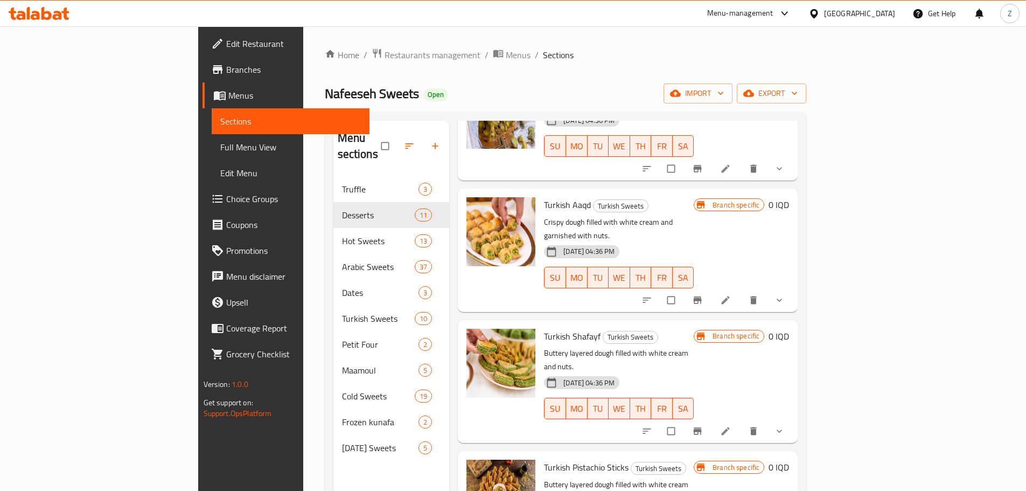
scroll to position [0, 0]
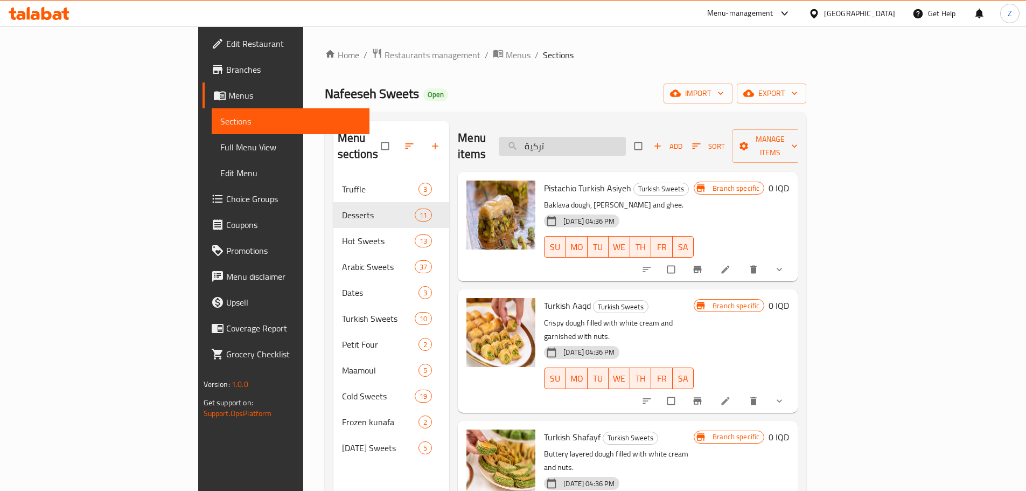
click at [626, 141] on input "تركية" at bounding box center [562, 146] width 127 height 19
paste input "Asiyeh"
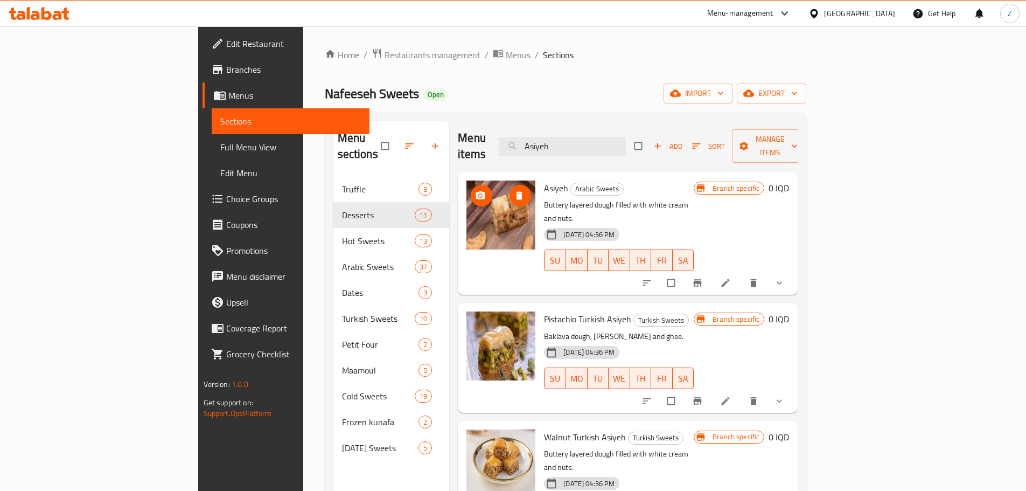
click at [475, 190] on icon "upload picture" at bounding box center [480, 195] width 11 height 11
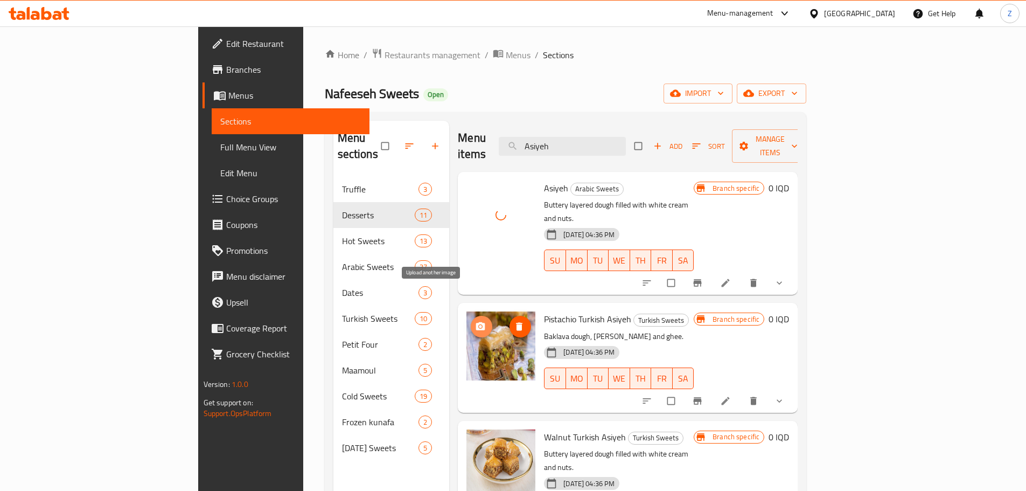
click at [480, 325] on circle "upload picture" at bounding box center [481, 326] width 3 height 3
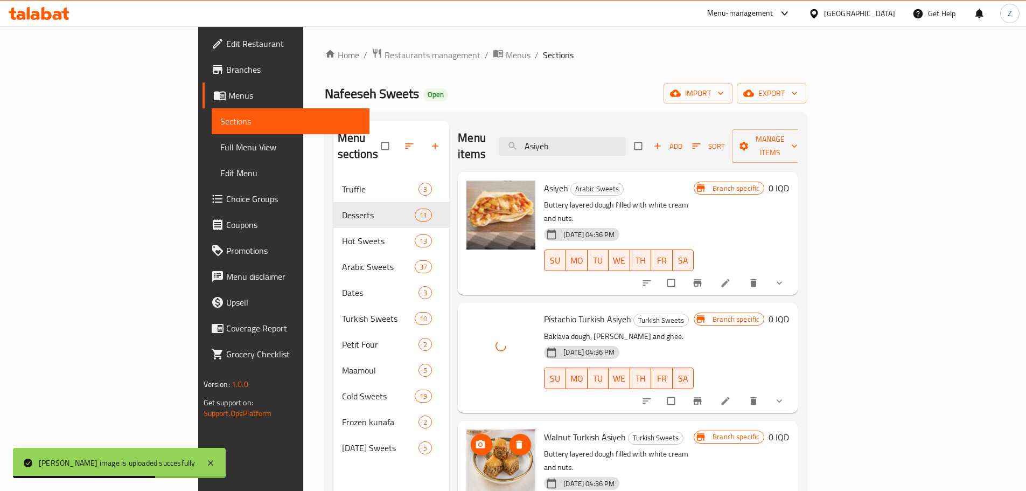
click at [475, 439] on icon "upload picture" at bounding box center [480, 444] width 11 height 11
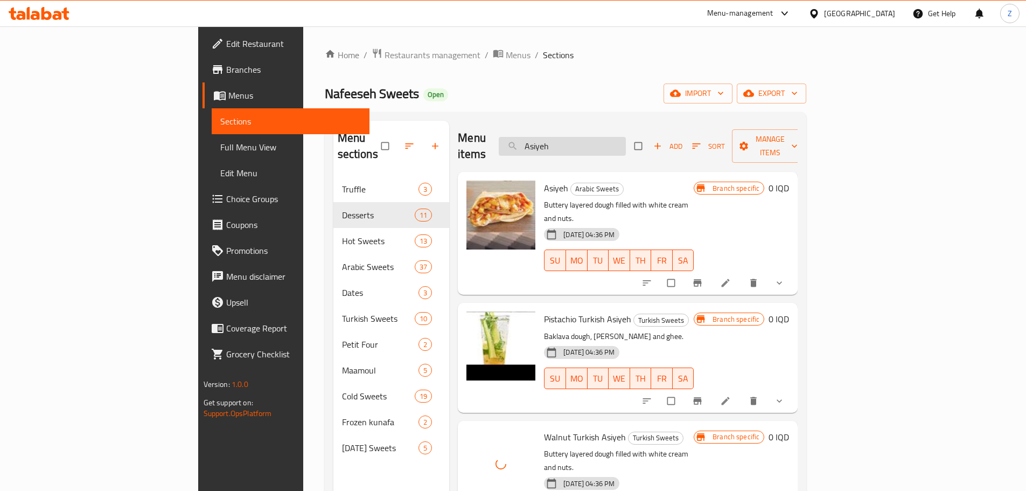
click at [626, 141] on input "Asiyeh" at bounding box center [562, 146] width 127 height 19
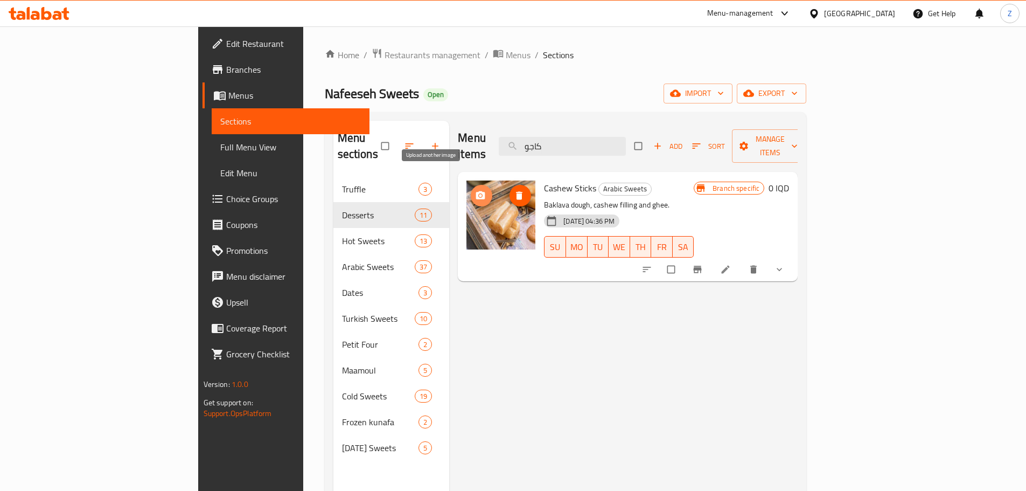
click at [471, 190] on span "upload picture" at bounding box center [482, 195] width 22 height 11
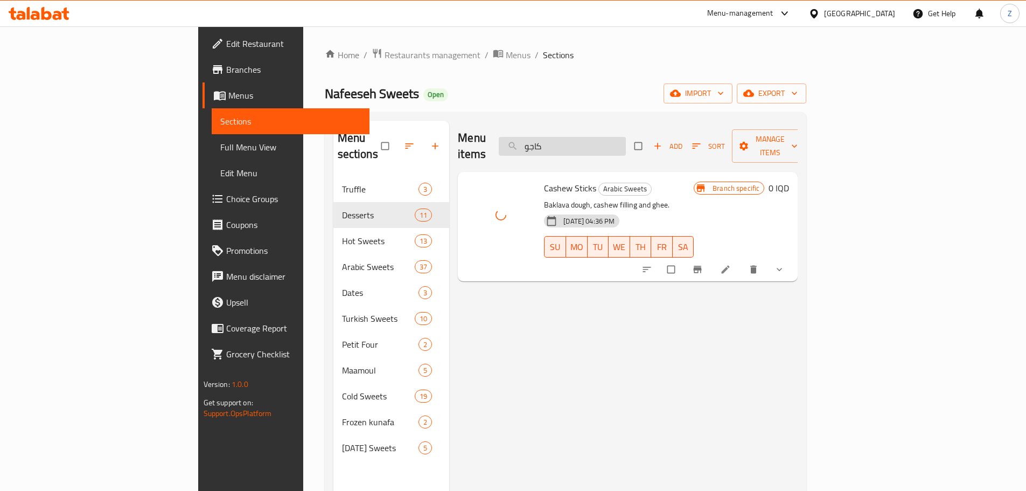
click at [626, 140] on input "كاجو" at bounding box center [562, 146] width 127 height 19
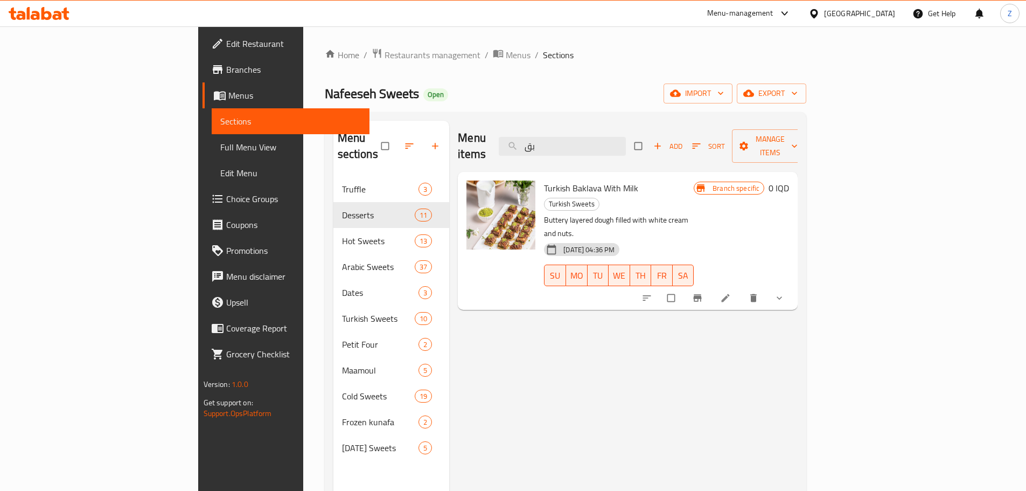
type input "ب"
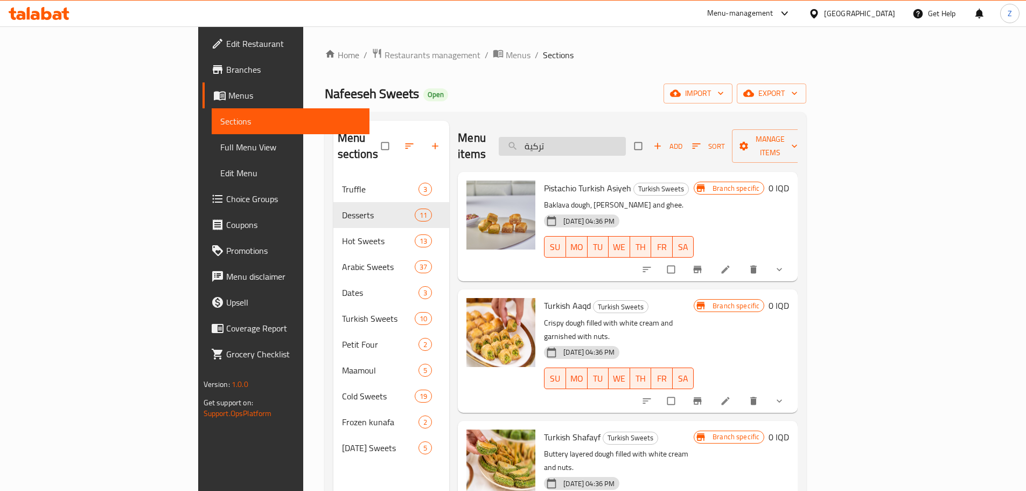
click at [626, 137] on input "تركية" at bounding box center [562, 146] width 127 height 19
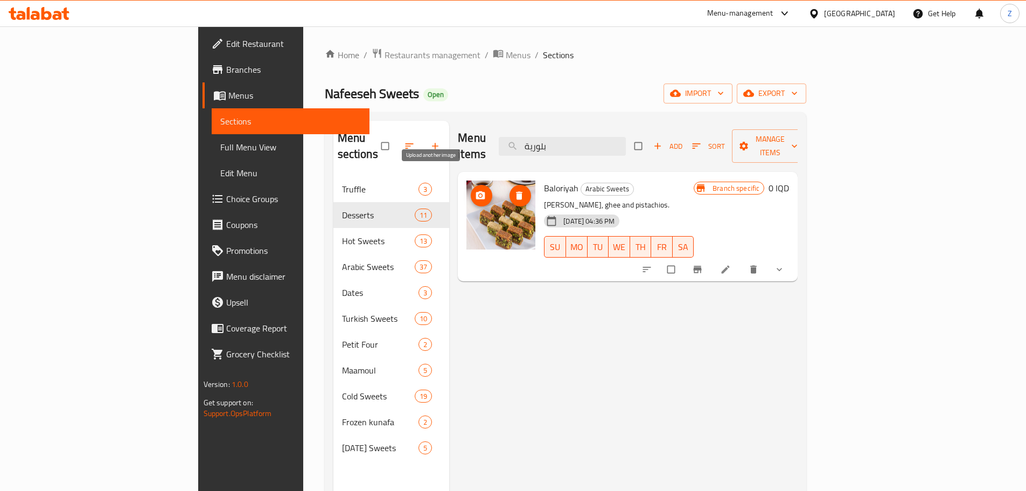
click at [476, 191] on icon "upload picture" at bounding box center [480, 195] width 9 height 8
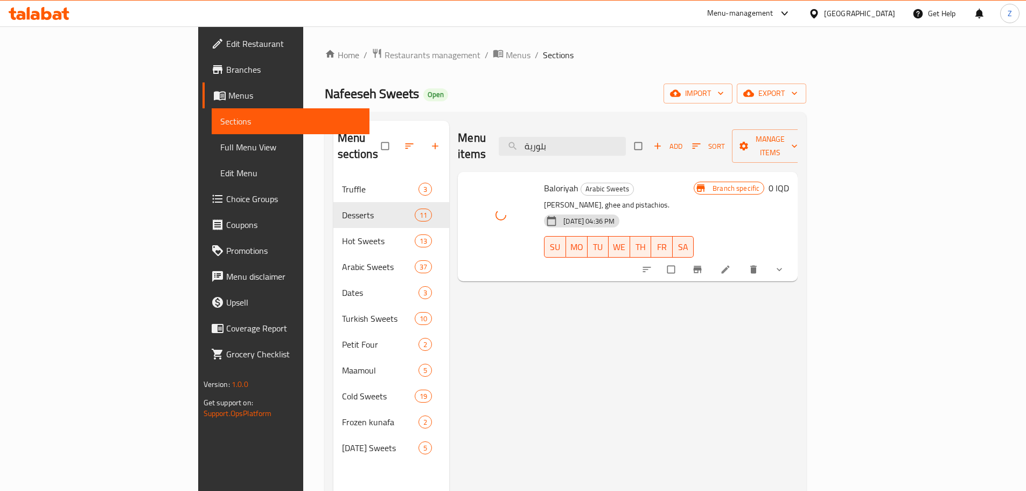
click at [636, 128] on div "Menu items بلورية Add Sort Manage items" at bounding box center [628, 146] width 340 height 51
click at [626, 137] on input "بلورية" at bounding box center [562, 146] width 127 height 19
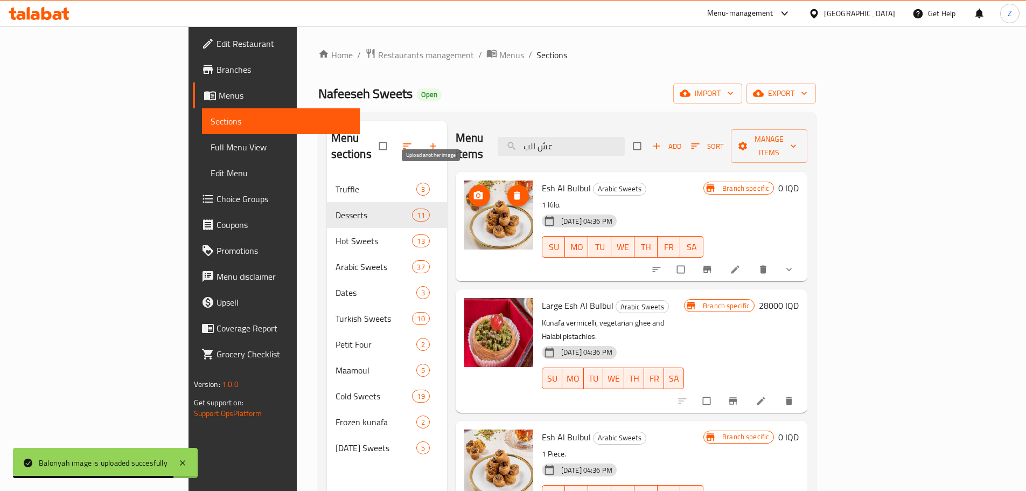
click at [469, 185] on button "upload picture" at bounding box center [480, 196] width 22 height 22
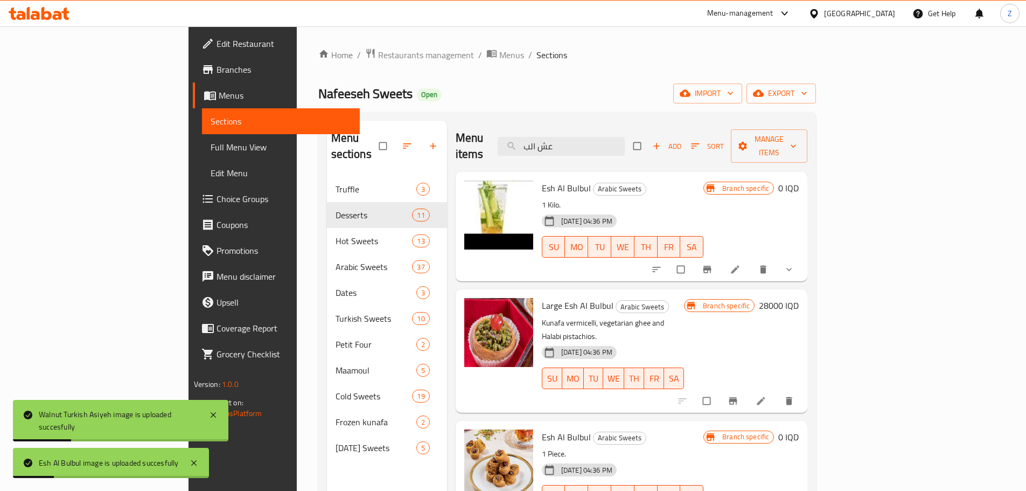
scroll to position [54, 0]
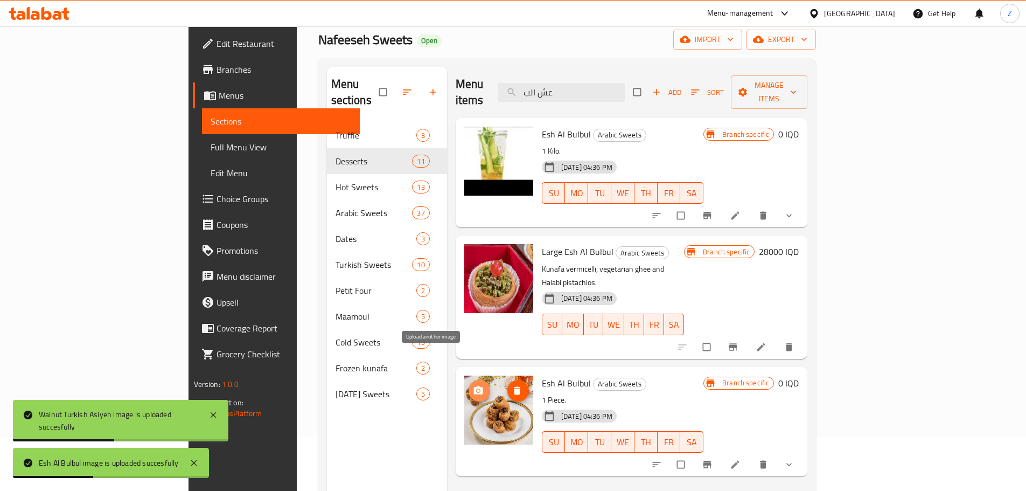
click at [473, 385] on icon "upload picture" at bounding box center [478, 390] width 11 height 11
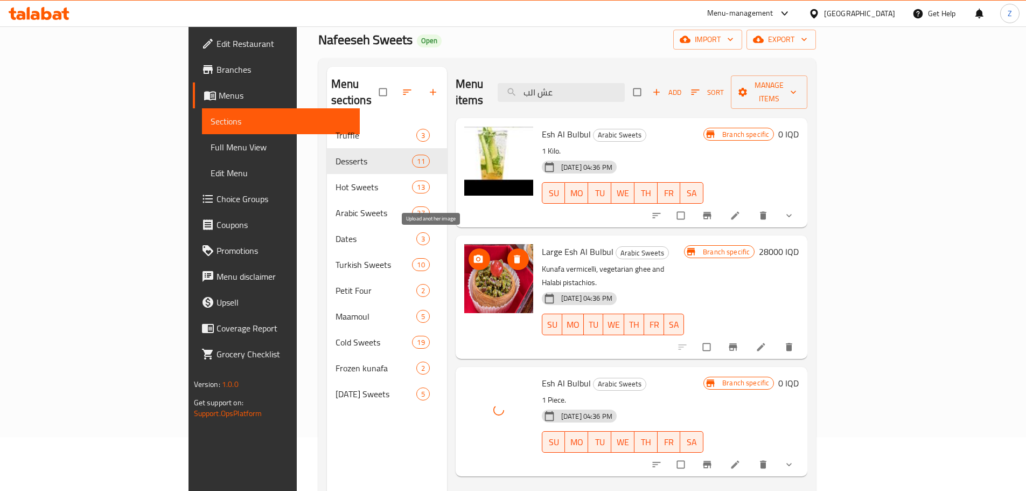
click at [473, 254] on icon "upload picture" at bounding box center [478, 259] width 11 height 11
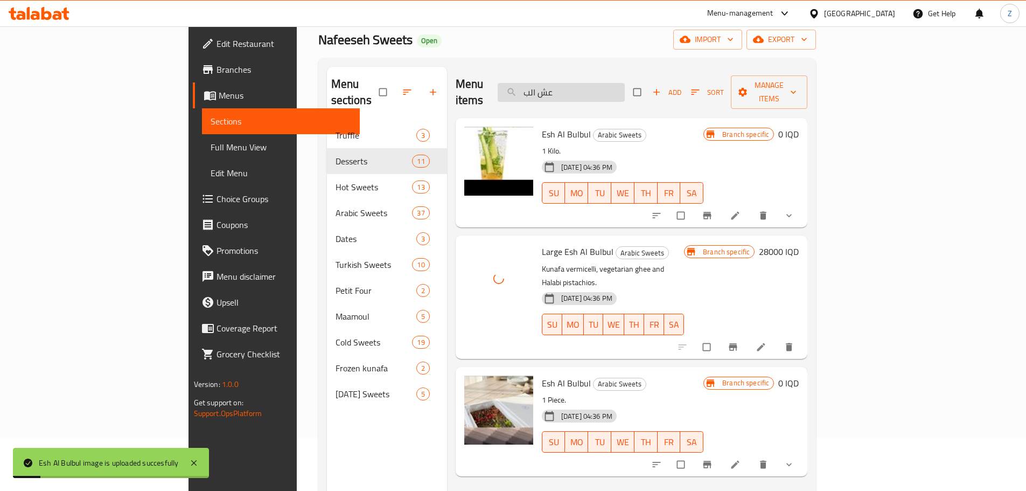
click at [625, 83] on input "عش الب" at bounding box center [561, 92] width 127 height 19
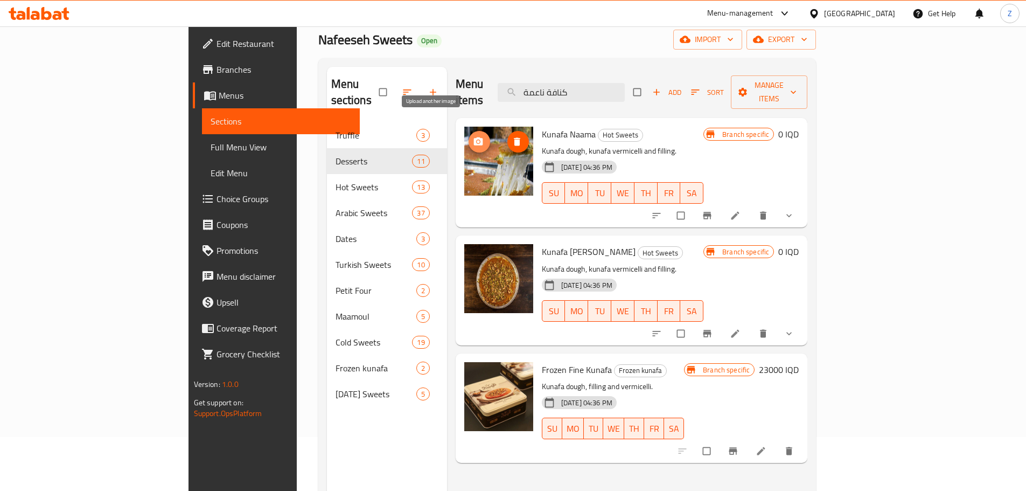
click at [473, 136] on icon "upload picture" at bounding box center [478, 141] width 11 height 11
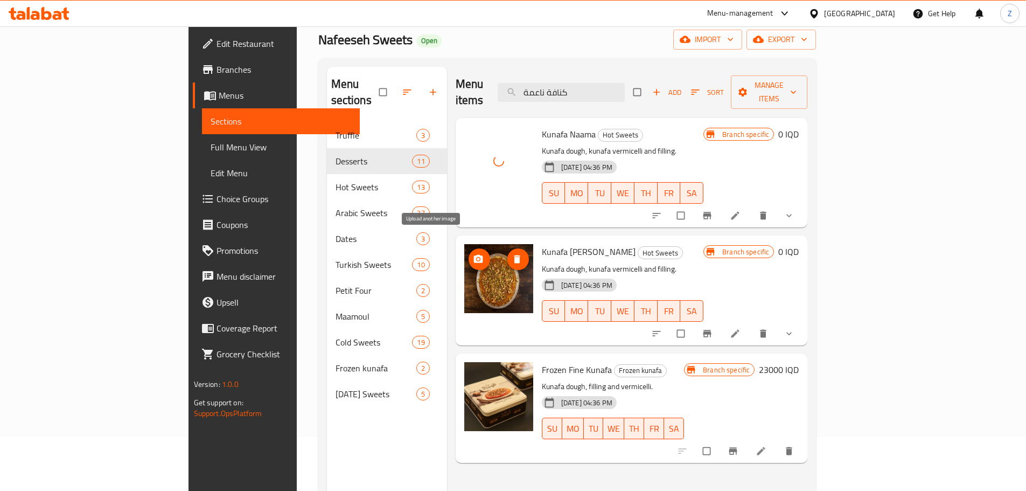
click at [469, 254] on span "upload picture" at bounding box center [480, 259] width 22 height 11
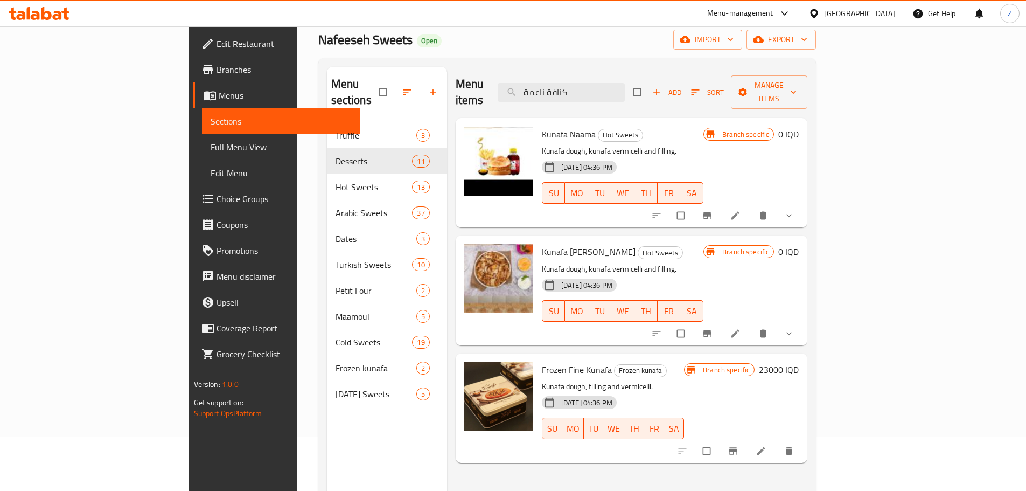
click at [618, 94] on div "Menu items كنافة ناعمة Add Sort Manage items" at bounding box center [632, 92] width 352 height 51
click at [625, 85] on input "كنافة ناعمة" at bounding box center [561, 92] width 127 height 19
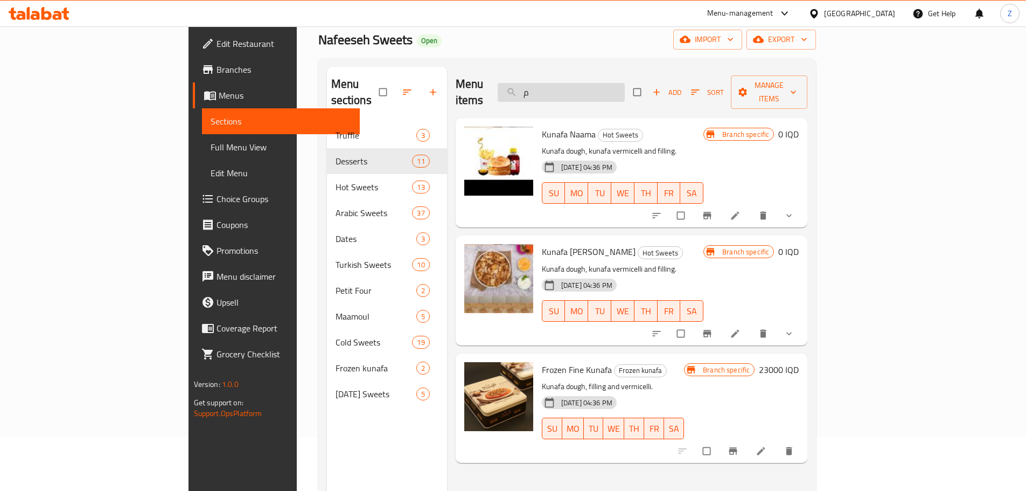
click at [625, 85] on input "م" at bounding box center [561, 92] width 127 height 19
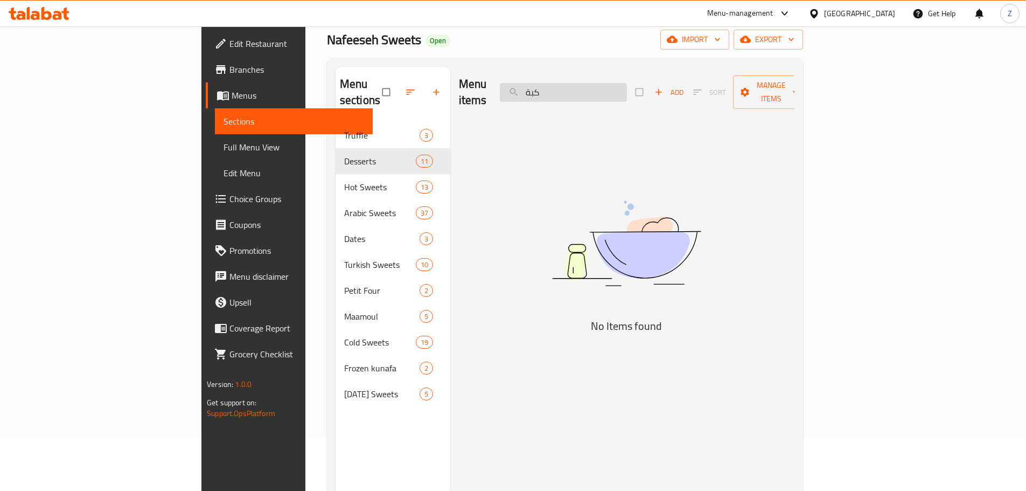
click at [625, 85] on input "كبة" at bounding box center [563, 92] width 127 height 19
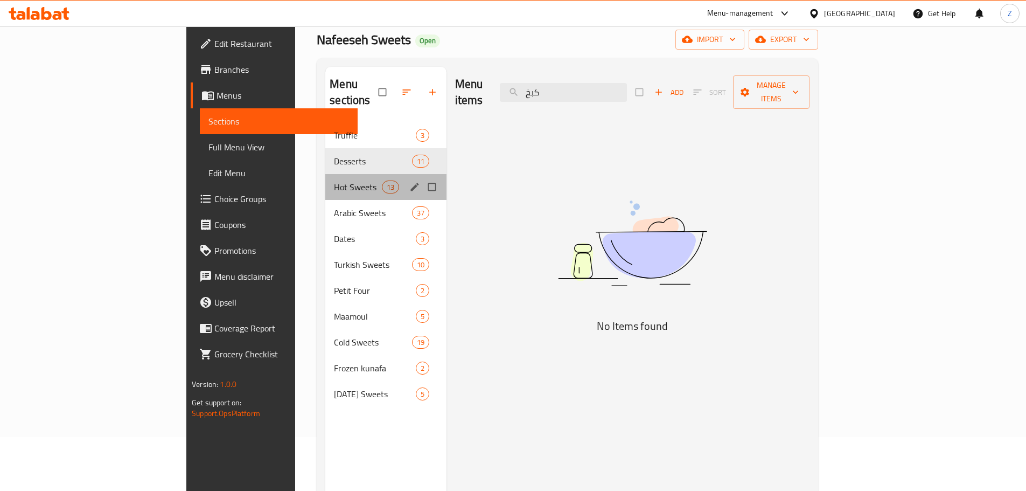
click at [325, 174] on div "Hot Sweets 13" at bounding box center [385, 187] width 121 height 26
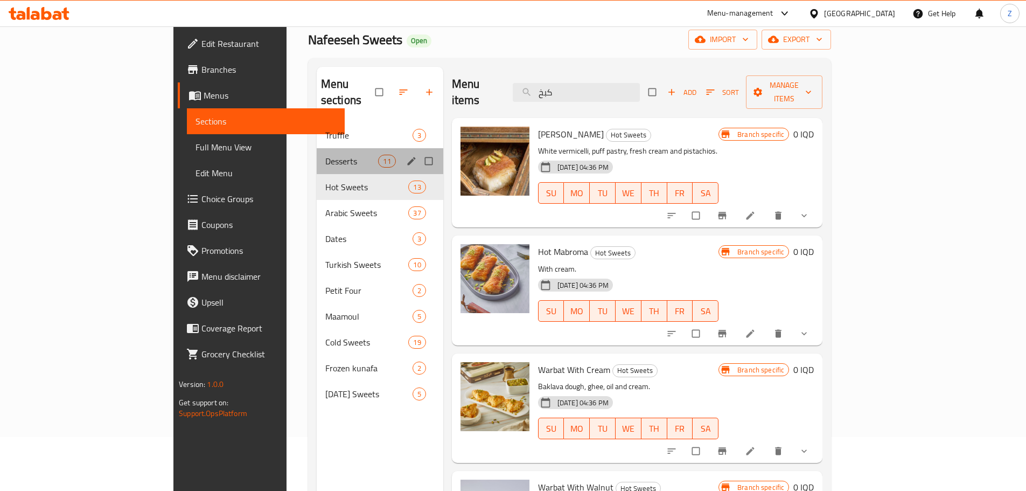
click at [317, 151] on div "Desserts 11" at bounding box center [380, 161] width 127 height 26
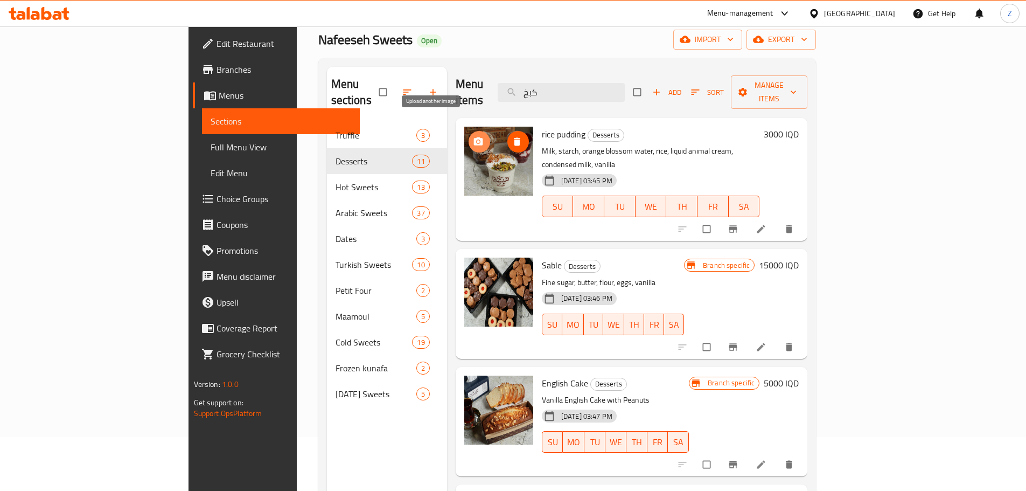
click at [473, 136] on icon "upload picture" at bounding box center [478, 141] width 11 height 11
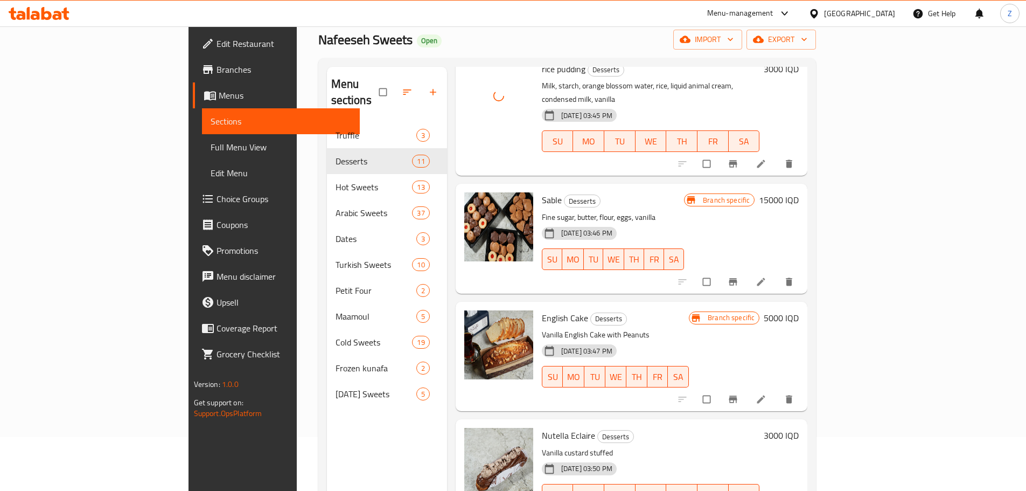
scroll to position [162, 0]
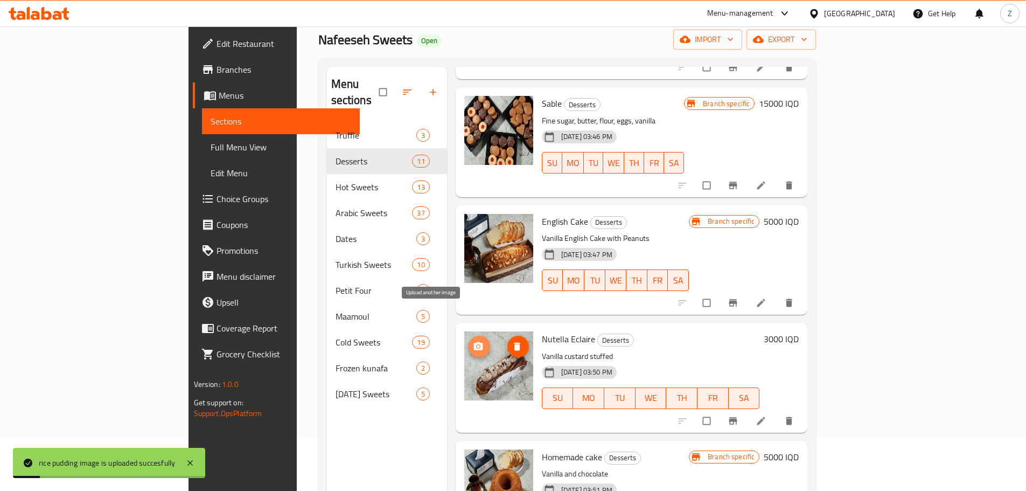
click at [474, 342] on icon "upload picture" at bounding box center [478, 346] width 9 height 8
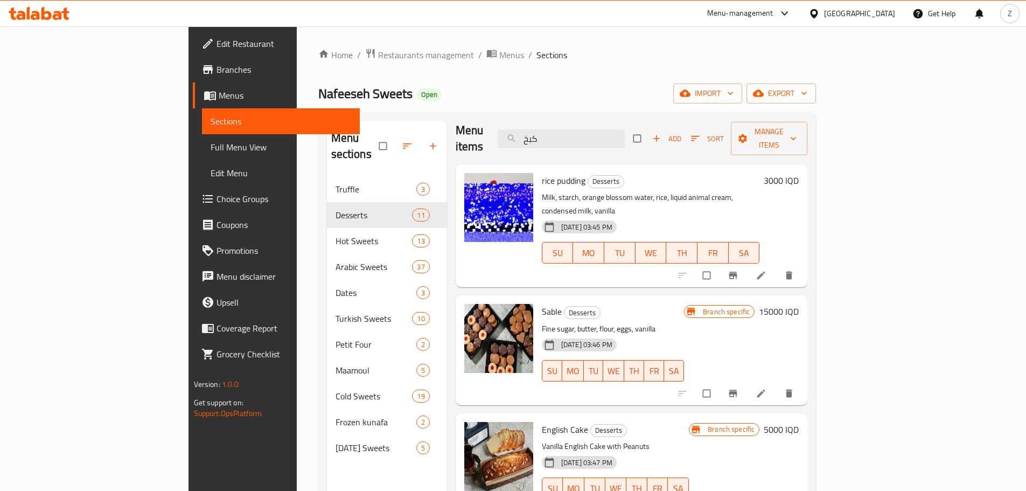
scroll to position [0, 0]
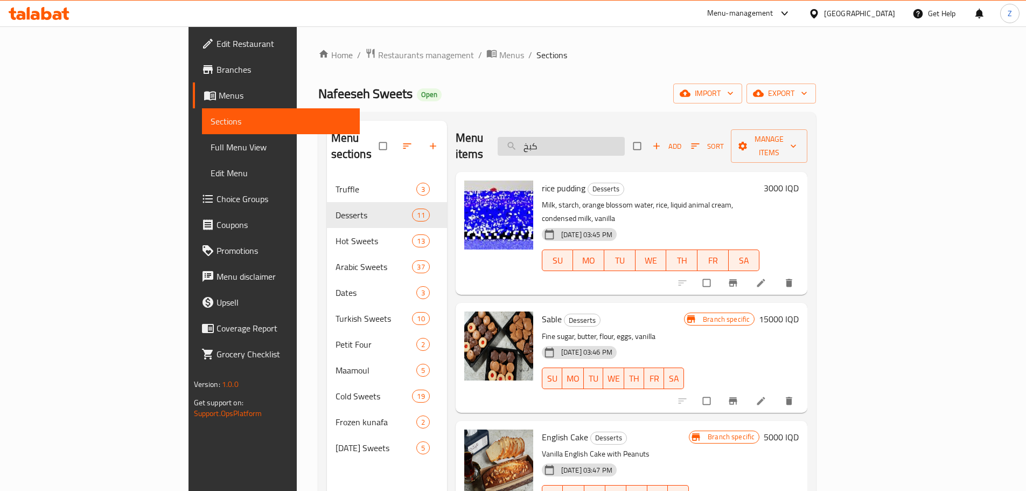
click at [625, 143] on input "كبخ" at bounding box center [561, 146] width 127 height 19
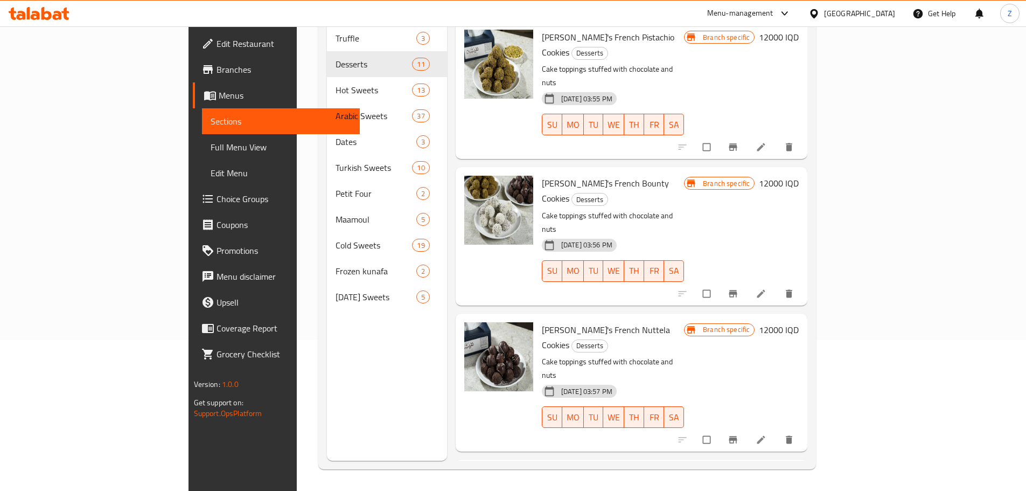
type input "ك"
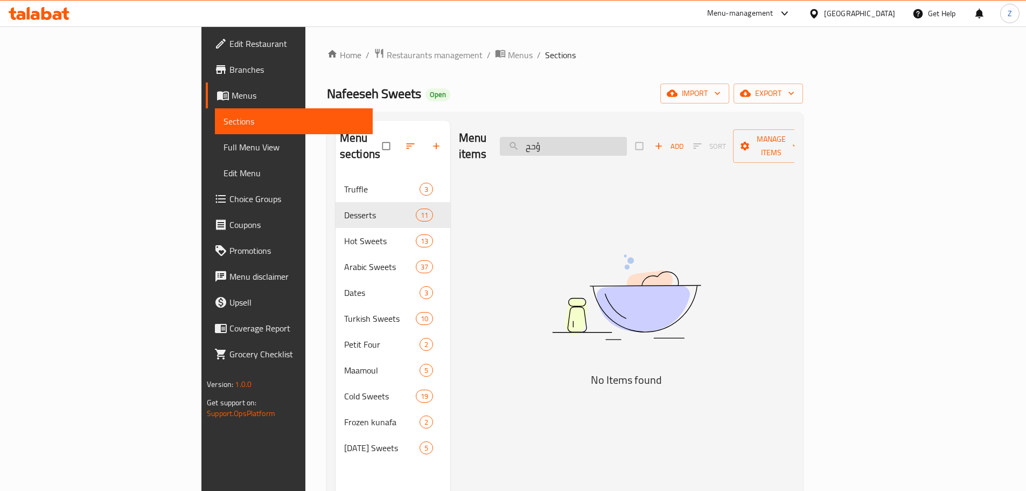
click at [627, 137] on input "ؤحح" at bounding box center [563, 146] width 127 height 19
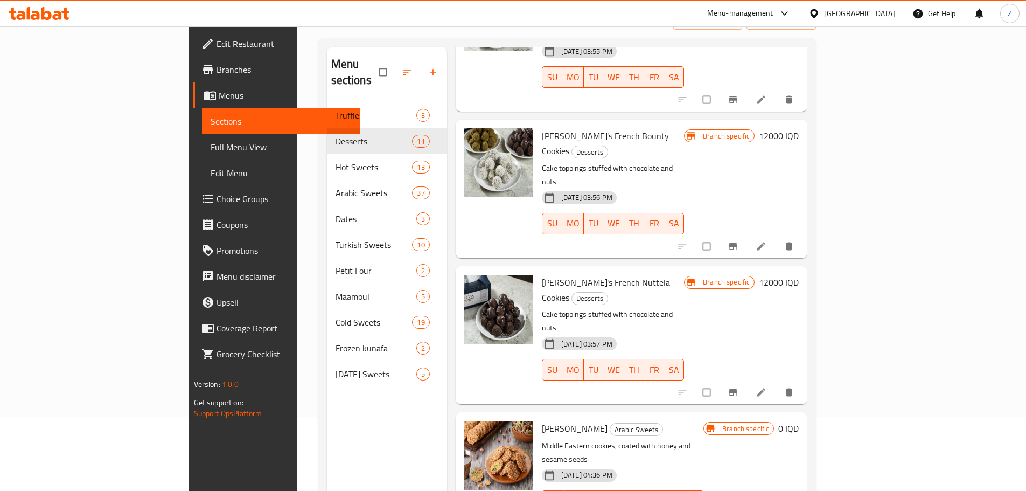
scroll to position [151, 0]
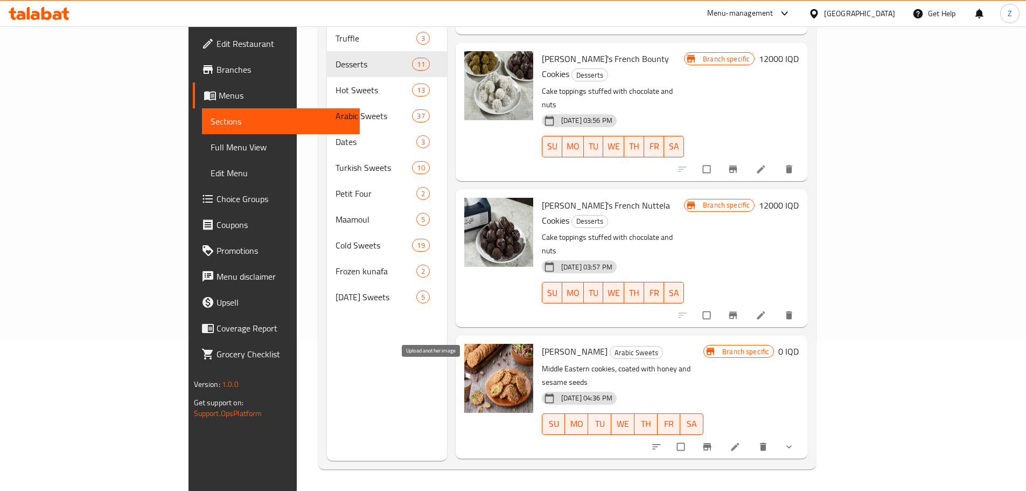
click at [474, 485] on icon "upload picture" at bounding box center [478, 489] width 9 height 8
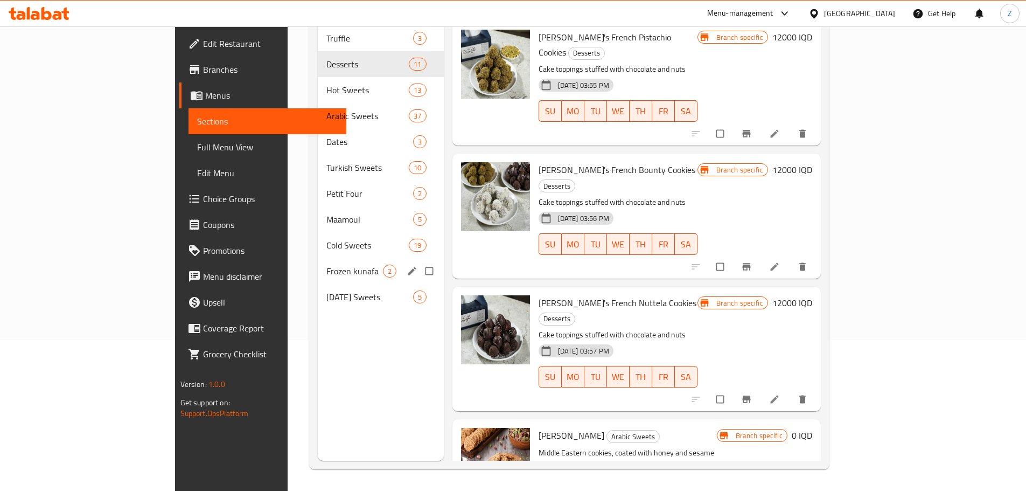
click at [327, 265] on span "Frozen kunafa" at bounding box center [355, 271] width 56 height 13
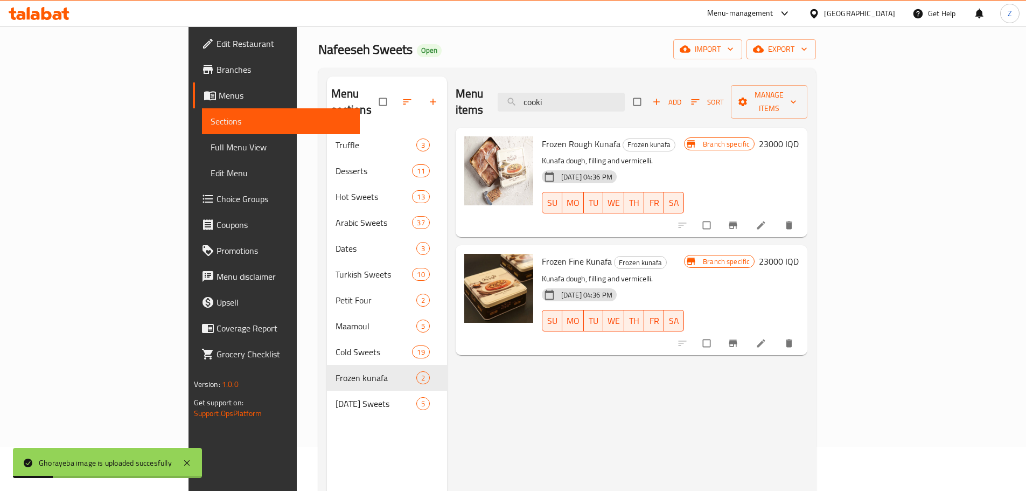
scroll to position [43, 0]
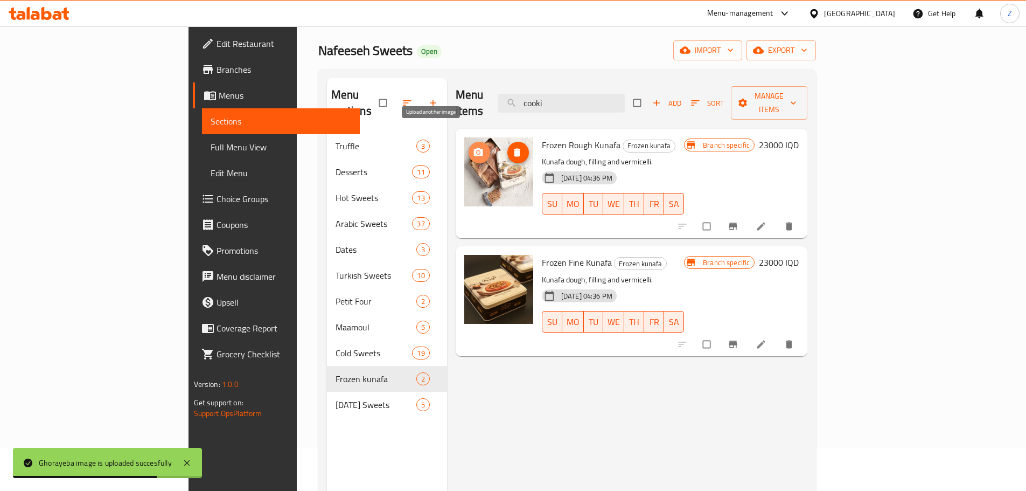
click at [474, 148] on icon "upload picture" at bounding box center [478, 152] width 9 height 8
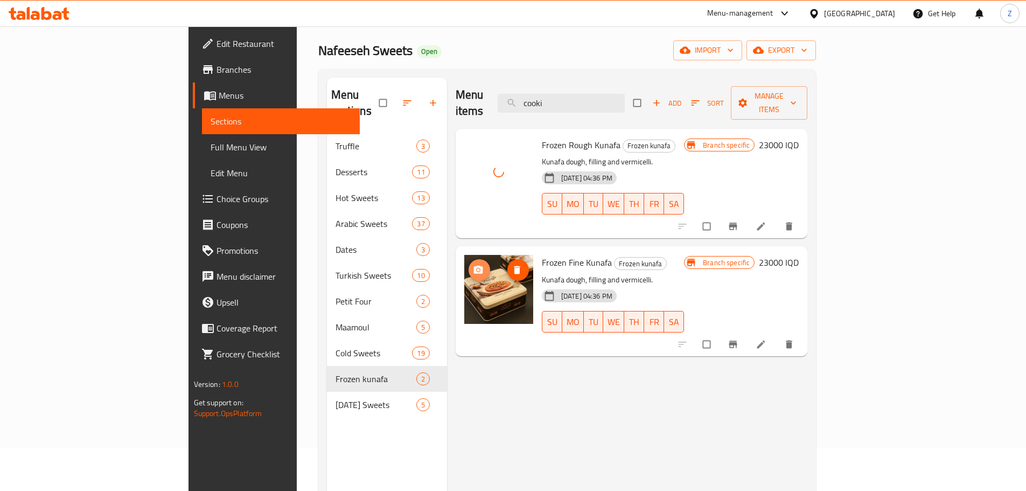
click at [469, 259] on button "upload picture" at bounding box center [480, 270] width 22 height 22
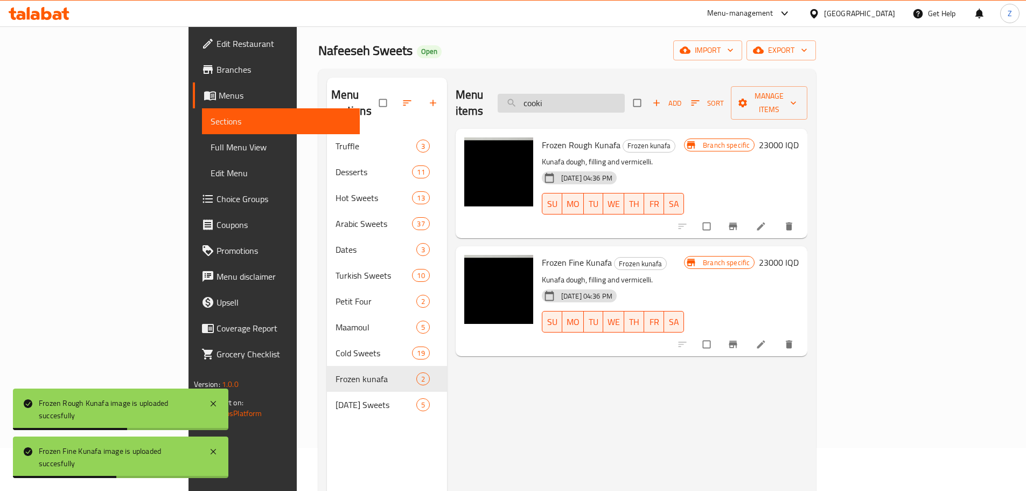
click at [625, 103] on input "cooki" at bounding box center [561, 103] width 127 height 19
click at [625, 102] on input "cooki" at bounding box center [561, 103] width 127 height 19
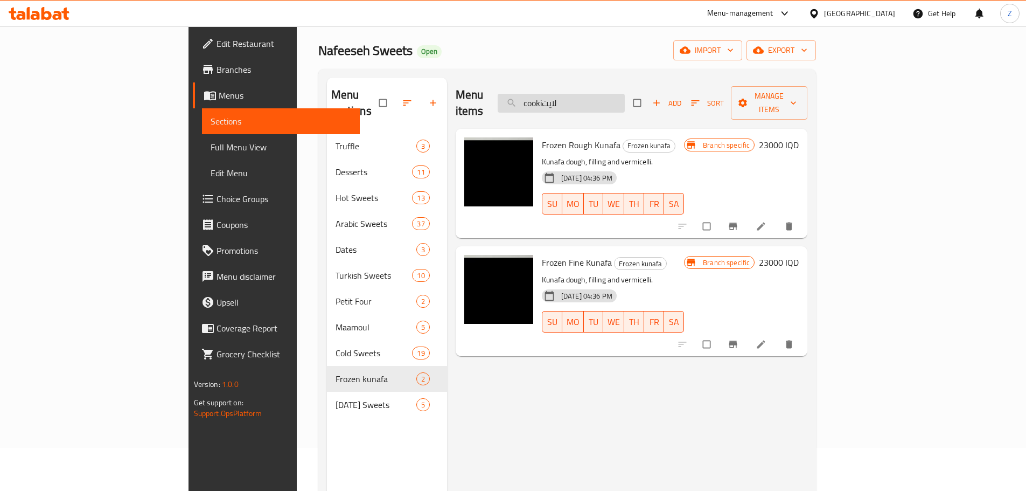
click at [625, 102] on input "cookiلايت" at bounding box center [561, 103] width 127 height 19
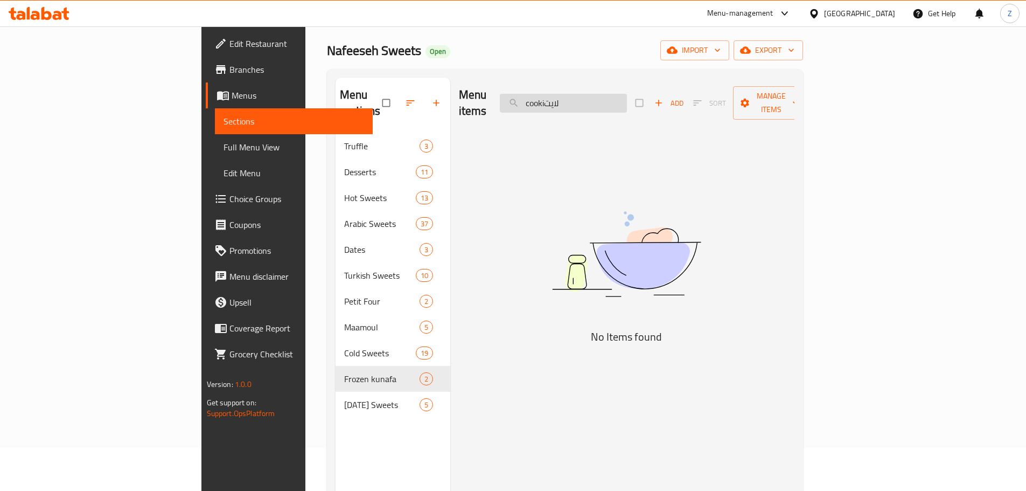
click at [627, 102] on input "cookiلايت" at bounding box center [563, 103] width 127 height 19
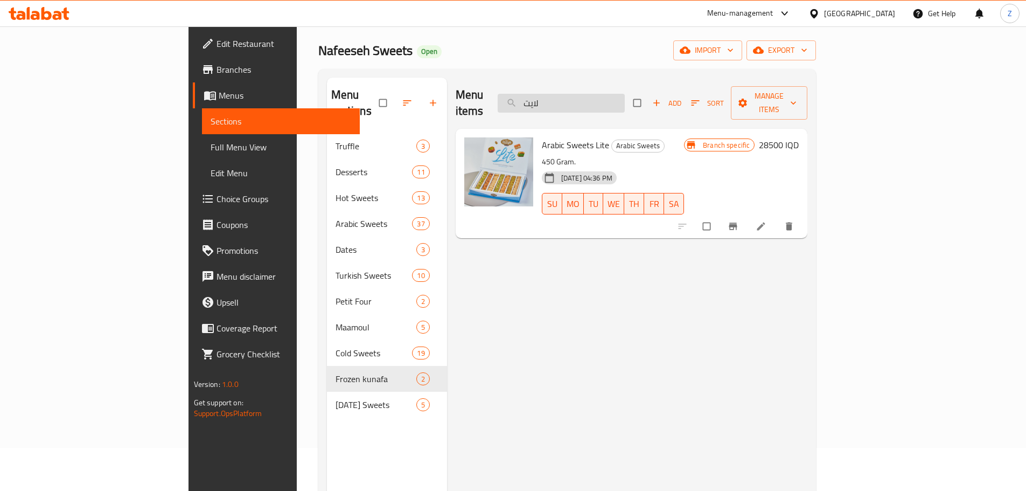
click at [625, 102] on input "لايت" at bounding box center [561, 103] width 127 height 19
click at [625, 95] on input "لايت" at bounding box center [561, 103] width 127 height 19
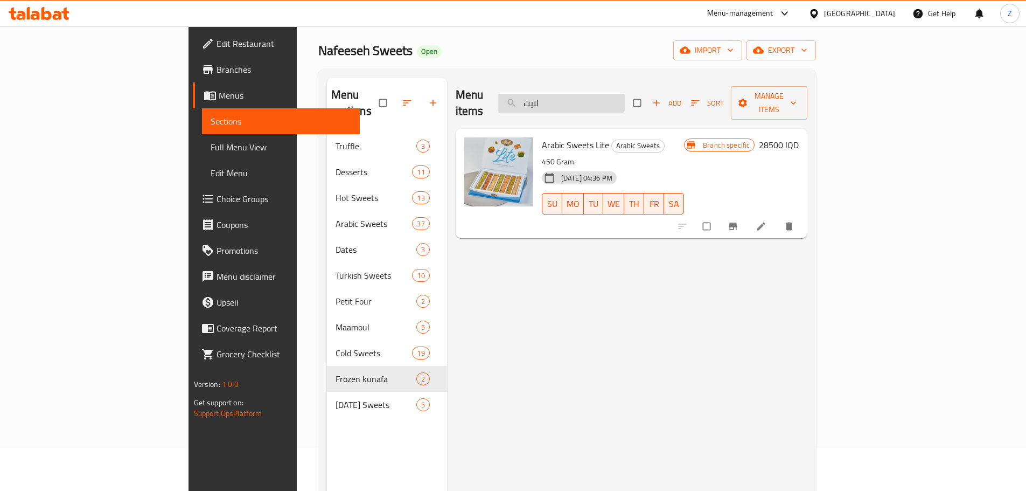
click at [625, 95] on input "لايت" at bounding box center [561, 103] width 127 height 19
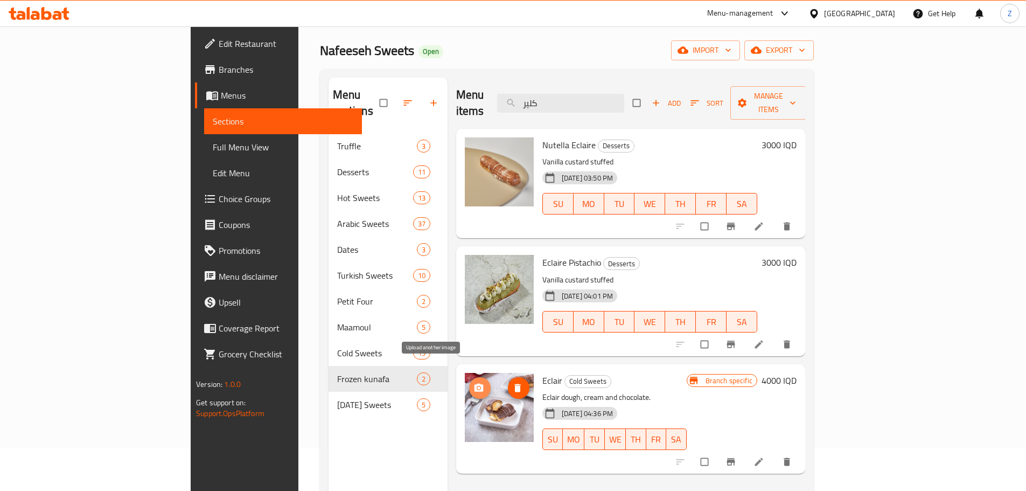
click at [469, 377] on button "upload picture" at bounding box center [480, 388] width 22 height 22
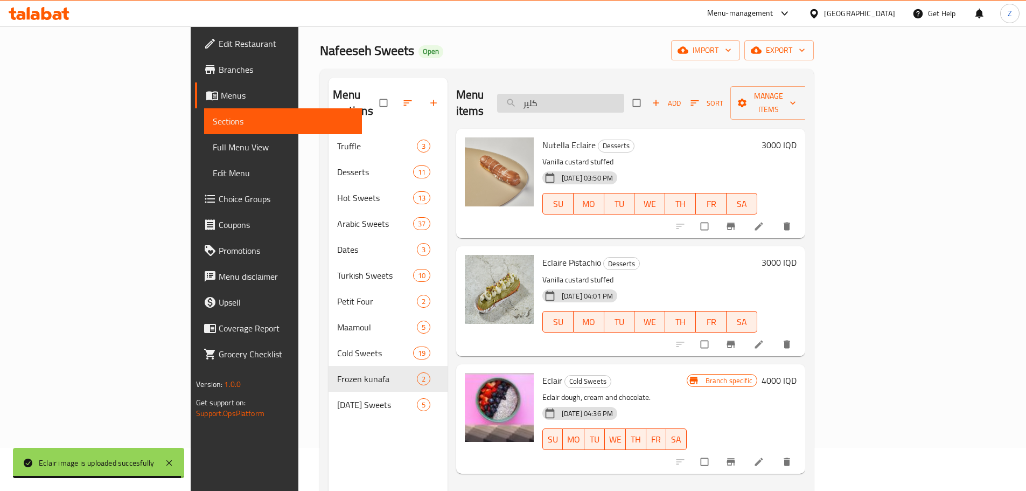
click at [625, 98] on input "كلير" at bounding box center [560, 103] width 127 height 19
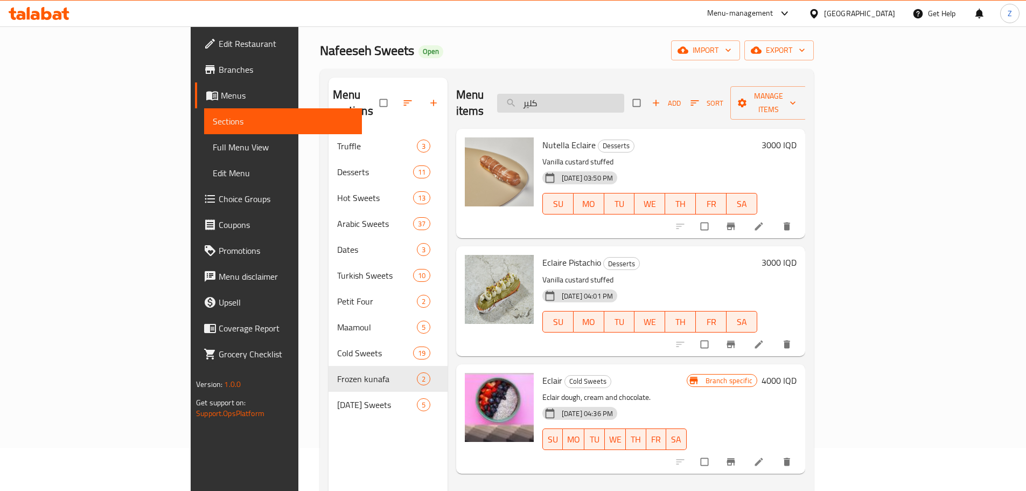
click at [625, 98] on input "كلير" at bounding box center [560, 103] width 127 height 19
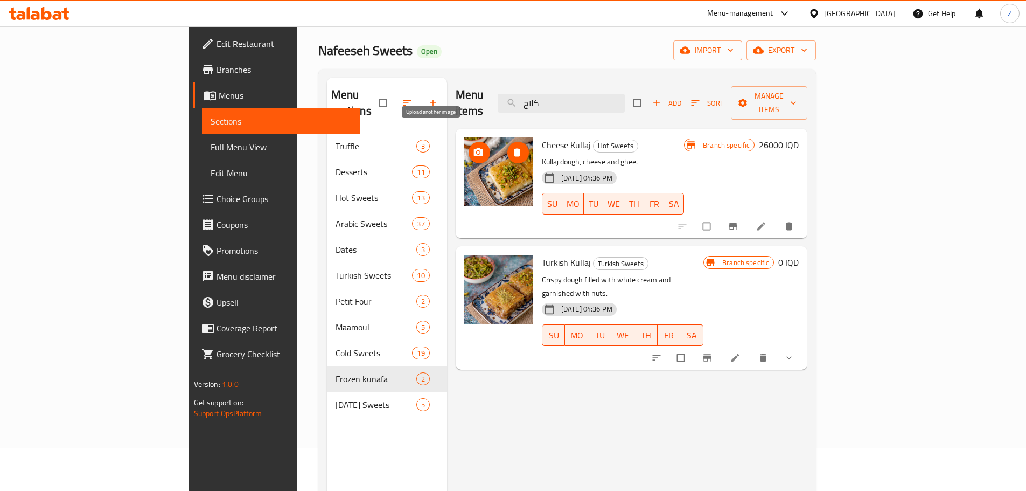
click at [469, 147] on span "upload picture" at bounding box center [480, 152] width 22 height 11
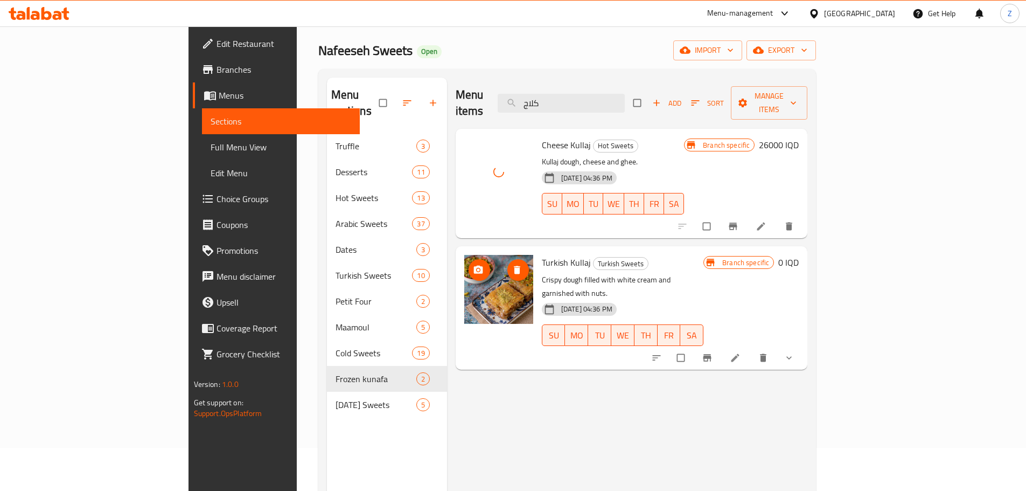
click at [469, 265] on span "upload picture" at bounding box center [480, 270] width 22 height 11
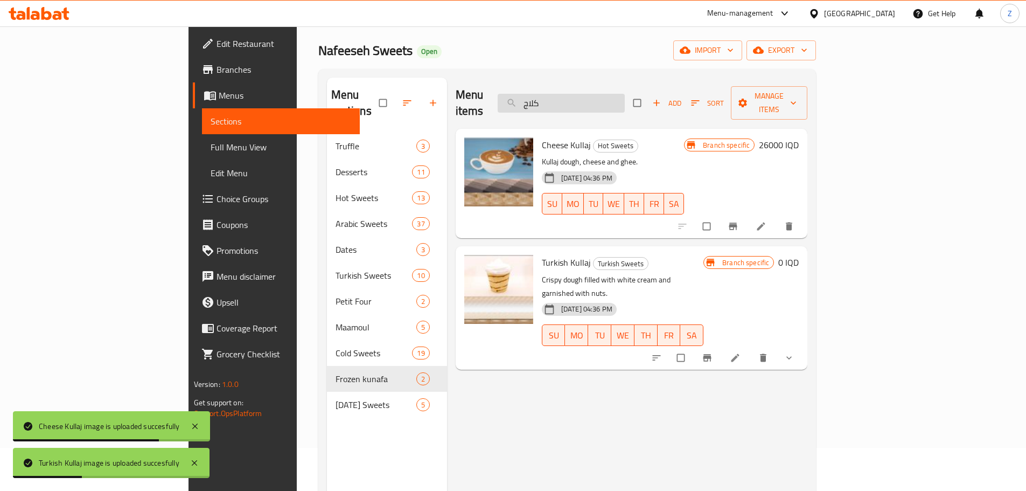
click at [625, 94] on input "كلاج" at bounding box center [561, 103] width 127 height 19
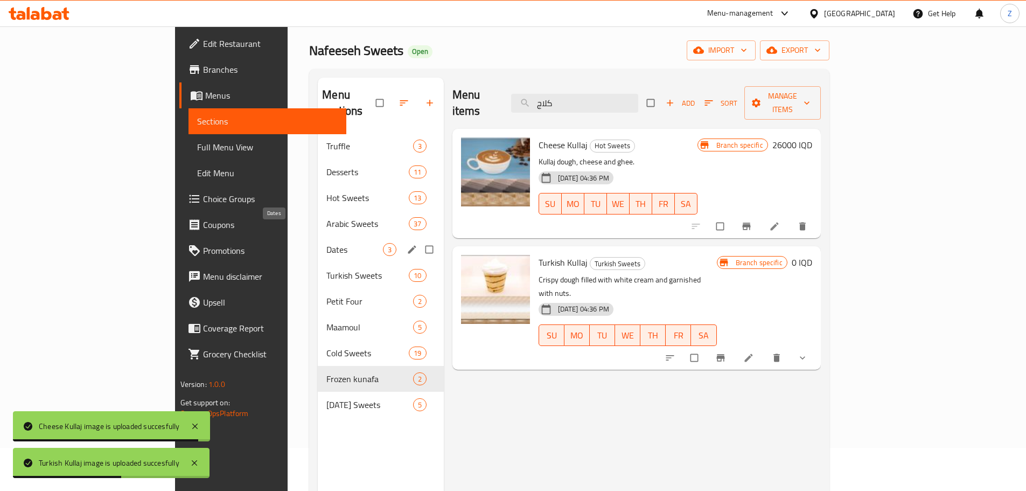
click at [327, 243] on span "Dates" at bounding box center [355, 249] width 56 height 13
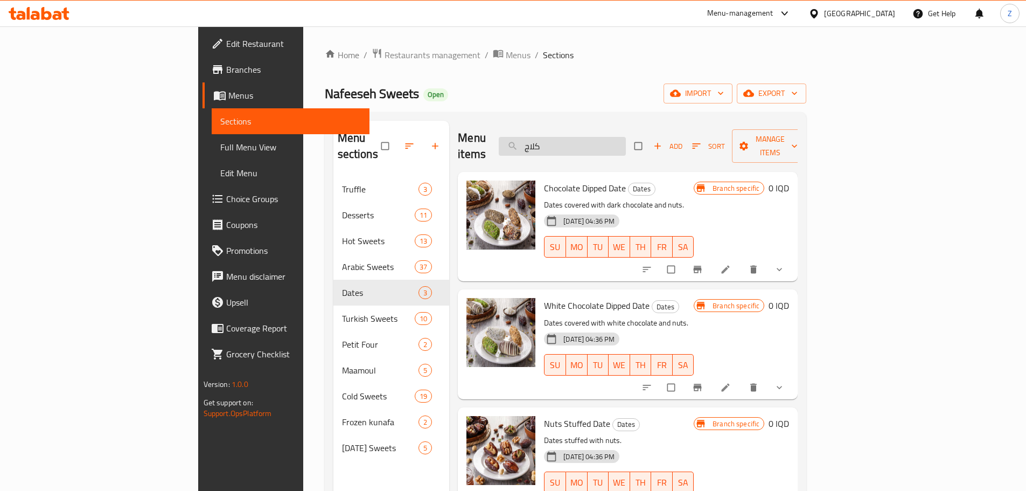
click at [626, 140] on input "كلاج" at bounding box center [562, 146] width 127 height 19
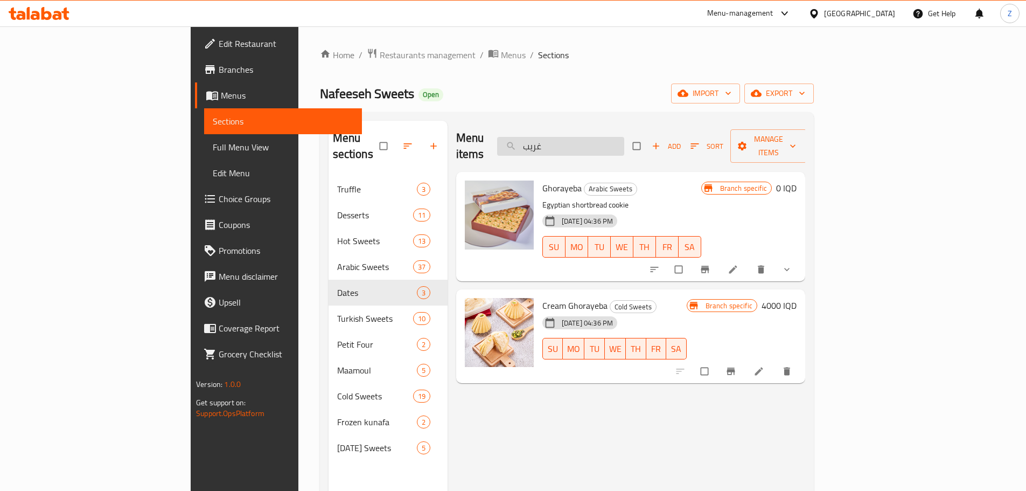
click at [636, 121] on div "Menu items غريب Add Sort Manage items" at bounding box center [630, 146] width 349 height 51
drag, startPoint x: 634, startPoint y: 134, endPoint x: 634, endPoint y: 145, distance: 10.8
click at [625, 138] on input "غريب" at bounding box center [560, 146] width 127 height 19
click at [625, 147] on input "غريب" at bounding box center [560, 146] width 127 height 19
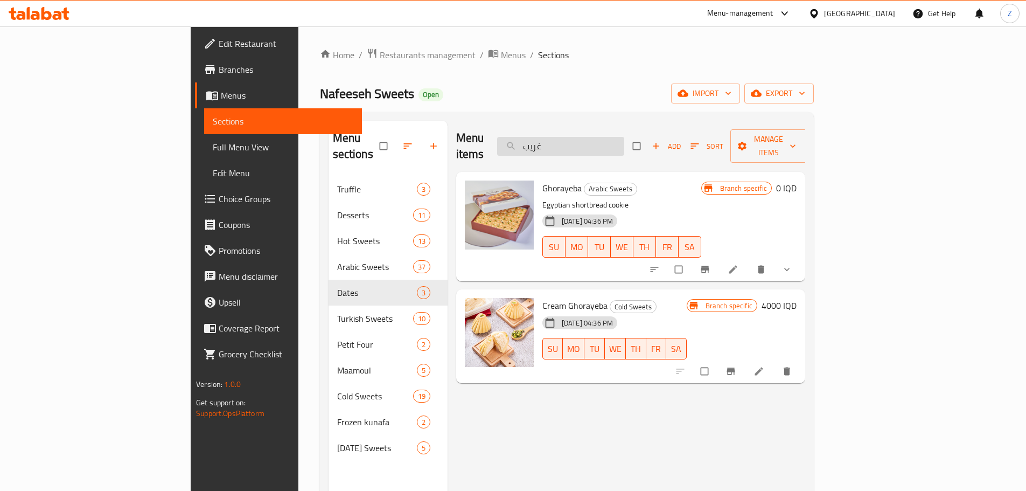
click at [625, 147] on input "غريب" at bounding box center [560, 146] width 127 height 19
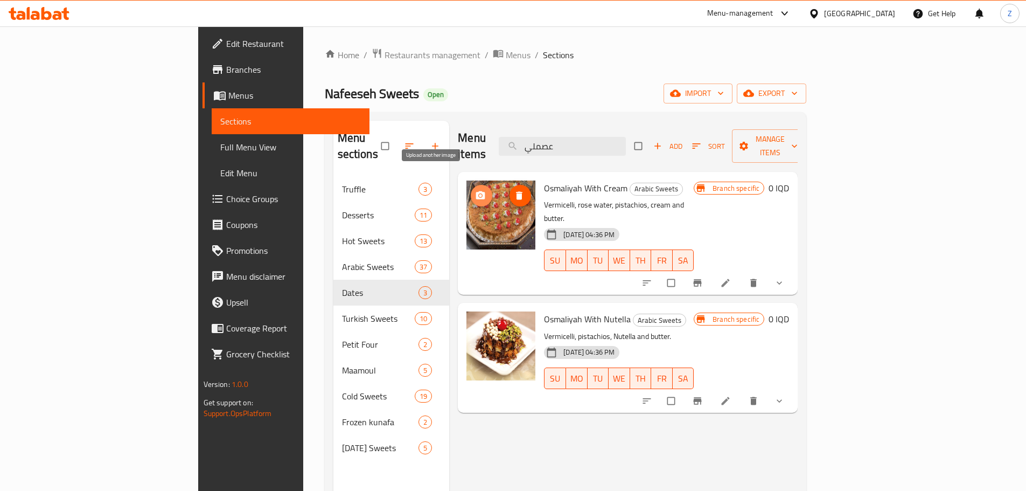
click at [471, 190] on span "upload picture" at bounding box center [482, 195] width 22 height 11
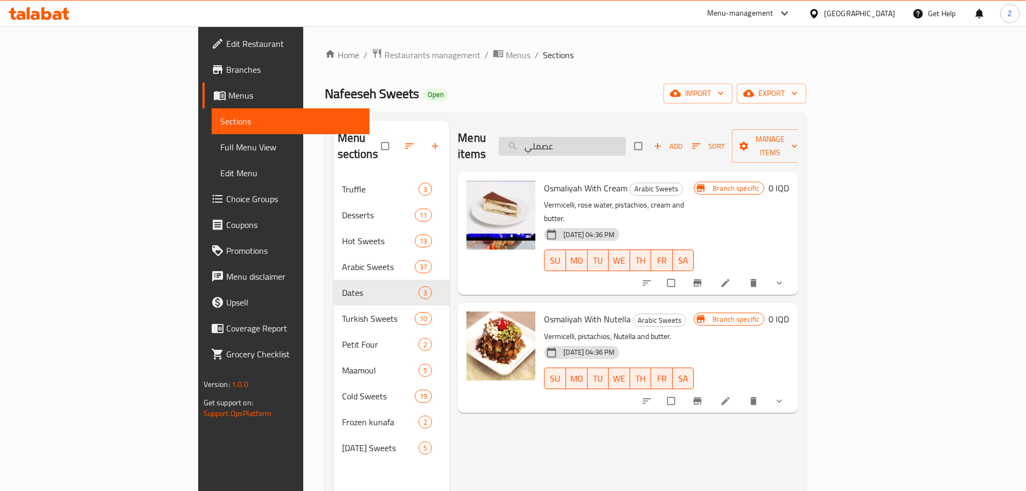
click at [626, 137] on input "عصملي" at bounding box center [562, 146] width 127 height 19
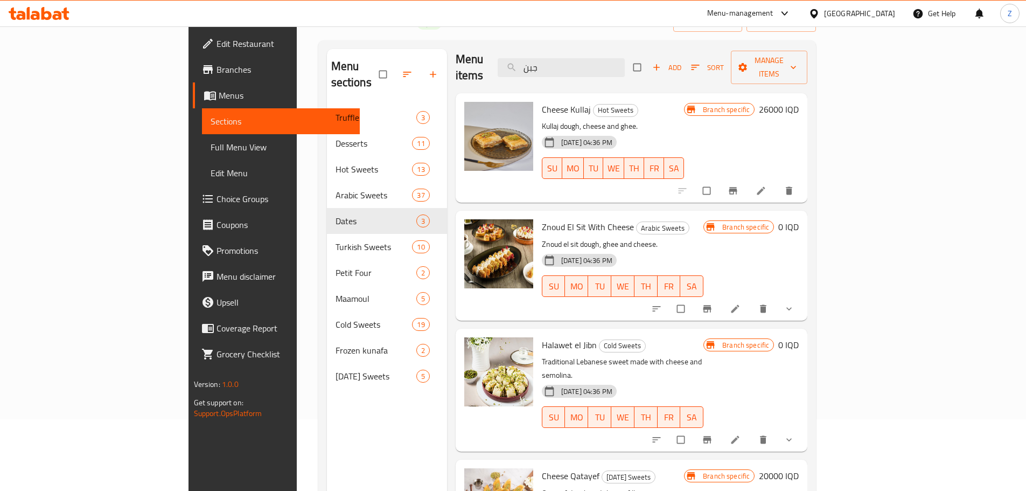
scroll to position [151, 0]
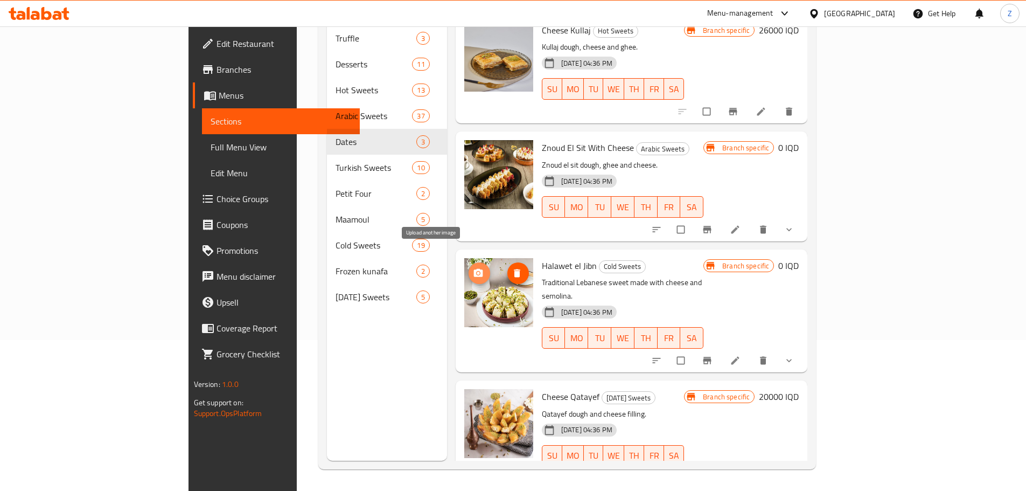
click at [469, 268] on span "upload picture" at bounding box center [480, 273] width 22 height 11
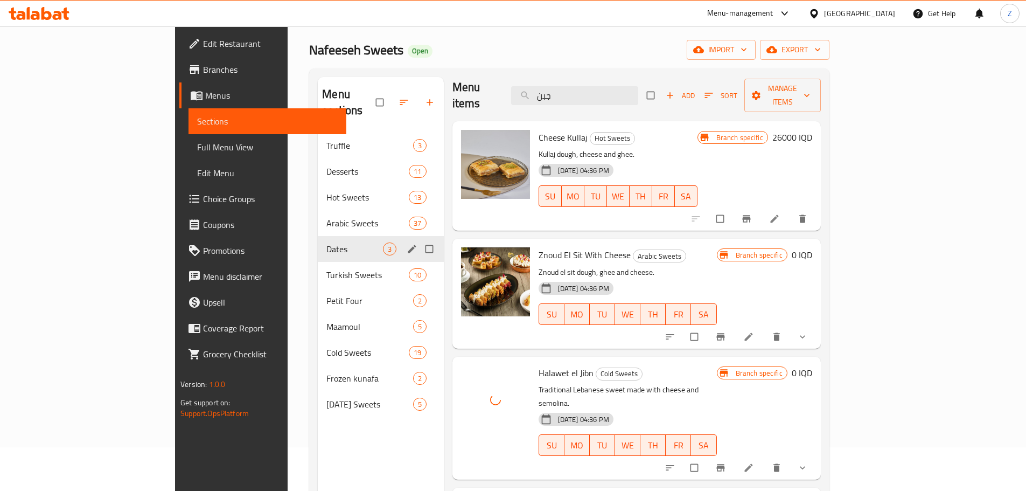
scroll to position [43, 0]
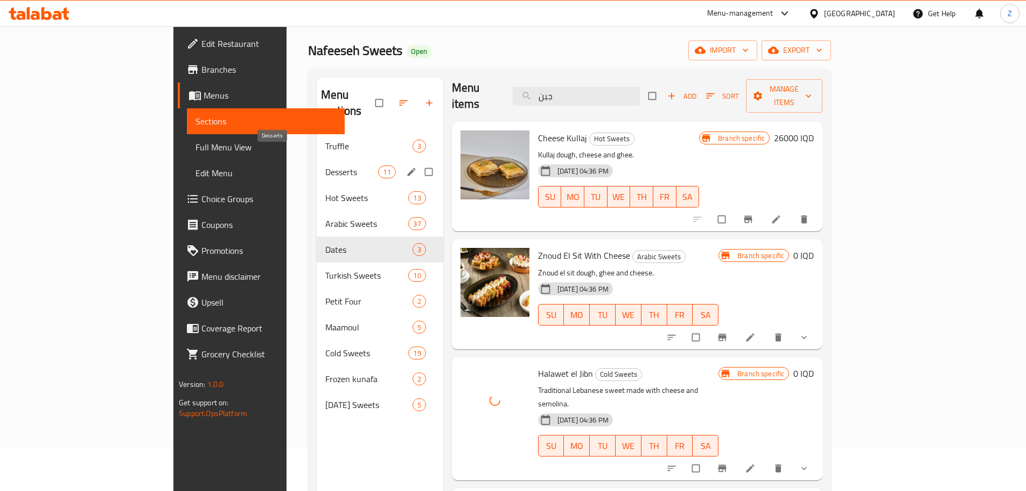
click at [325, 165] on span "Desserts" at bounding box center [351, 171] width 53 height 13
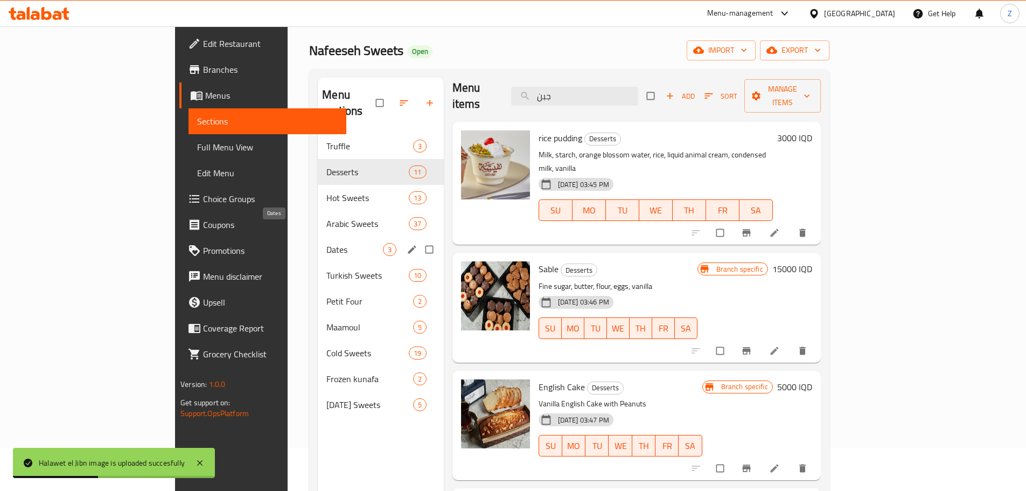
click at [327, 243] on span "Dates" at bounding box center [355, 249] width 56 height 13
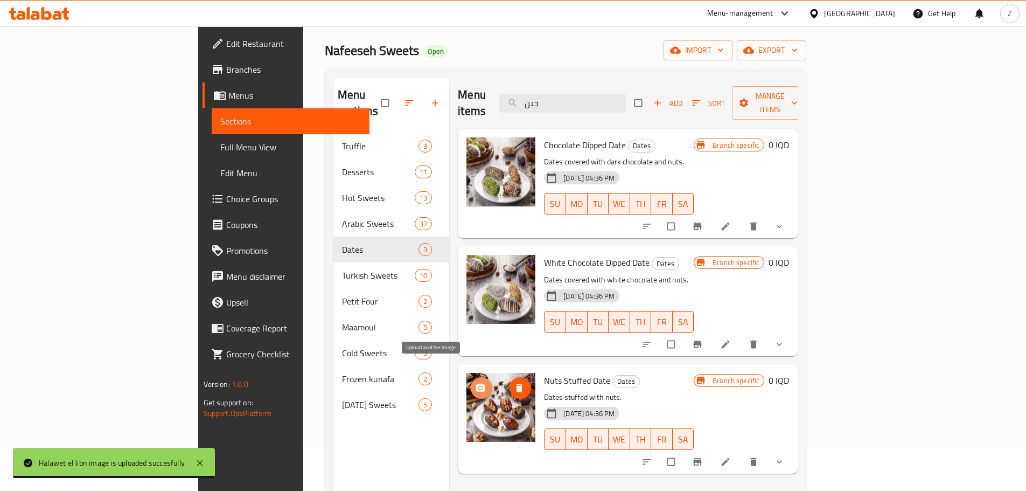
click at [471, 383] on span "upload picture" at bounding box center [482, 388] width 22 height 11
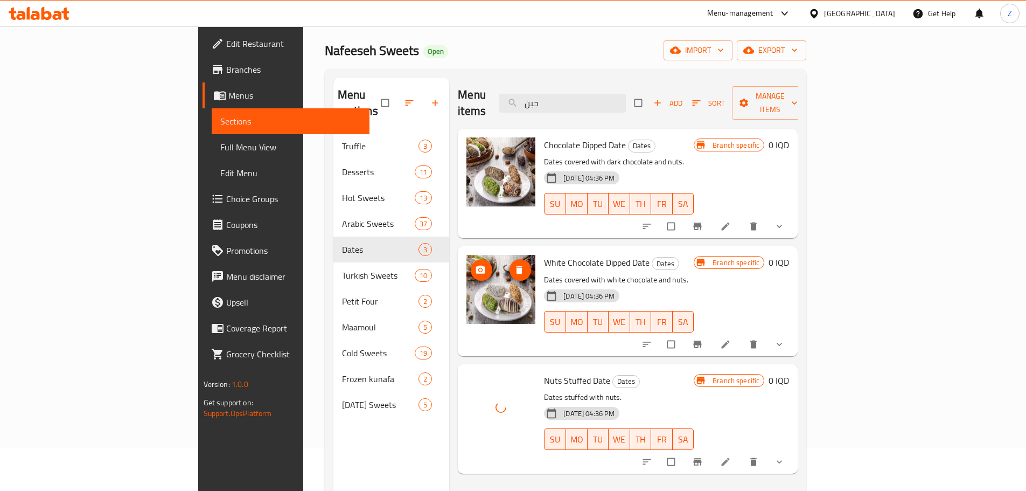
click at [476, 266] on icon "upload picture" at bounding box center [480, 270] width 9 height 8
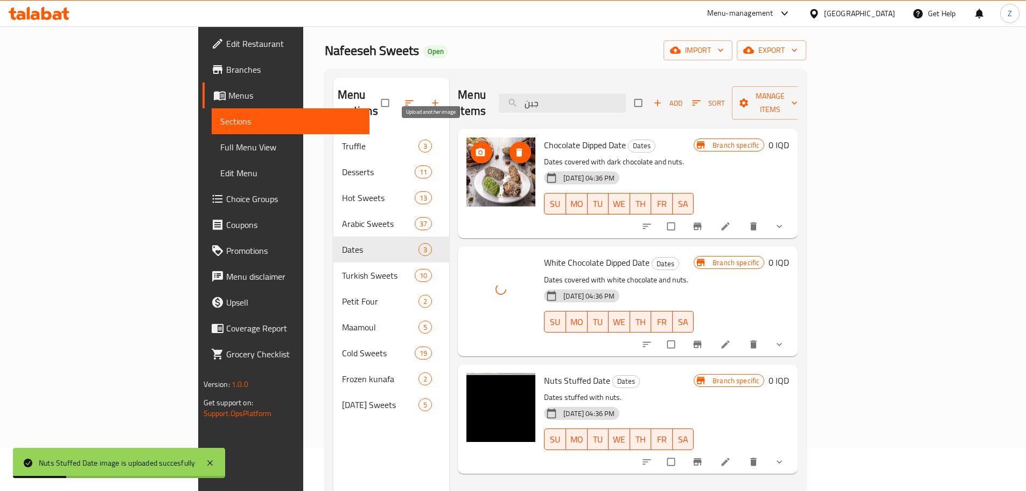
click at [471, 147] on span "upload picture" at bounding box center [482, 152] width 22 height 11
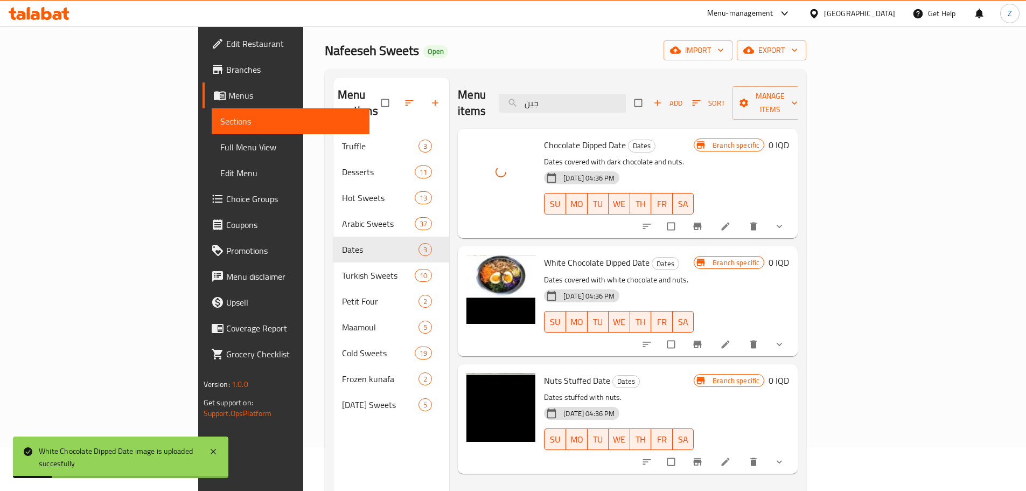
click at [642, 83] on div "Menu items جبن Add Sort Manage items" at bounding box center [628, 103] width 340 height 51
click at [626, 94] on input "جبن" at bounding box center [562, 103] width 127 height 19
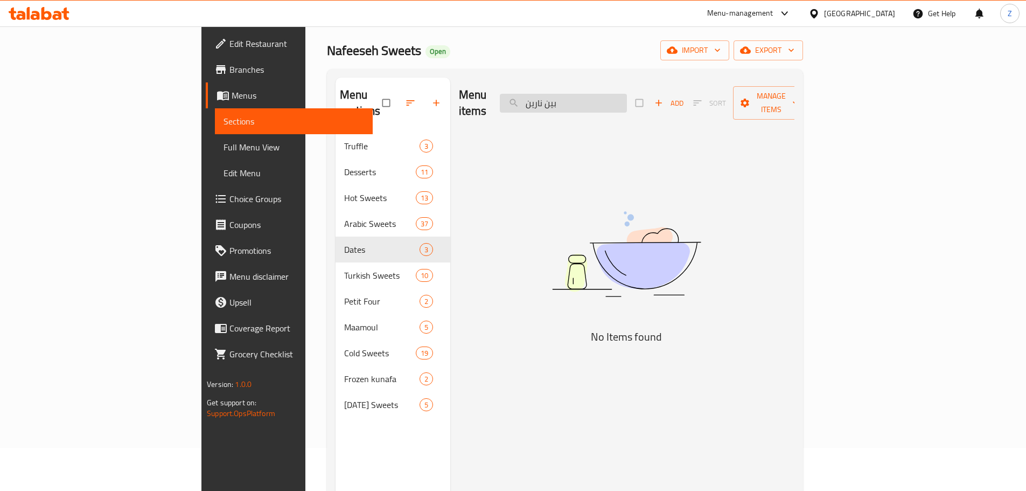
click at [623, 99] on input "بين نارين" at bounding box center [563, 103] width 127 height 19
click at [623, 98] on input "بين نارين" at bounding box center [563, 103] width 127 height 19
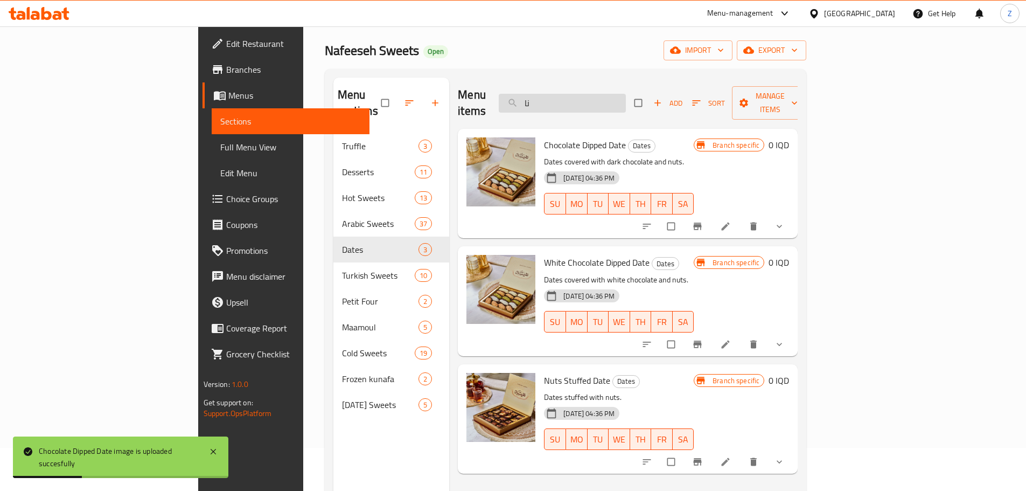
type input "ن"
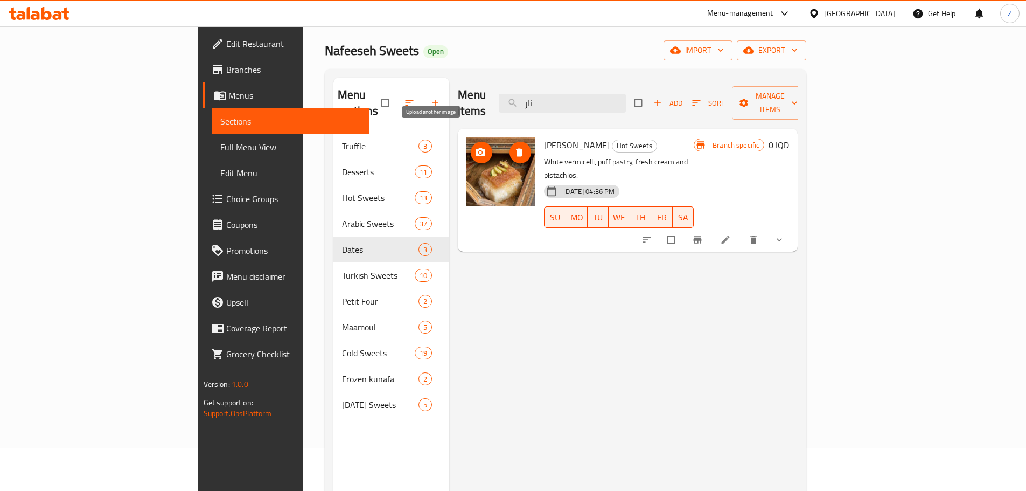
click at [471, 147] on span "upload picture" at bounding box center [482, 152] width 22 height 11
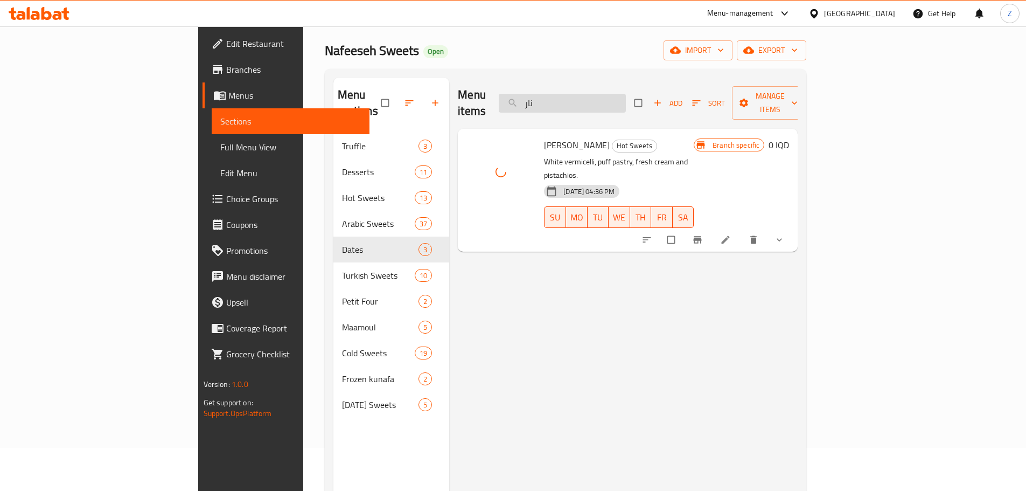
click at [626, 97] on input "نار" at bounding box center [562, 103] width 127 height 19
click at [626, 96] on input "نار" at bounding box center [562, 103] width 127 height 19
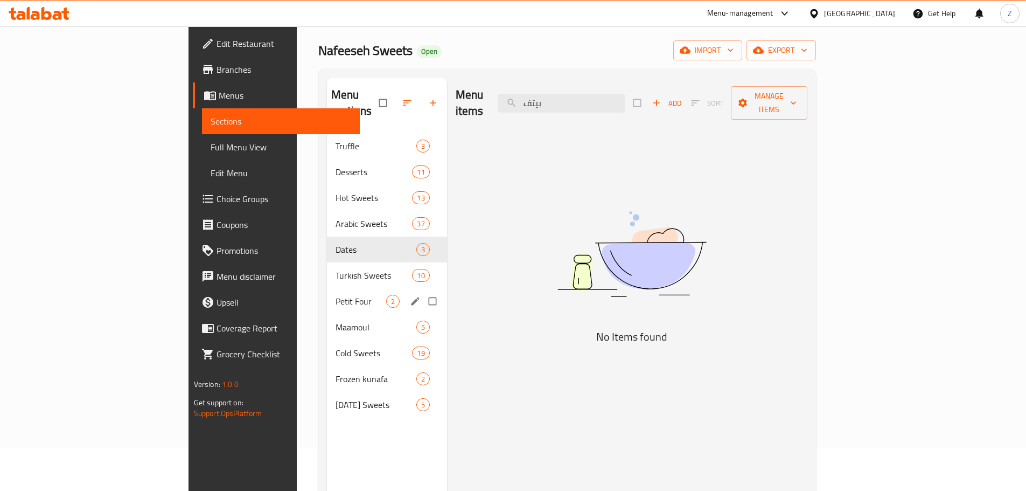
click at [336, 295] on span "Petit Four" at bounding box center [361, 301] width 51 height 13
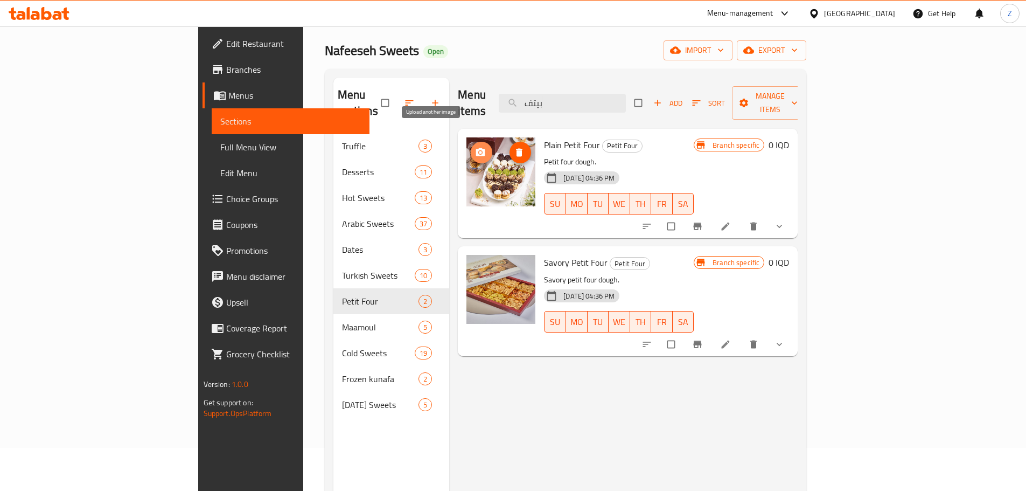
click at [475, 147] on icon "upload picture" at bounding box center [480, 152] width 11 height 11
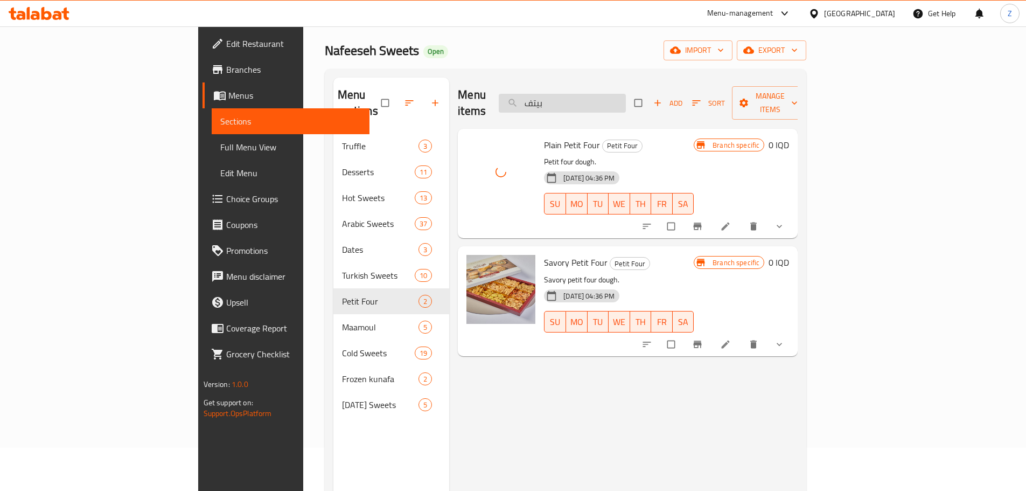
click at [626, 98] on input "بيتف" at bounding box center [562, 103] width 127 height 19
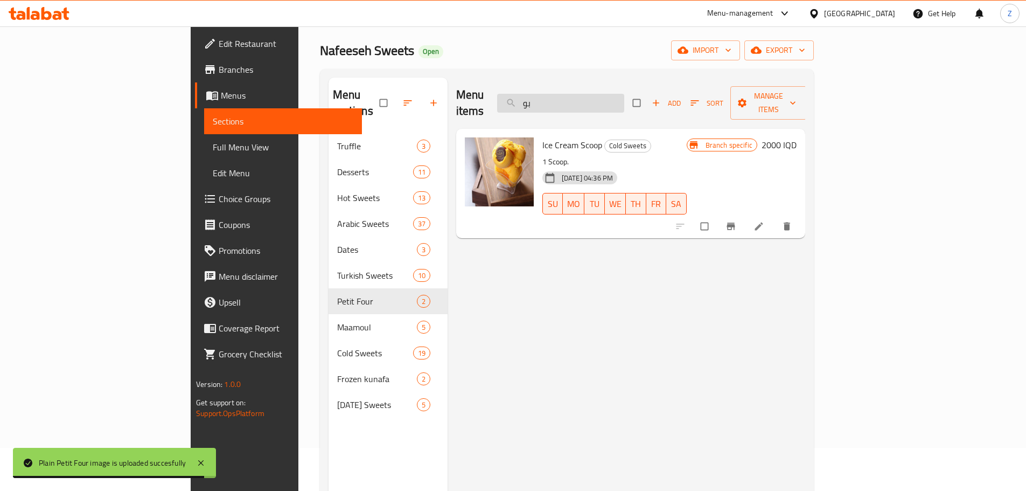
type input "ب"
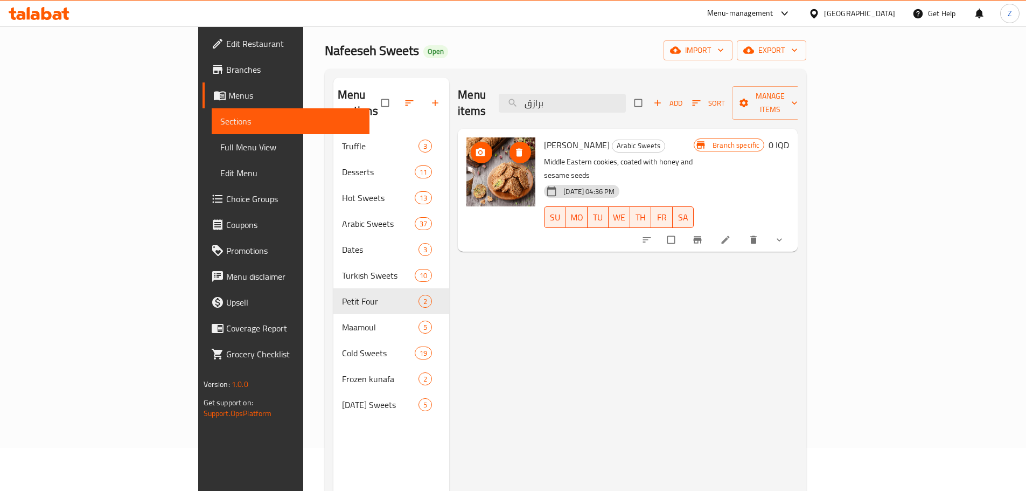
click at [475, 147] on icon "upload picture" at bounding box center [480, 152] width 11 height 11
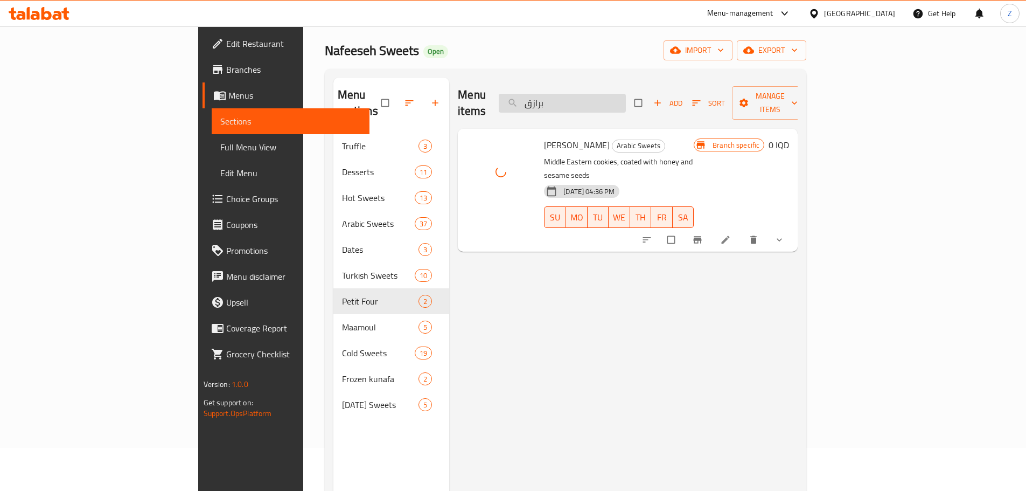
click at [626, 97] on input "برازق" at bounding box center [562, 103] width 127 height 19
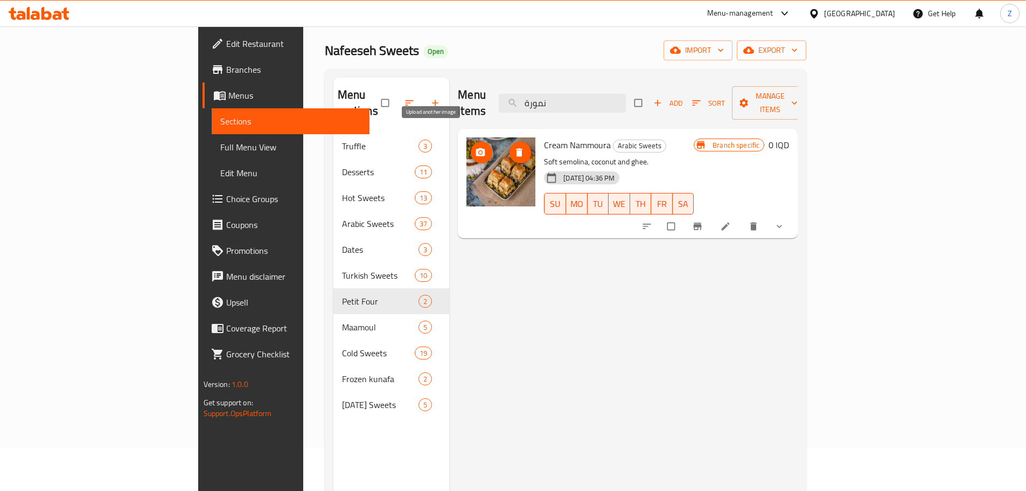
click at [471, 147] on span "upload picture" at bounding box center [482, 152] width 22 height 11
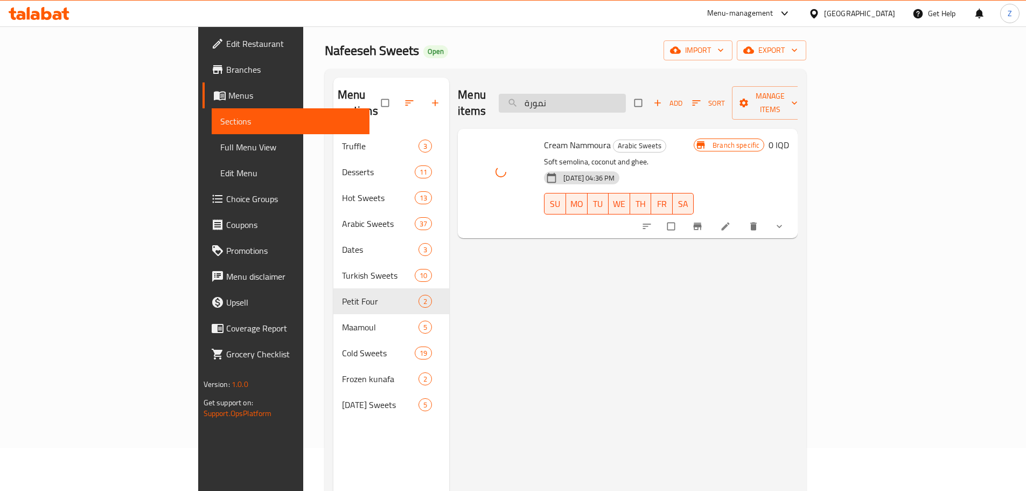
click at [626, 96] on input "نمورة" at bounding box center [562, 103] width 127 height 19
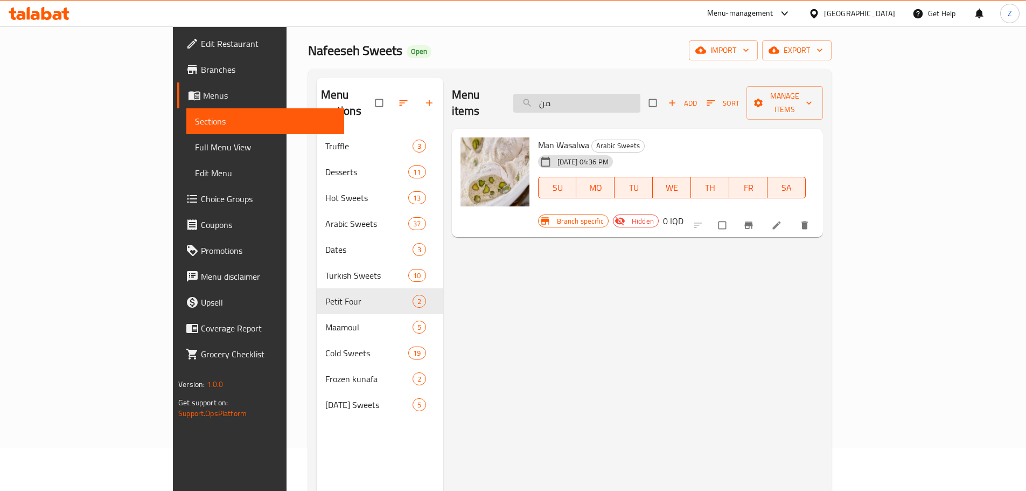
type input "م"
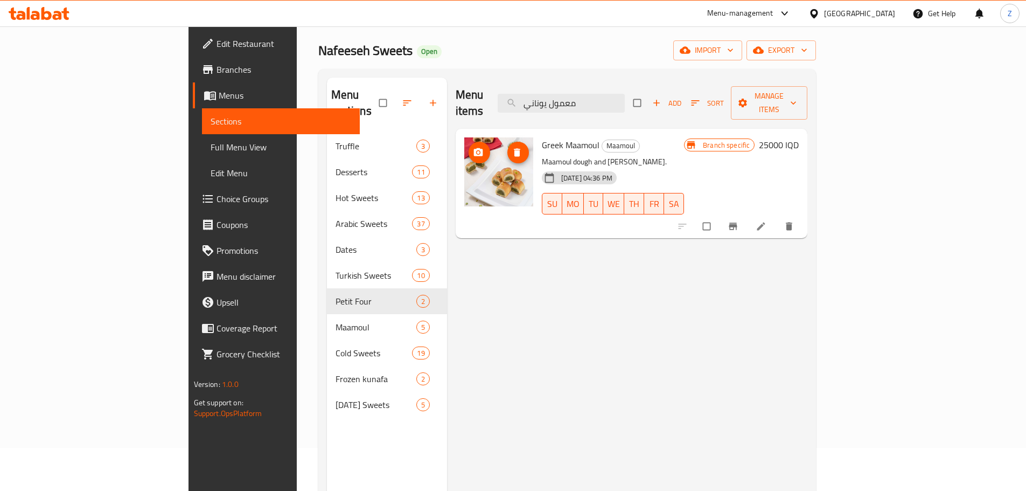
type input "معمول يوناني"
click at [469, 147] on span "upload picture" at bounding box center [480, 152] width 22 height 11
